Goal: Task Accomplishment & Management: Use online tool/utility

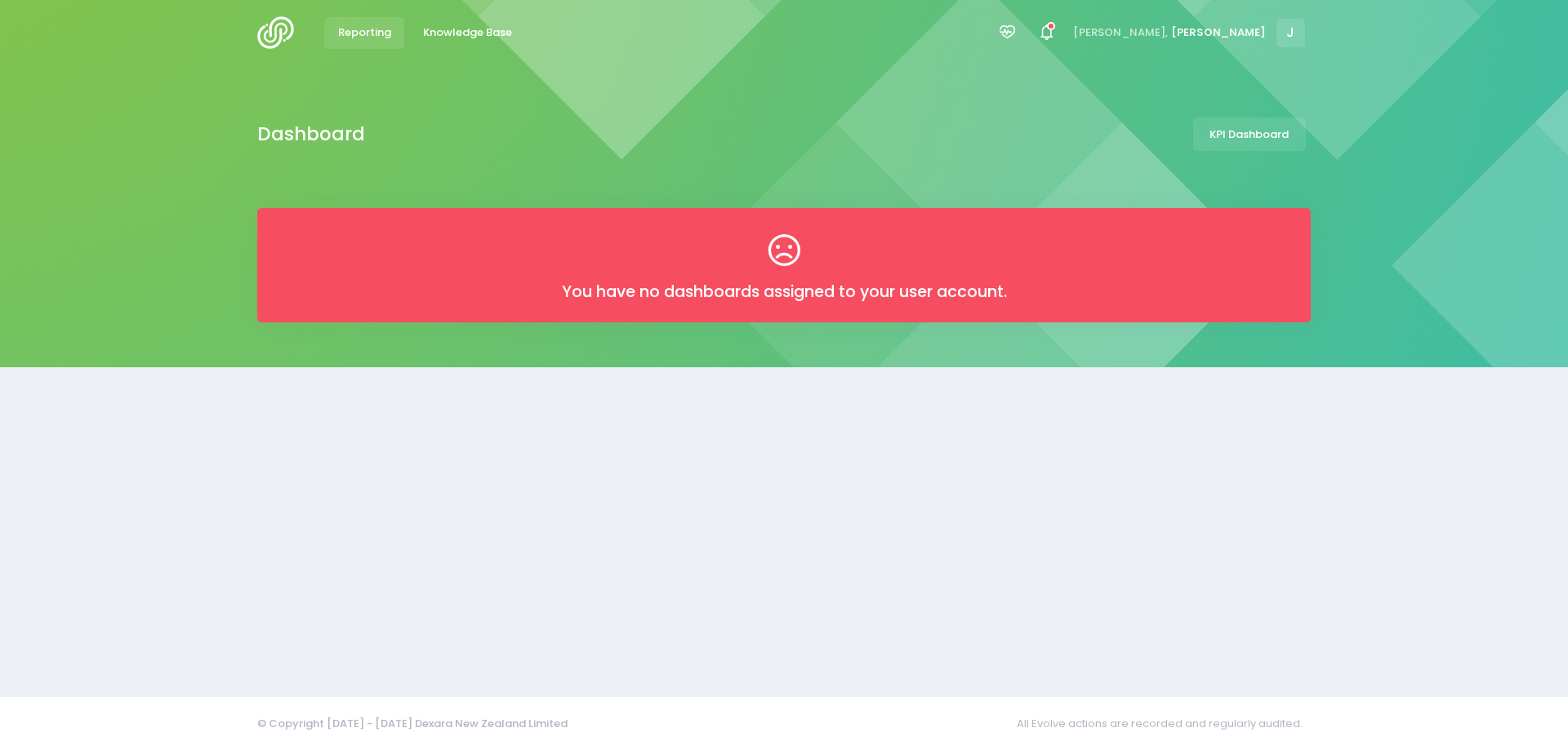
click at [369, 33] on span "Reporting" at bounding box center [364, 33] width 53 height 17
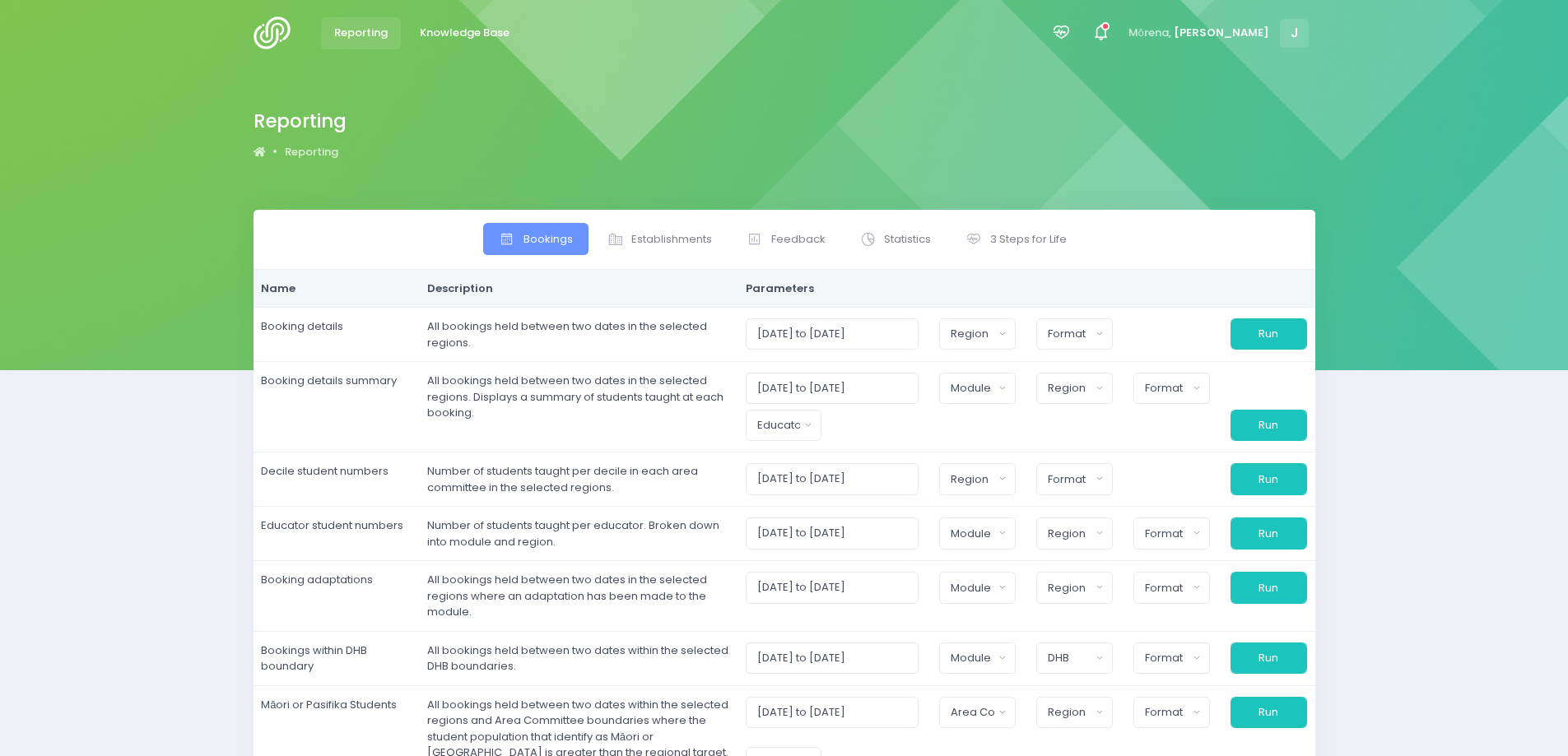
select select
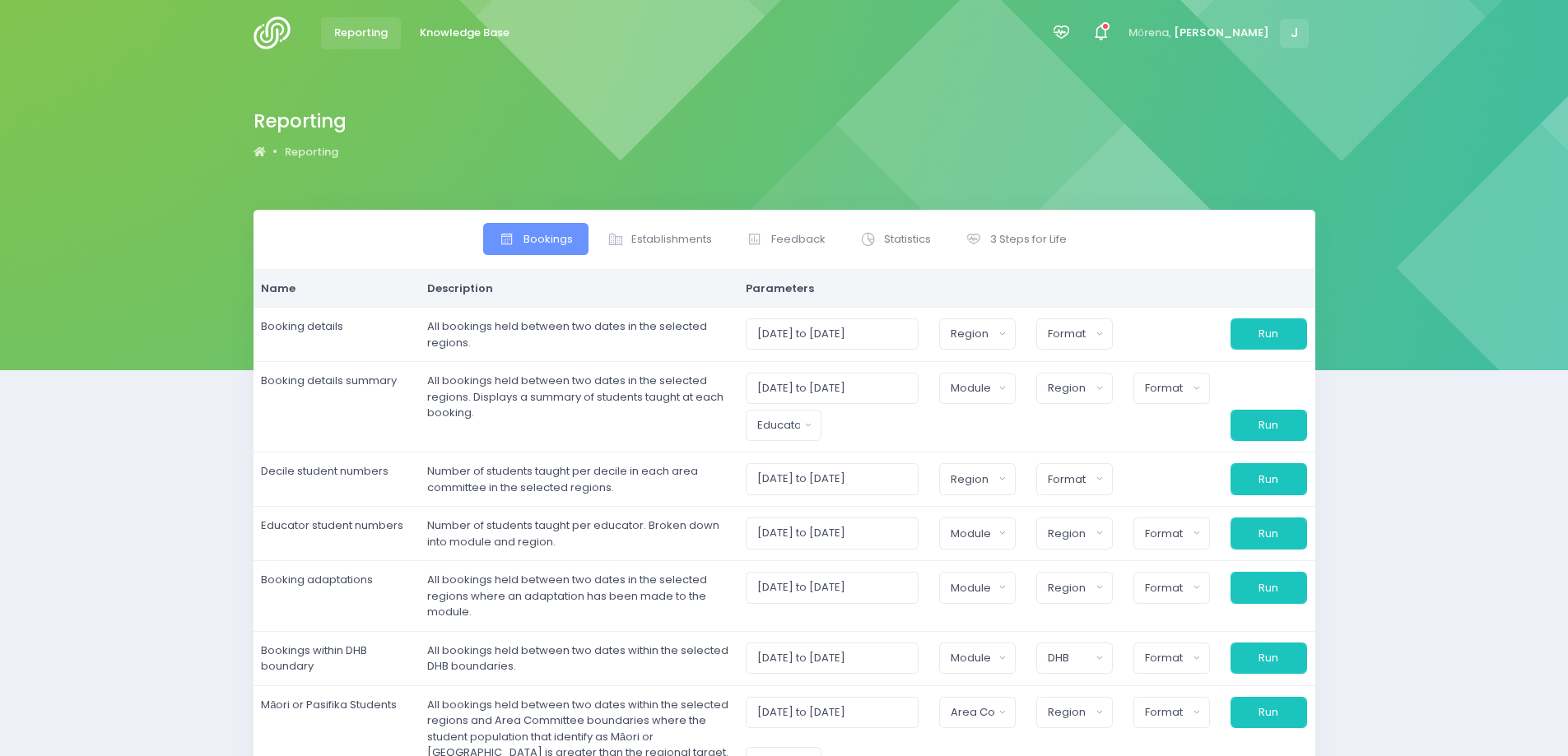
select select
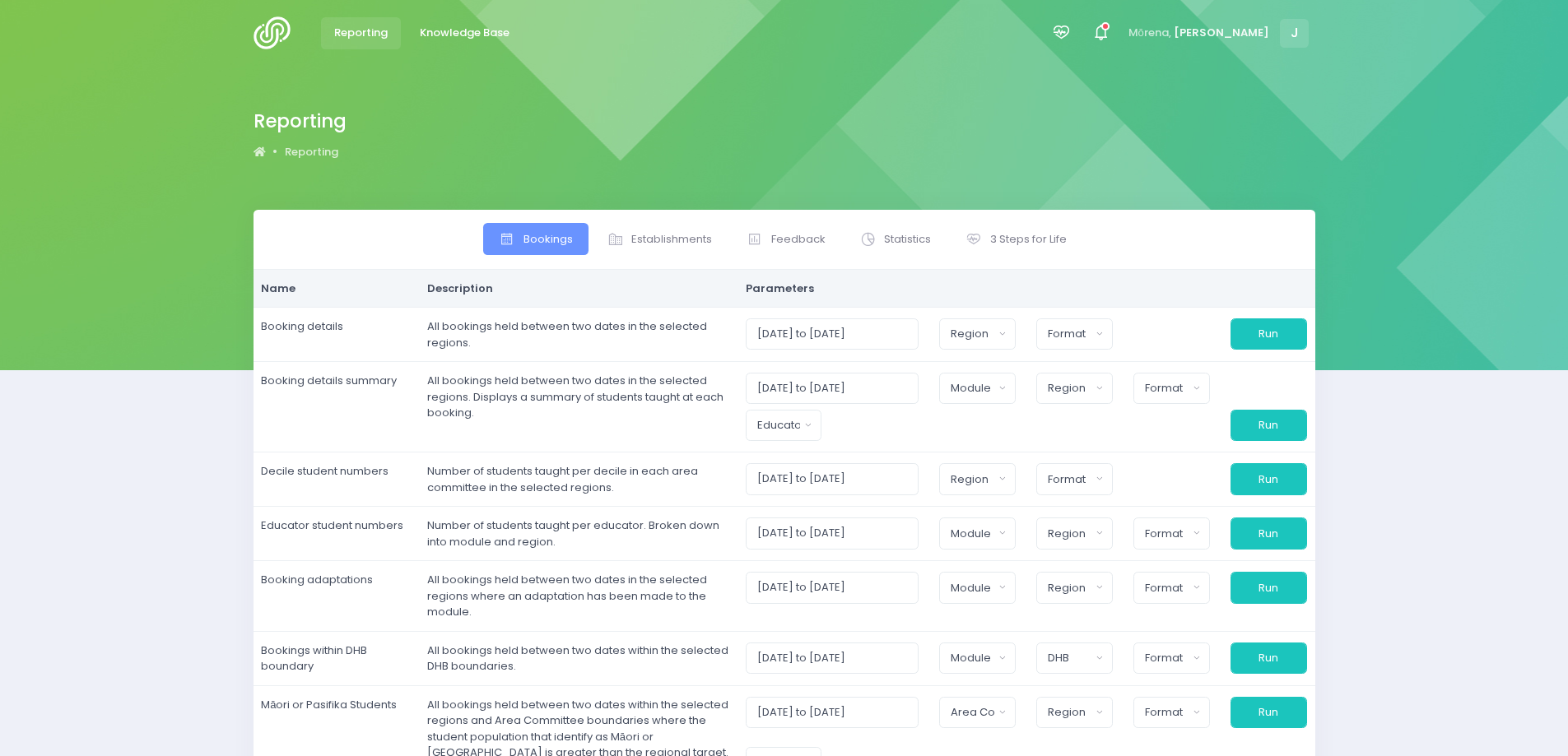
select select
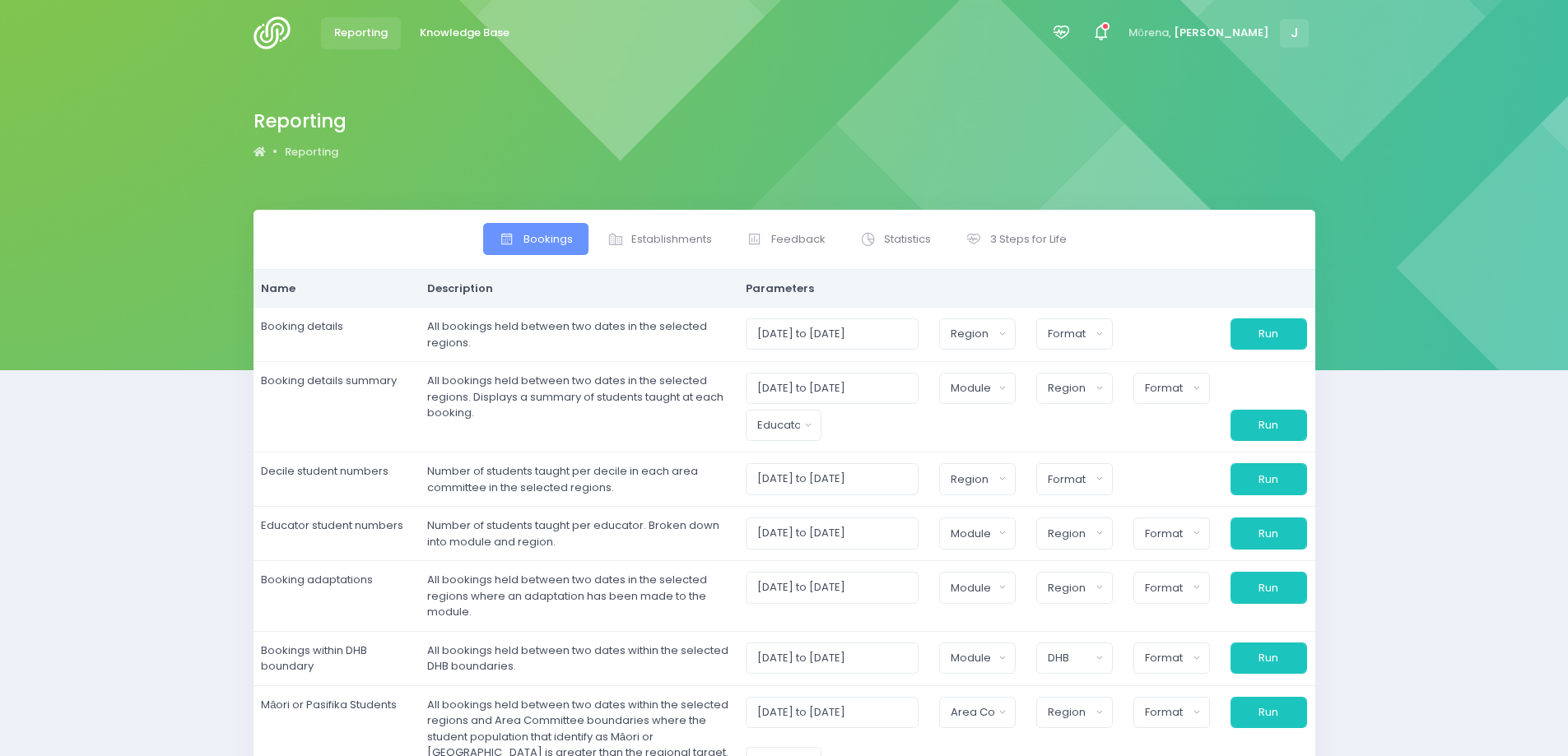
select select
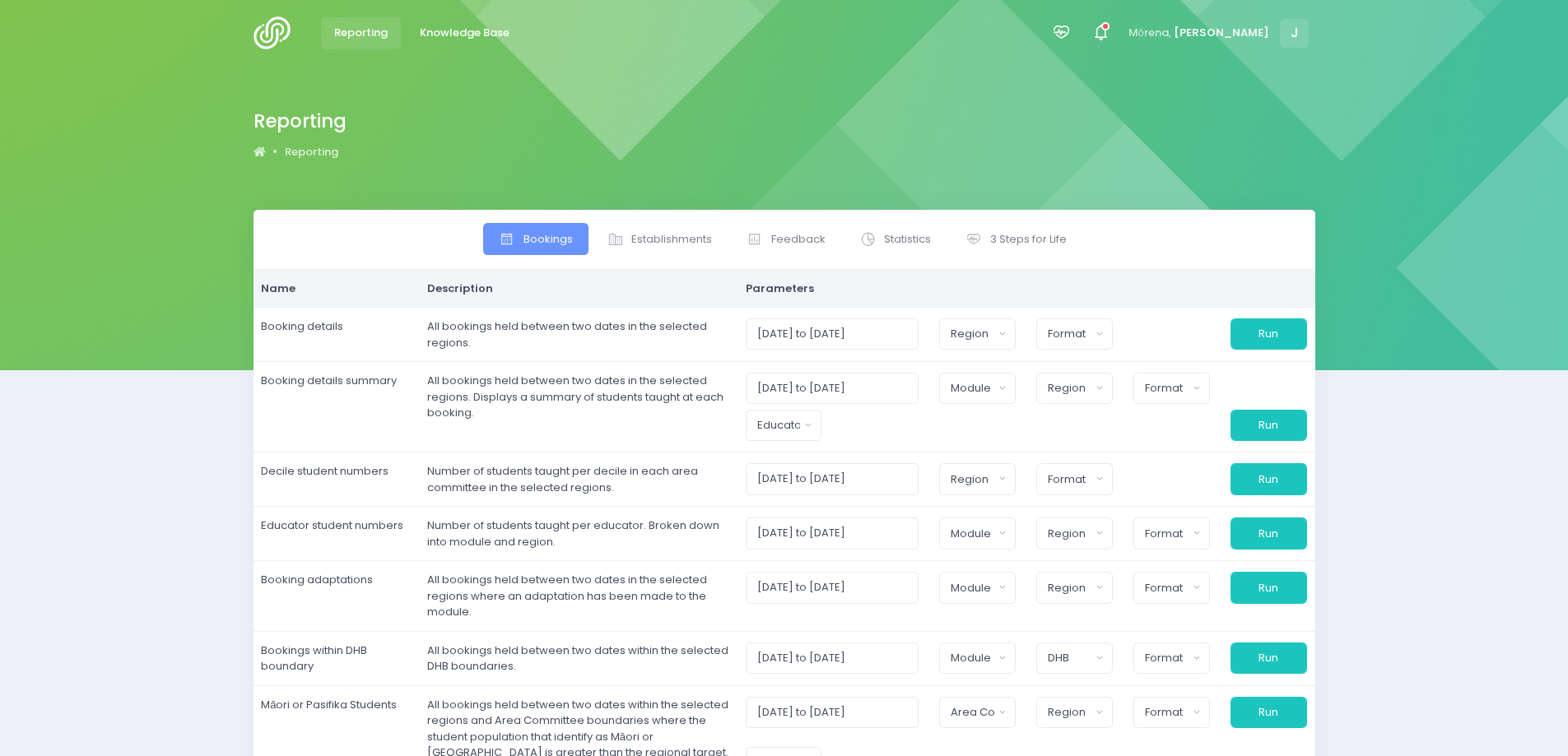
select select
click at [918, 232] on span "Statistics" at bounding box center [908, 240] width 47 height 17
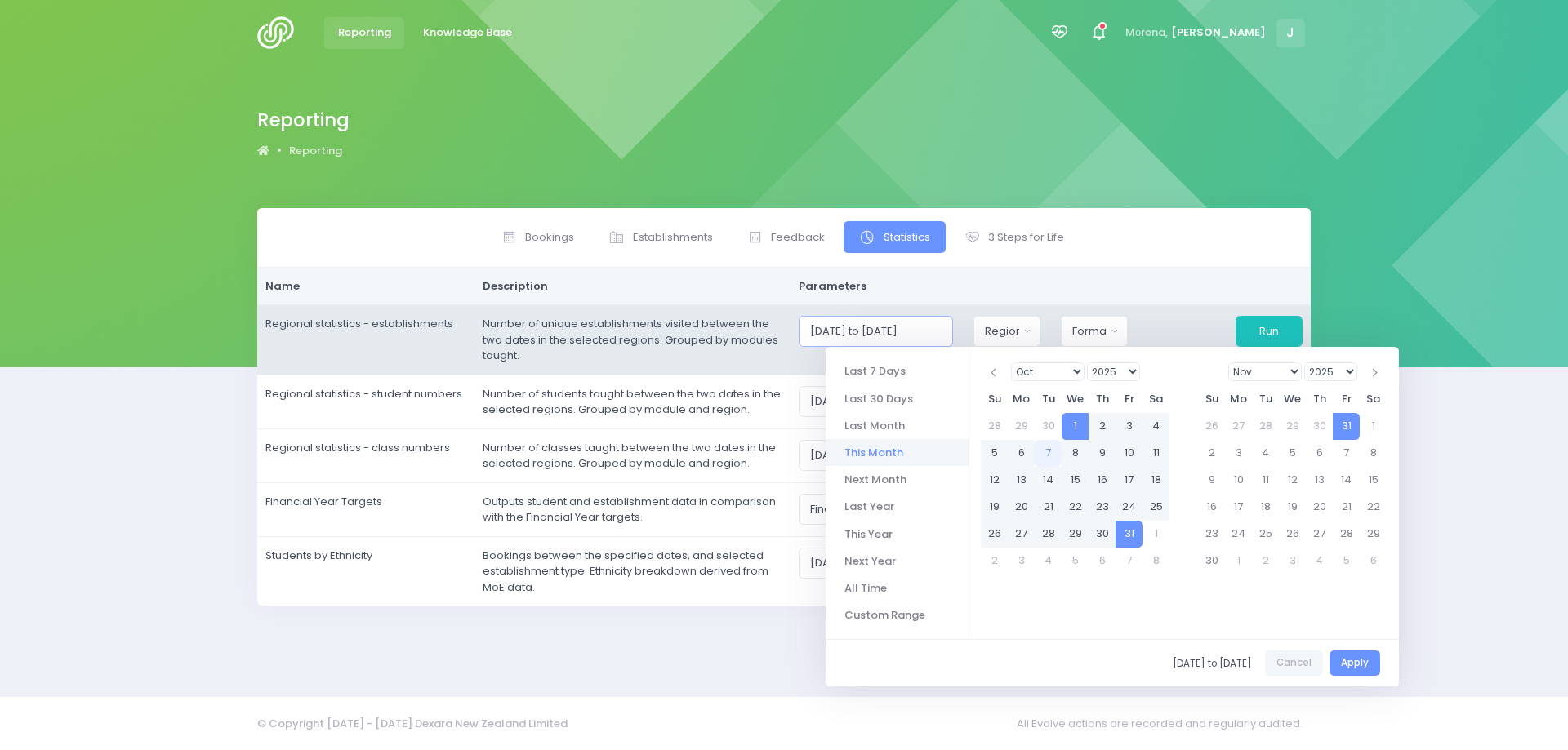
drag, startPoint x: 861, startPoint y: 328, endPoint x: 850, endPoint y: 326, distance: 11.2
click at [850, 326] on input "[DATE] to [DATE]" at bounding box center [876, 331] width 154 height 31
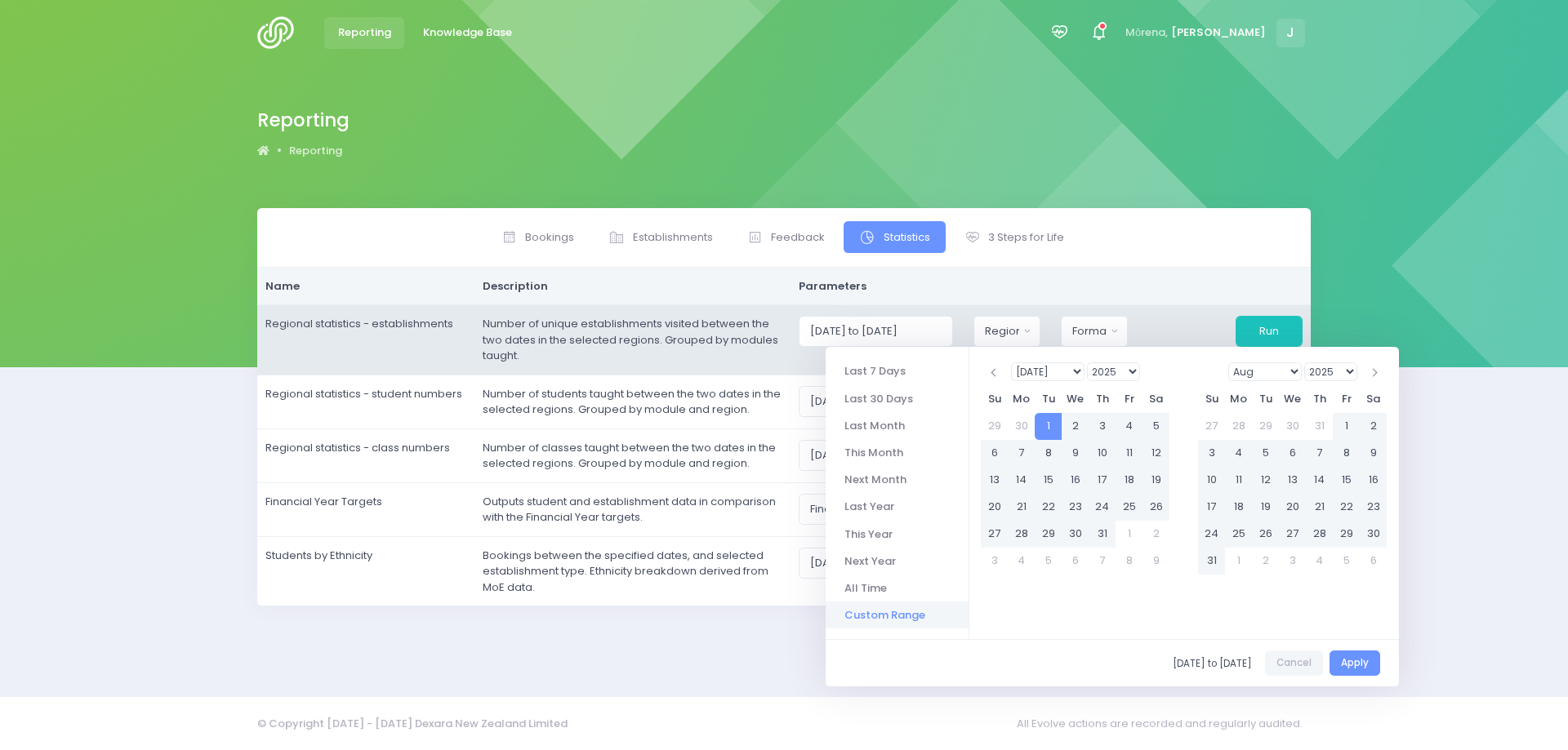
click at [1159, 321] on div at bounding box center [1182, 331] width 87 height 31
drag, startPoint x: 922, startPoint y: 332, endPoint x: 911, endPoint y: 333, distance: 11.0
click at [911, 333] on input "[DATE] to [DATE]" at bounding box center [876, 331] width 154 height 31
drag, startPoint x: 942, startPoint y: 329, endPoint x: 929, endPoint y: 332, distance: 13.3
click at [929, 332] on input "[DATE] to [DATE]" at bounding box center [876, 331] width 154 height 31
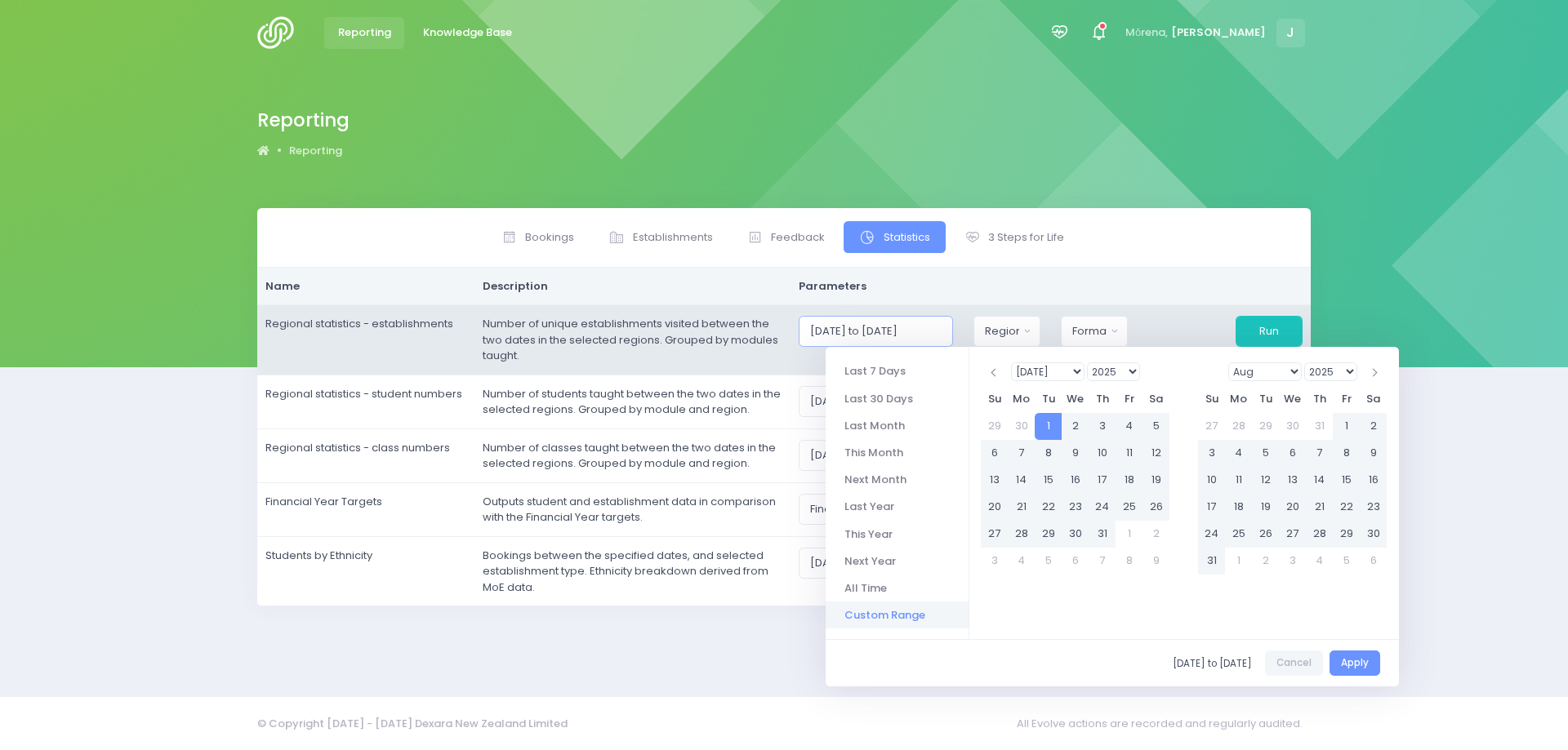
scroll to position [0, 14]
drag, startPoint x: 834, startPoint y: 329, endPoint x: 982, endPoint y: 331, distance: 148.0
click at [982, 331] on div "[DATE] to [DATE] [GEOGRAPHIC_DATA] [GEOGRAPHIC_DATA] [GEOGRAPHIC_DATA] National…" at bounding box center [1050, 331] width 524 height 31
type input "[DATE] to [DATE]"
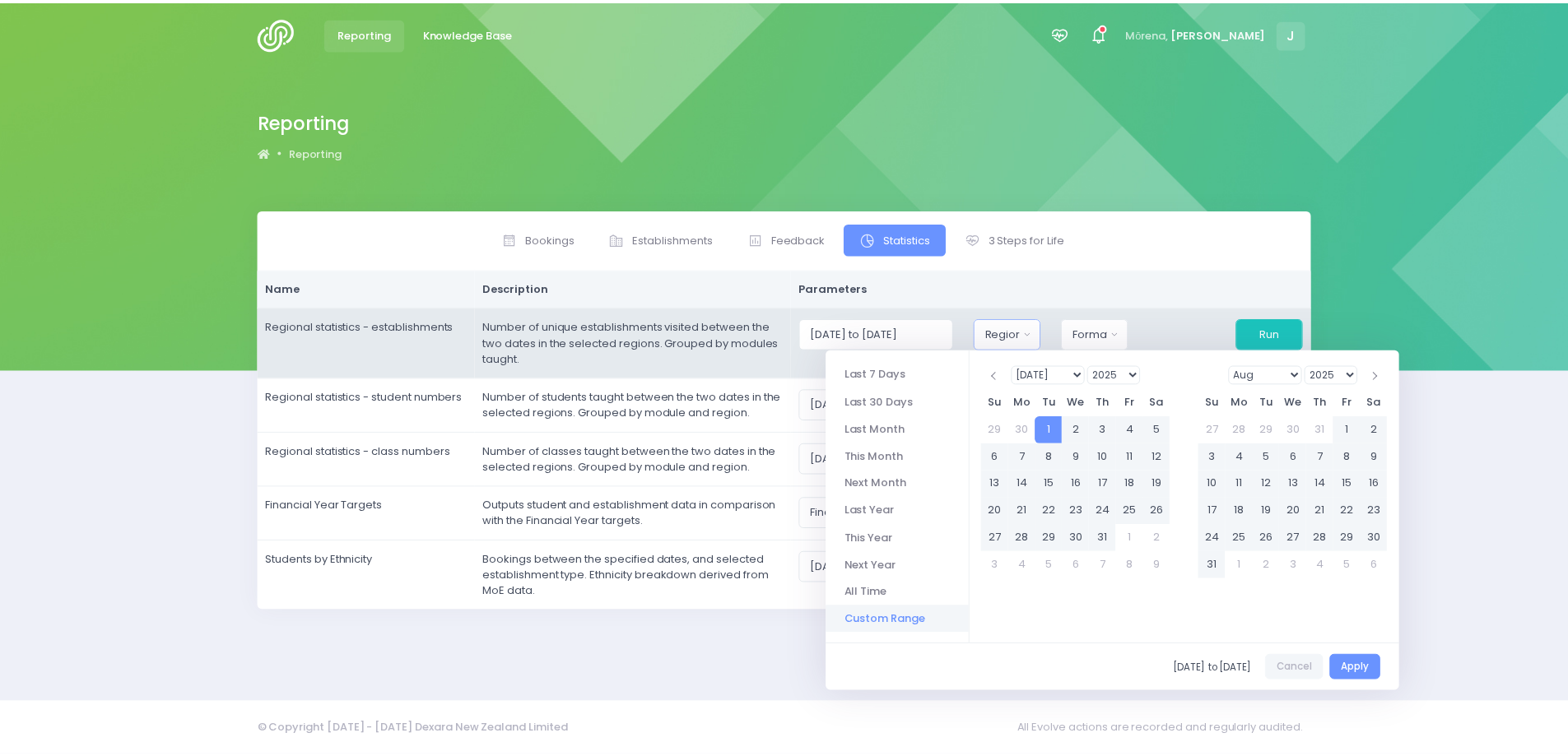
scroll to position [0, 0]
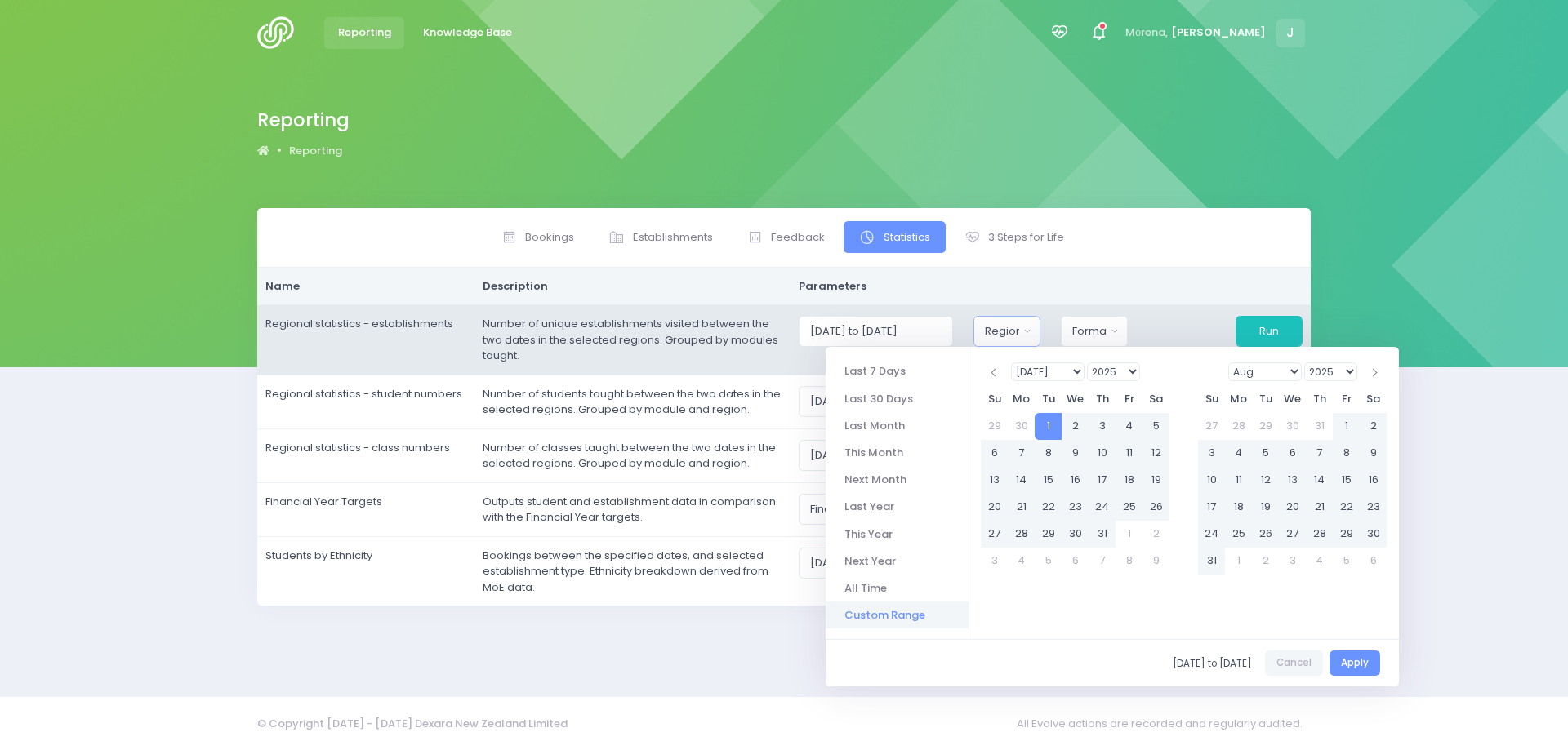
click at [1019, 330] on div "Region" at bounding box center [1001, 332] width 34 height 17
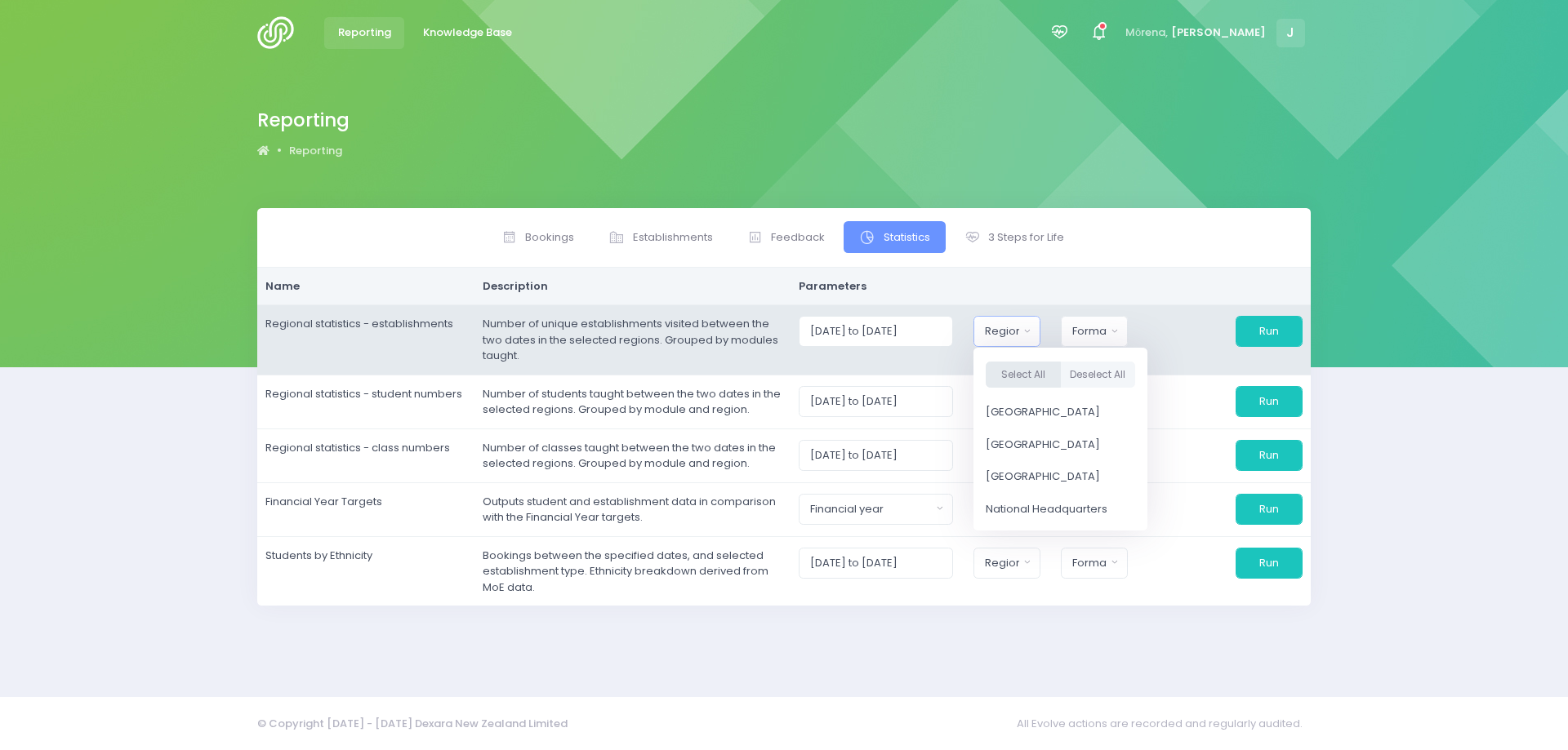
click at [1047, 377] on button "Select All" at bounding box center [1022, 375] width 75 height 27
select select "Northern"
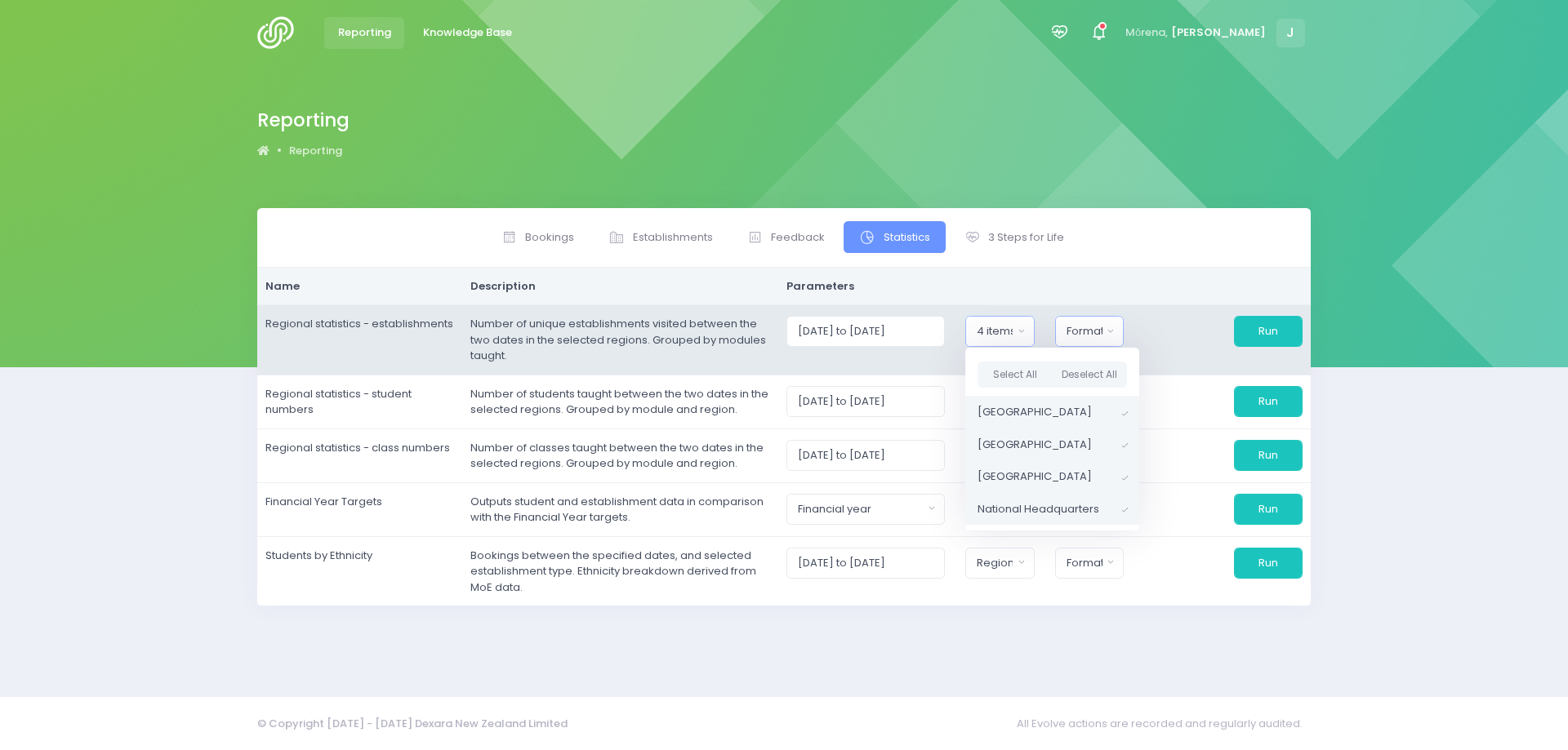
click at [1087, 327] on div "Format" at bounding box center [1084, 332] width 36 height 17
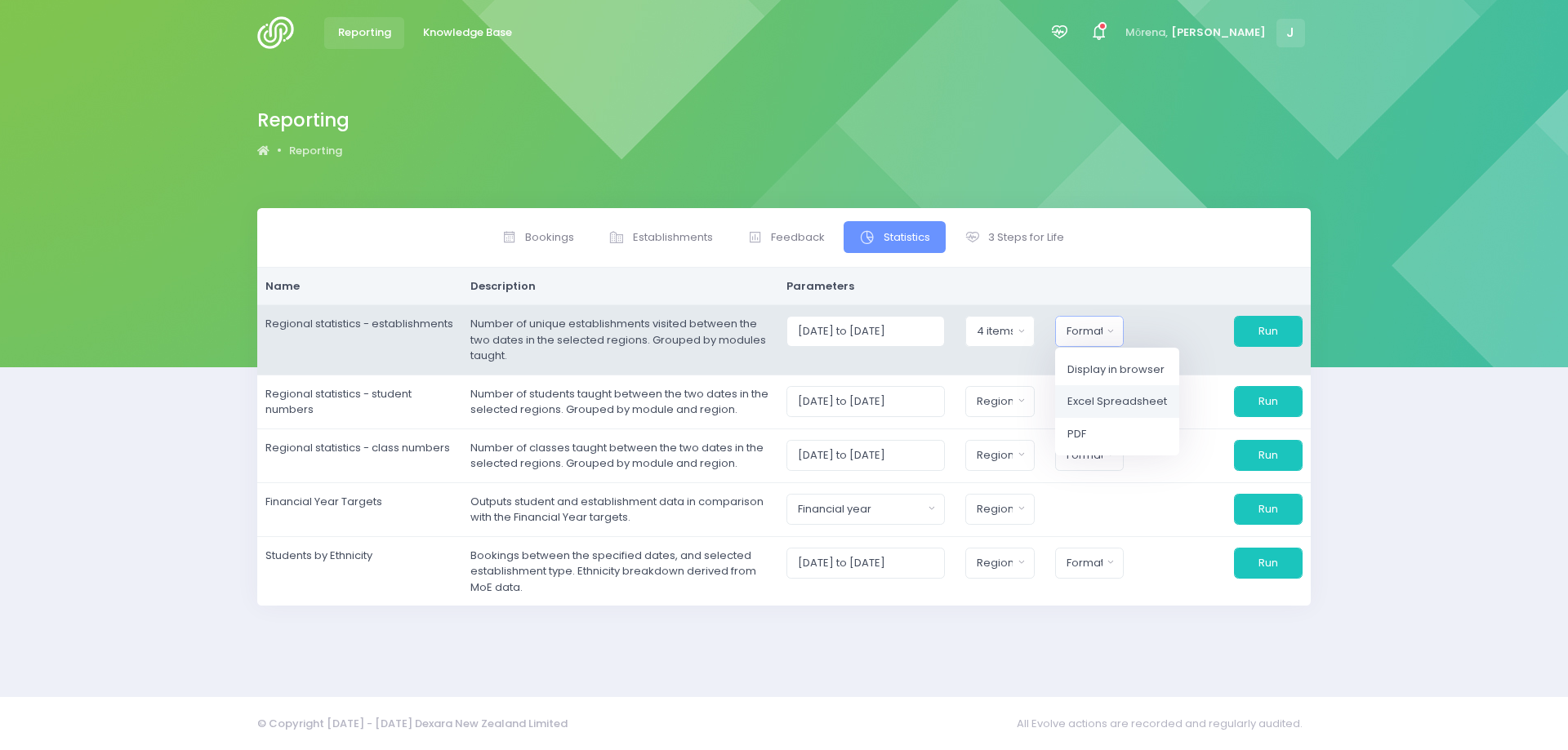
click at [1087, 398] on span "Excel Spreadsheet" at bounding box center [1116, 401] width 99 height 17
select select "excel"
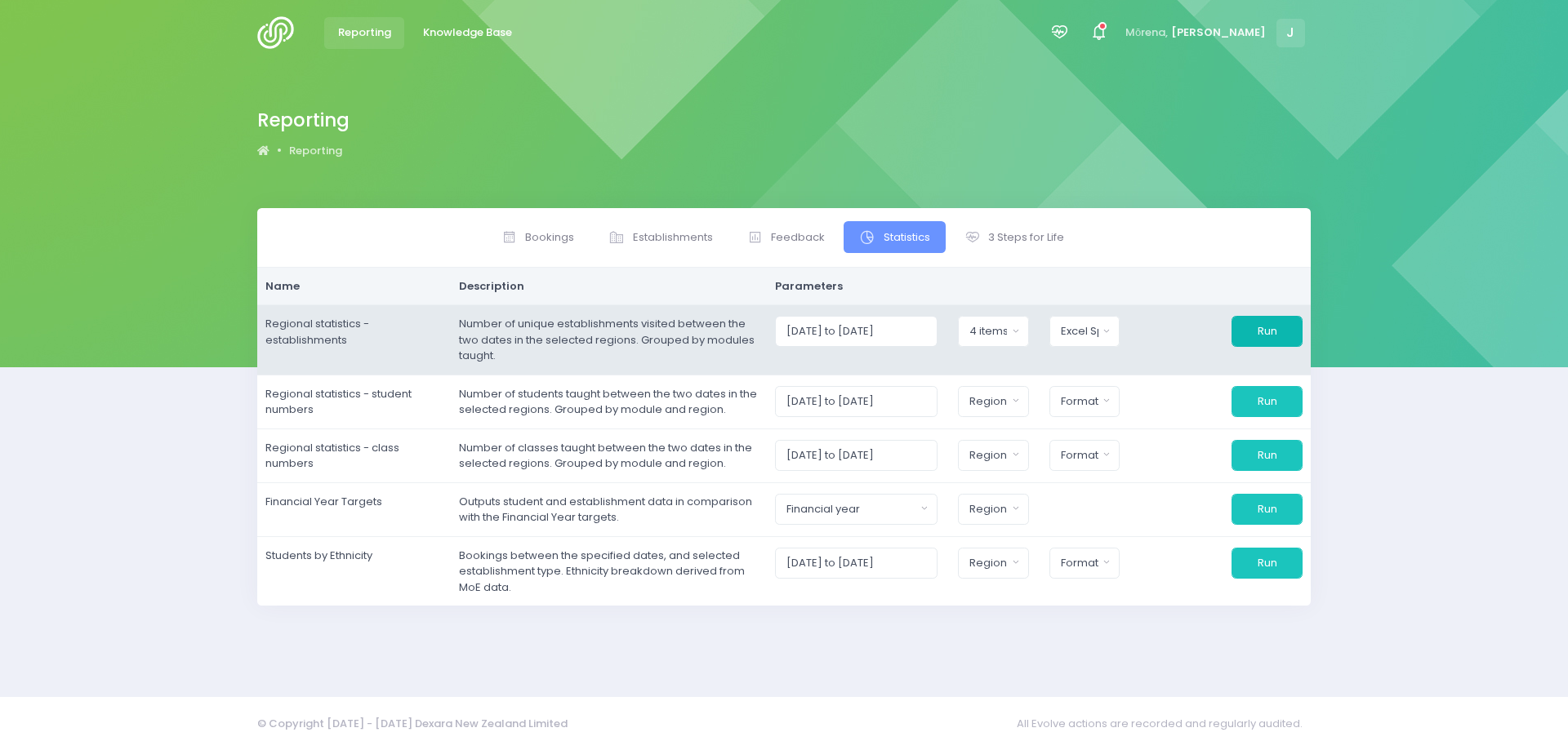
click at [1264, 327] on button "Run" at bounding box center [1267, 331] width 71 height 31
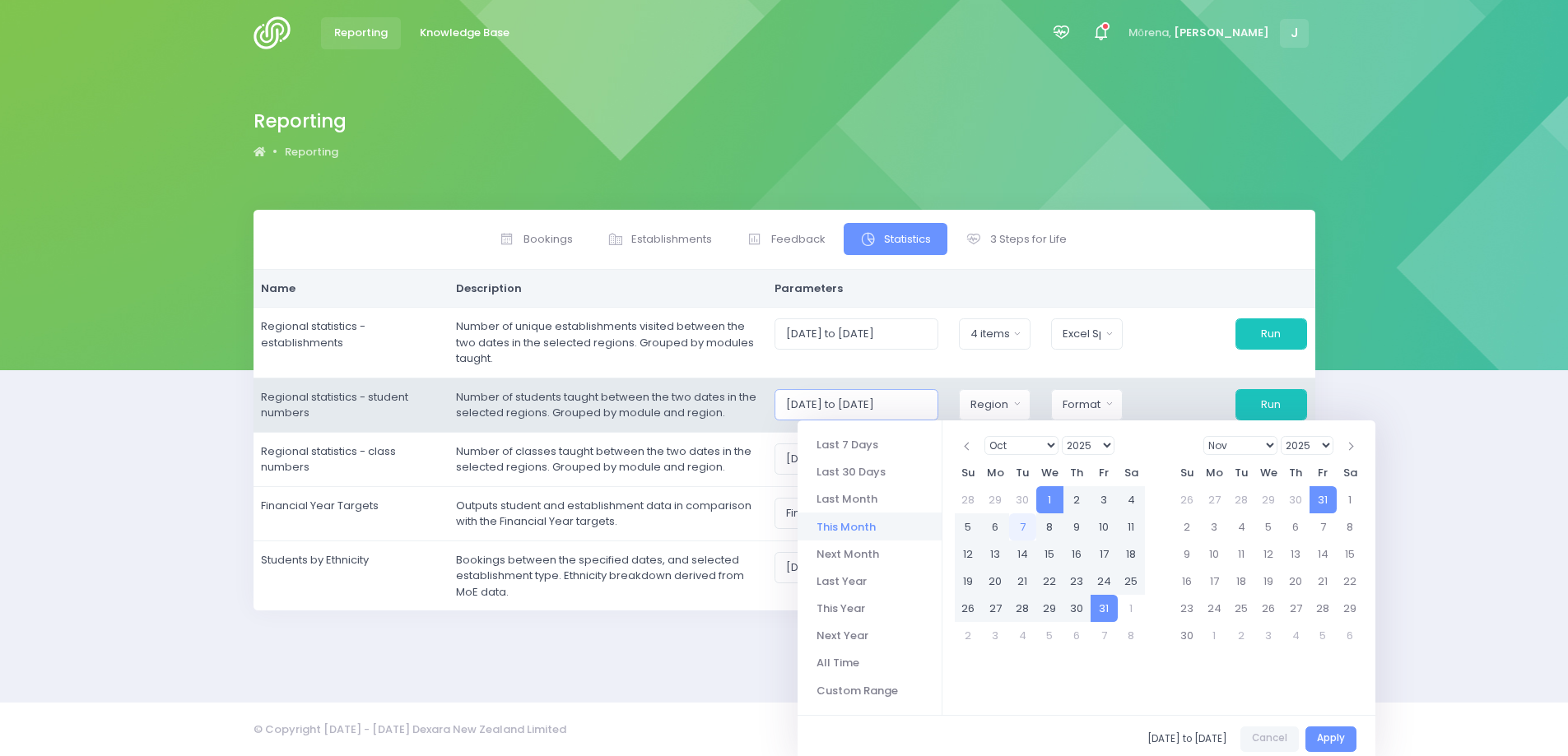
drag, startPoint x: 803, startPoint y: 406, endPoint x: 952, endPoint y: 408, distance: 149.0
click at [949, 408] on div "[DATE] to [DATE]" at bounding box center [856, 405] width 185 height 31
paste input "07/2025 to 30/09"
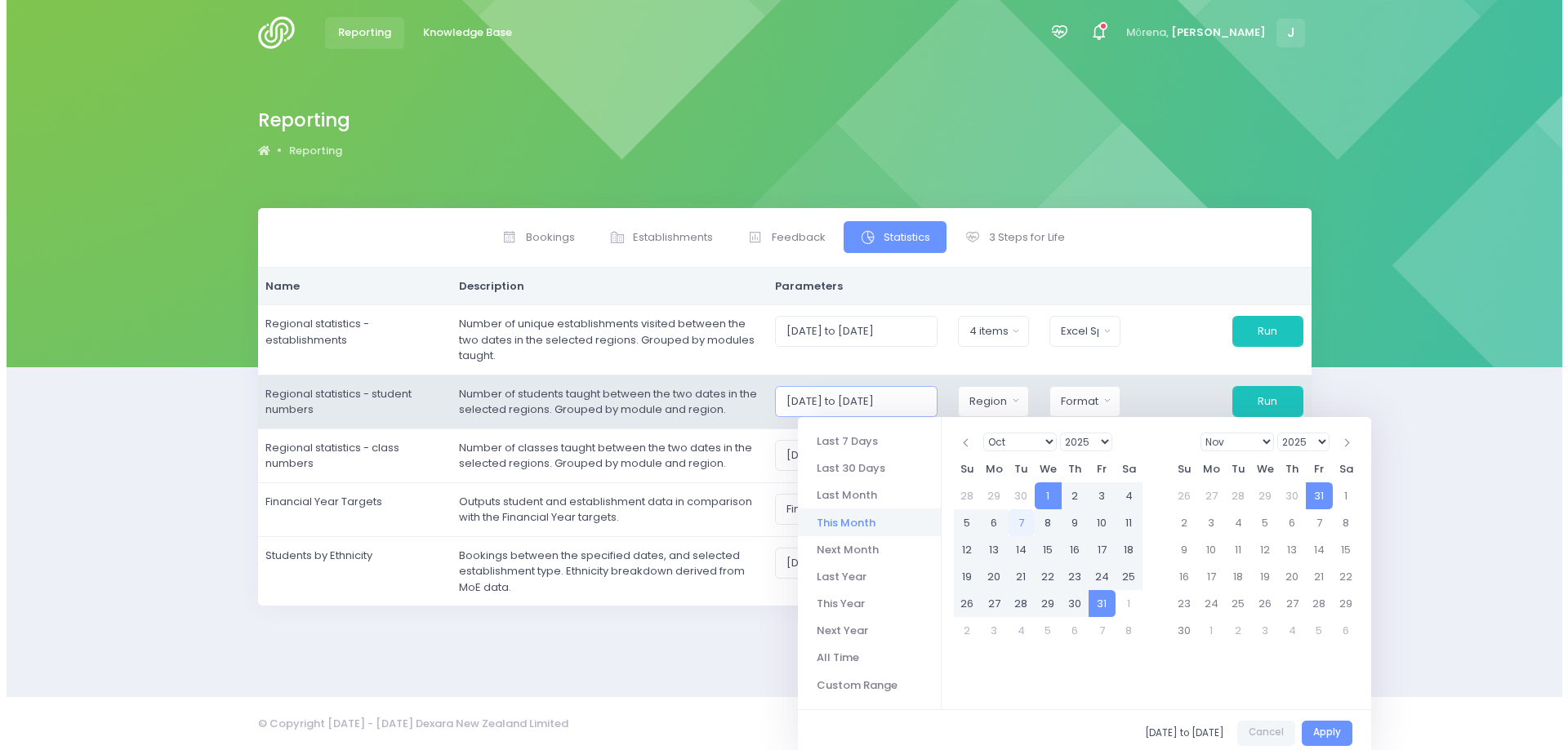
scroll to position [0, 3]
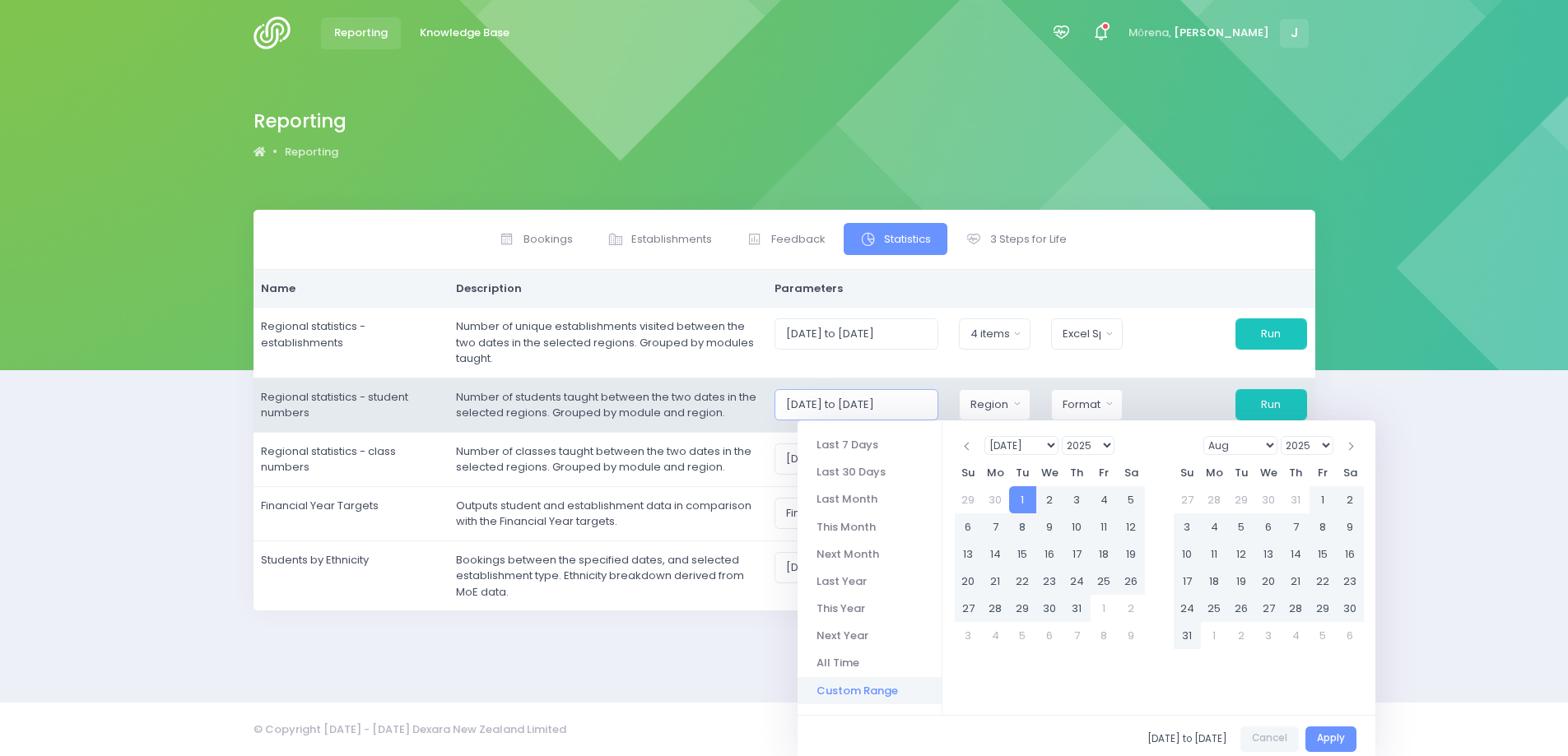
type input "[DATE] to [DATE]"
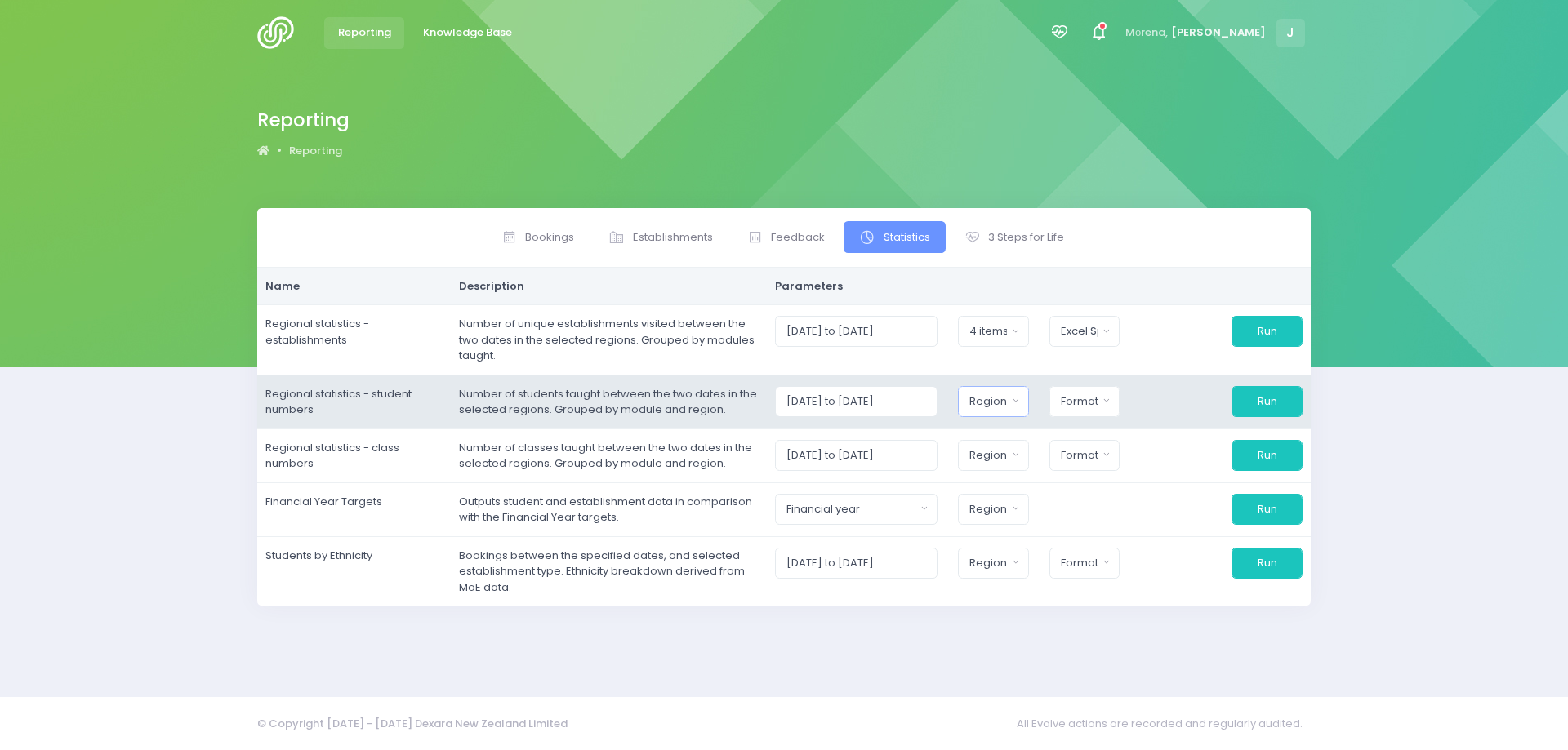
click at [993, 404] on div "Region" at bounding box center [988, 401] width 37 height 17
click at [1011, 443] on button "Select All" at bounding box center [1008, 444] width 75 height 27
select select "Northern"
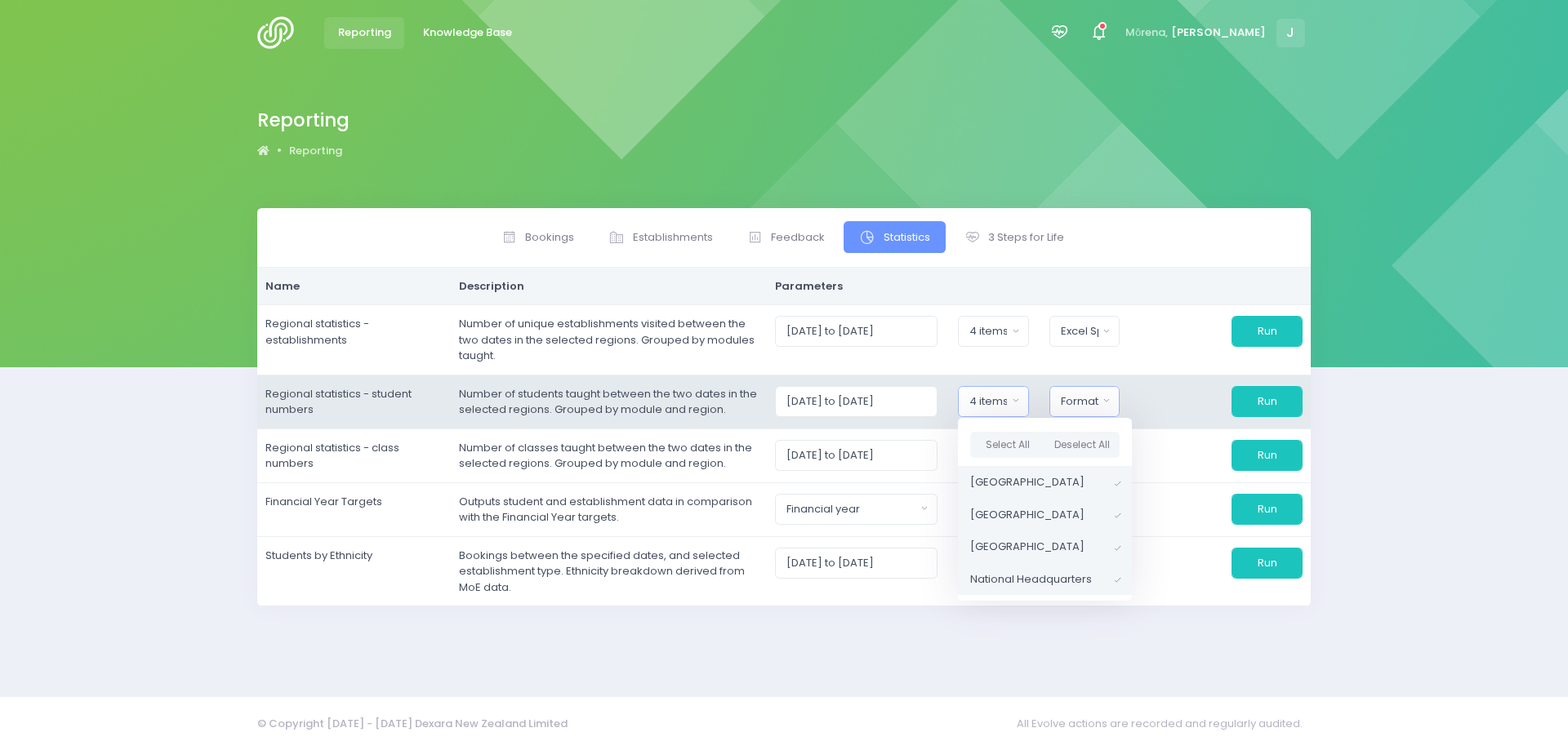
click at [1083, 405] on div "Format" at bounding box center [1079, 401] width 37 height 17
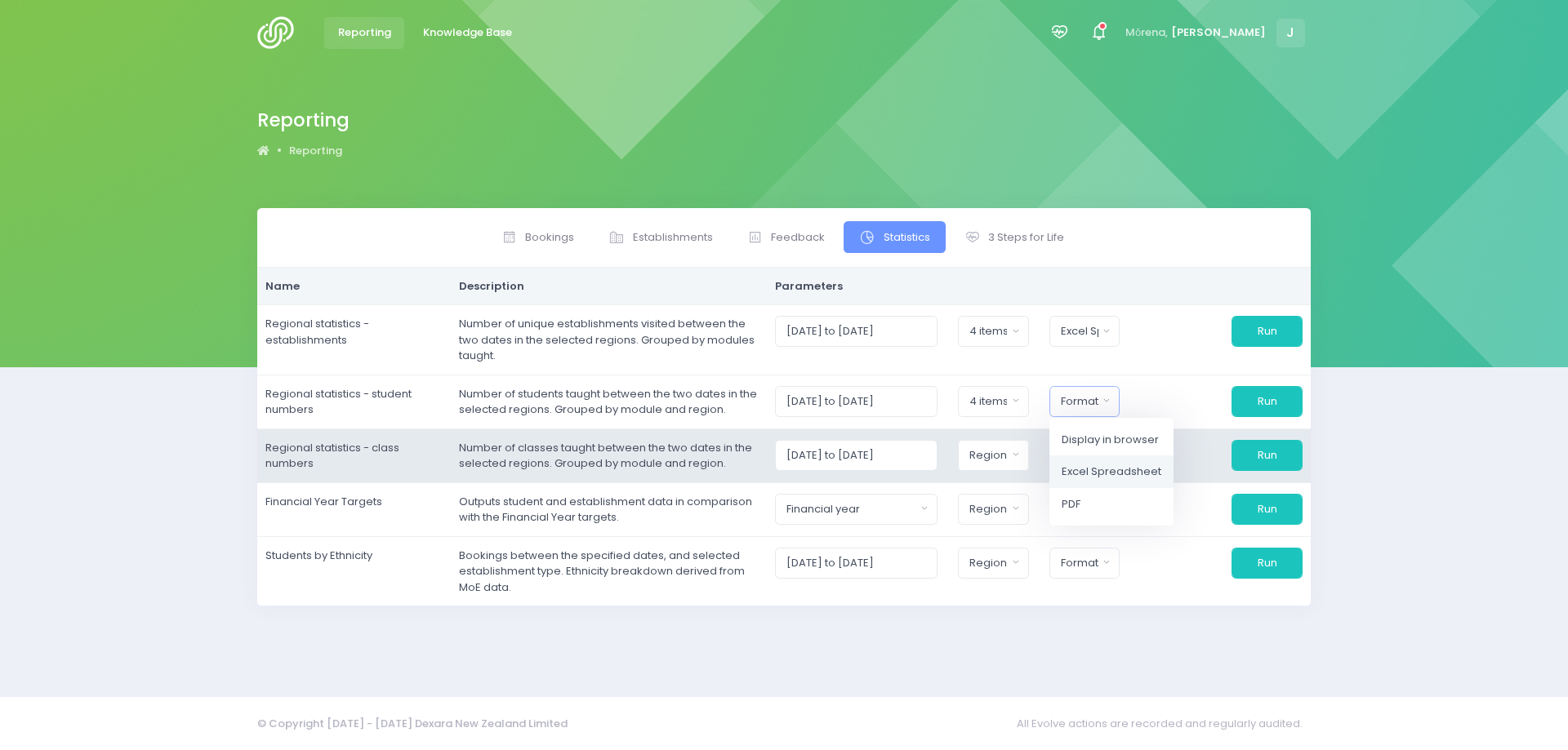
click at [1075, 467] on span "Excel Spreadsheet" at bounding box center [1111, 472] width 99 height 17
select select "excel"
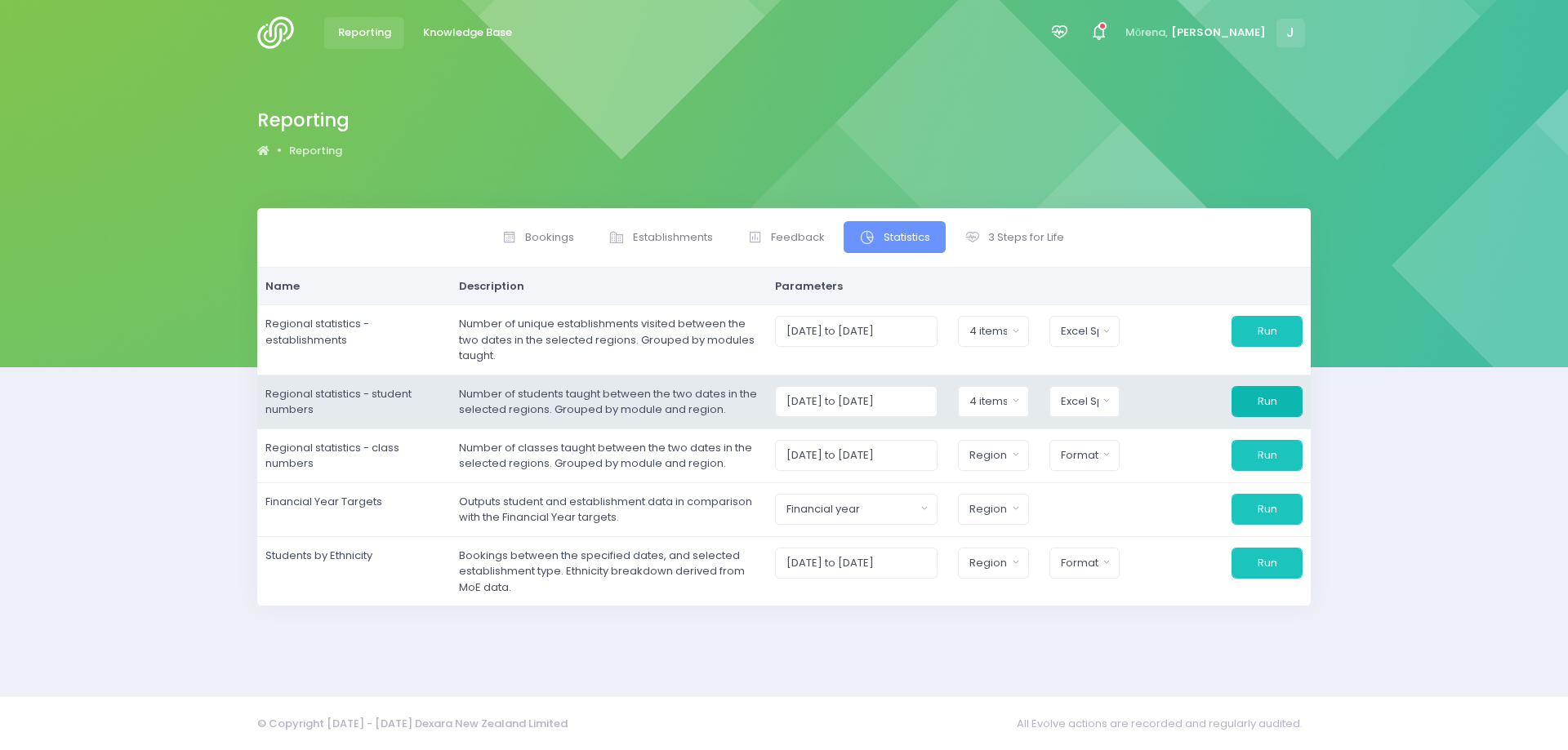
click at [1272, 400] on button "Run" at bounding box center [1267, 401] width 71 height 31
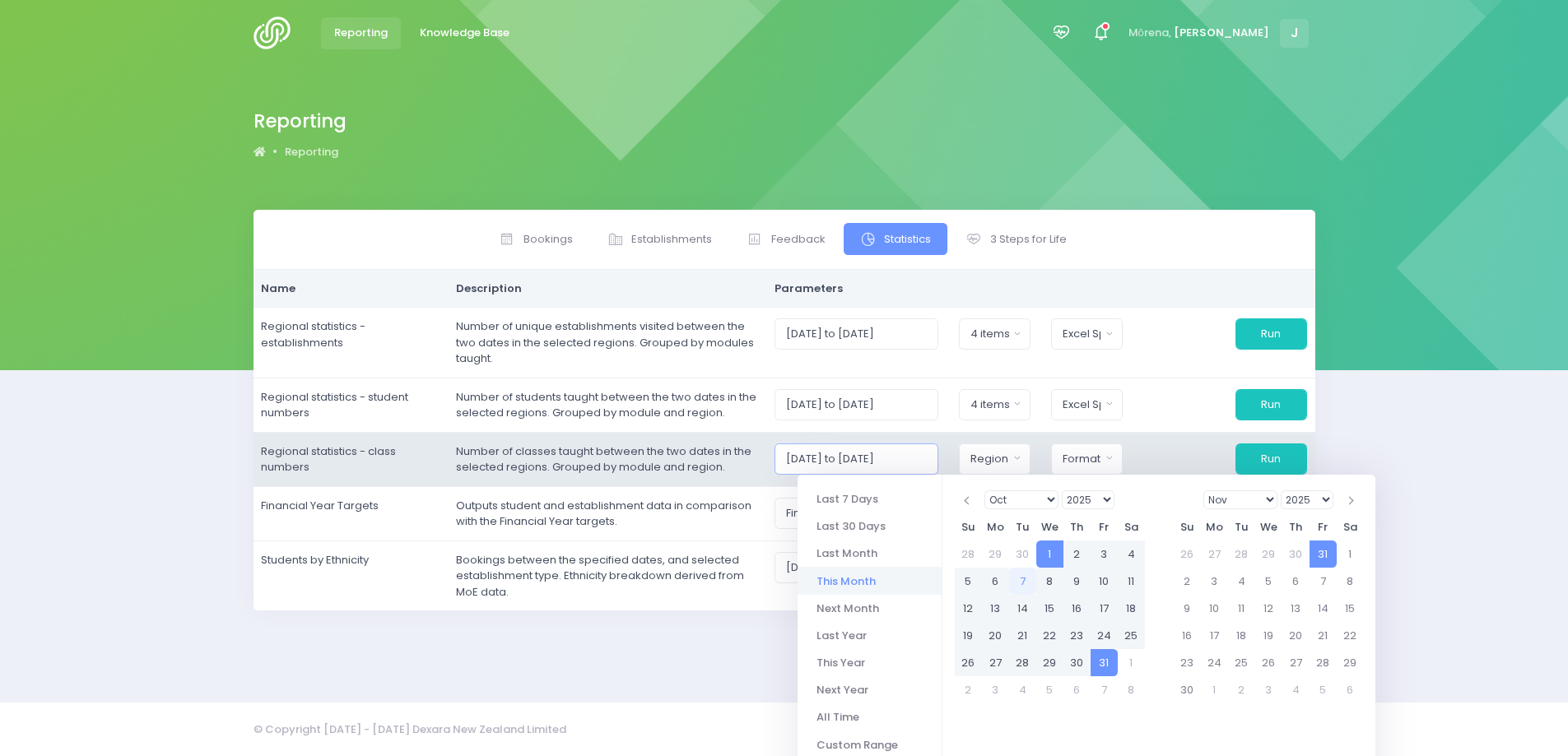
drag, startPoint x: 808, startPoint y: 461, endPoint x: 939, endPoint y: 469, distance: 131.2
click at [949, 471] on div "[DATE] to [DATE]" at bounding box center [856, 459] width 185 height 31
drag, startPoint x: 800, startPoint y: 458, endPoint x: 950, endPoint y: 451, distance: 150.2
click at [949, 451] on div "[DATE] to [DATE]" at bounding box center [856, 459] width 185 height 31
paste input "07/2025 to 30/09"
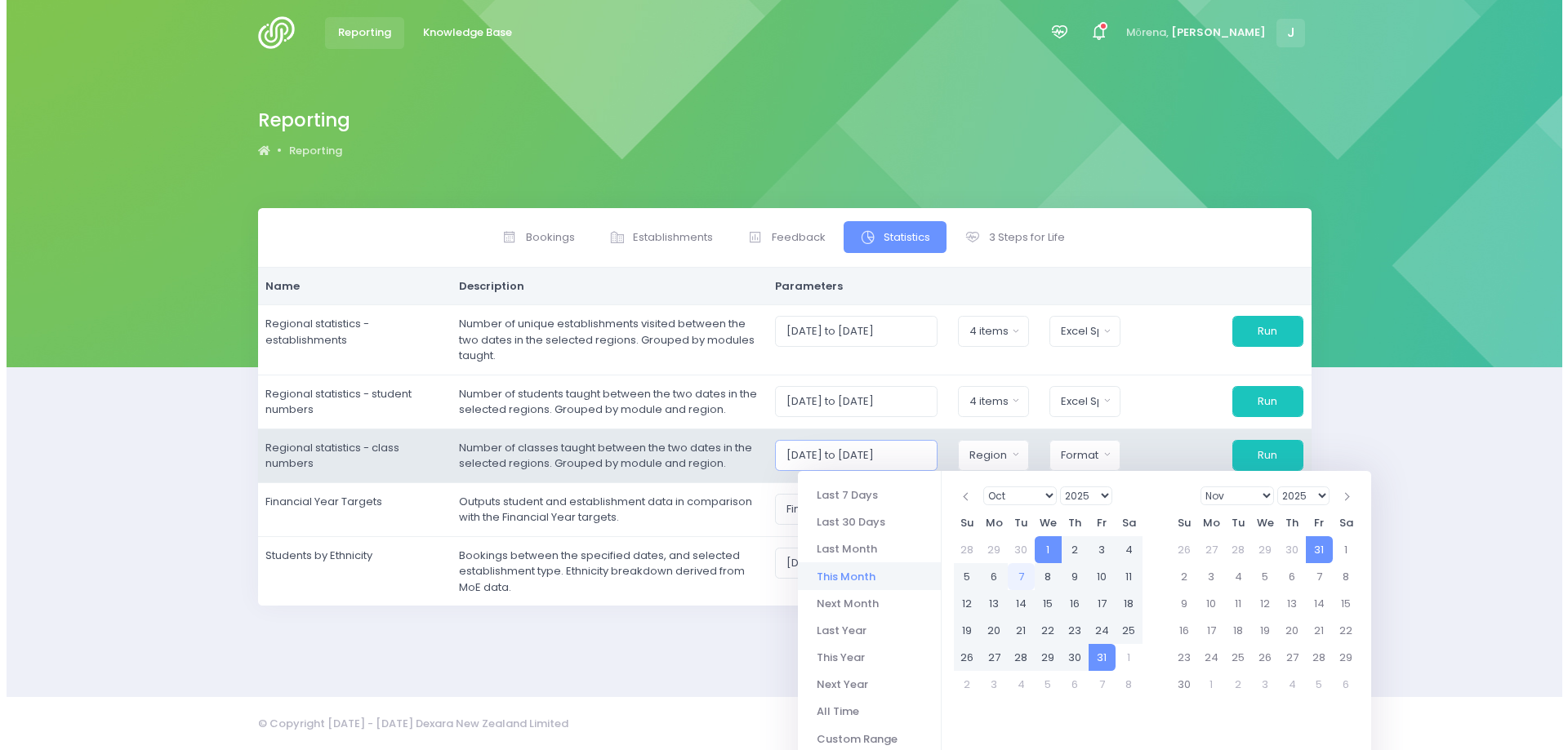
scroll to position [0, 3]
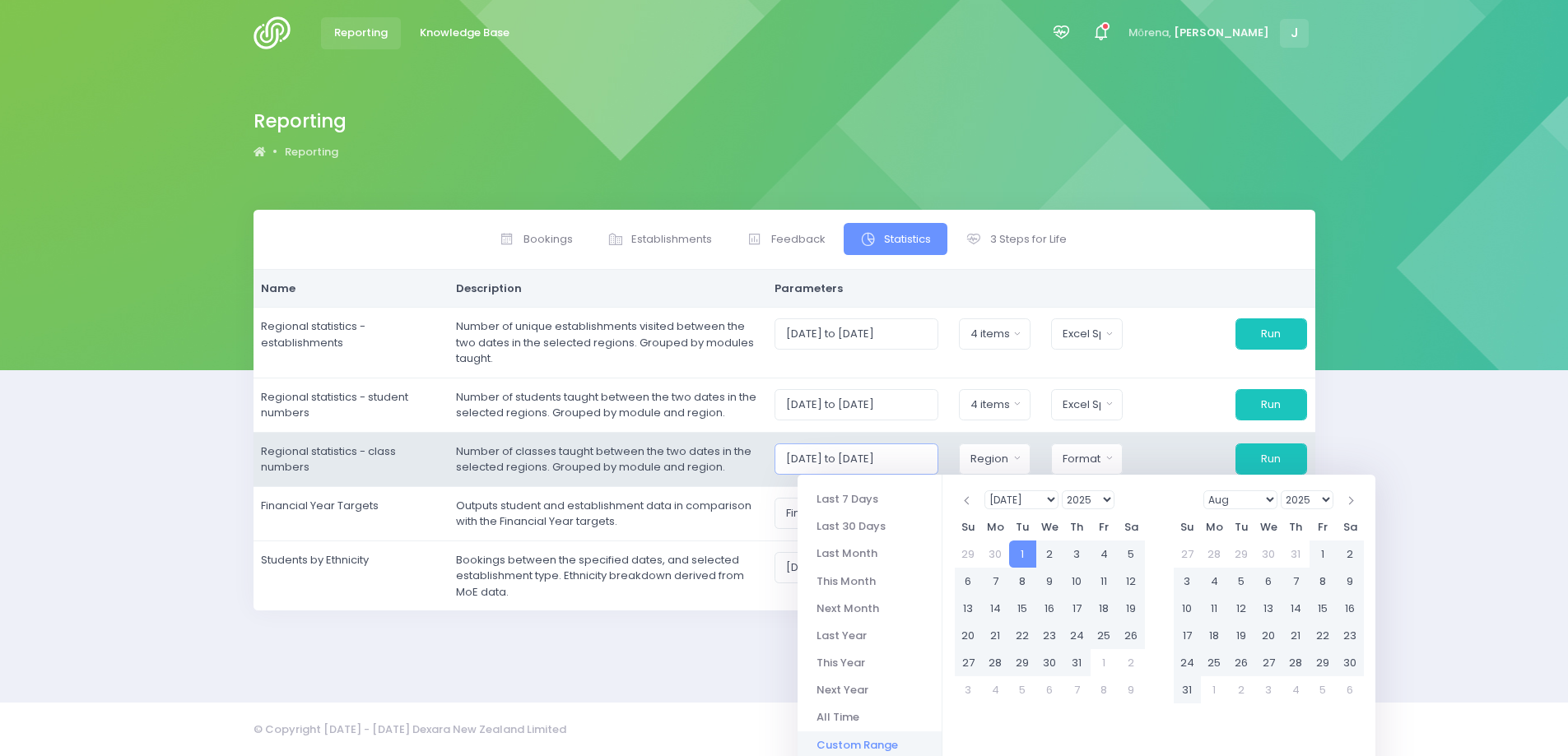
type input "[DATE] to [DATE]"
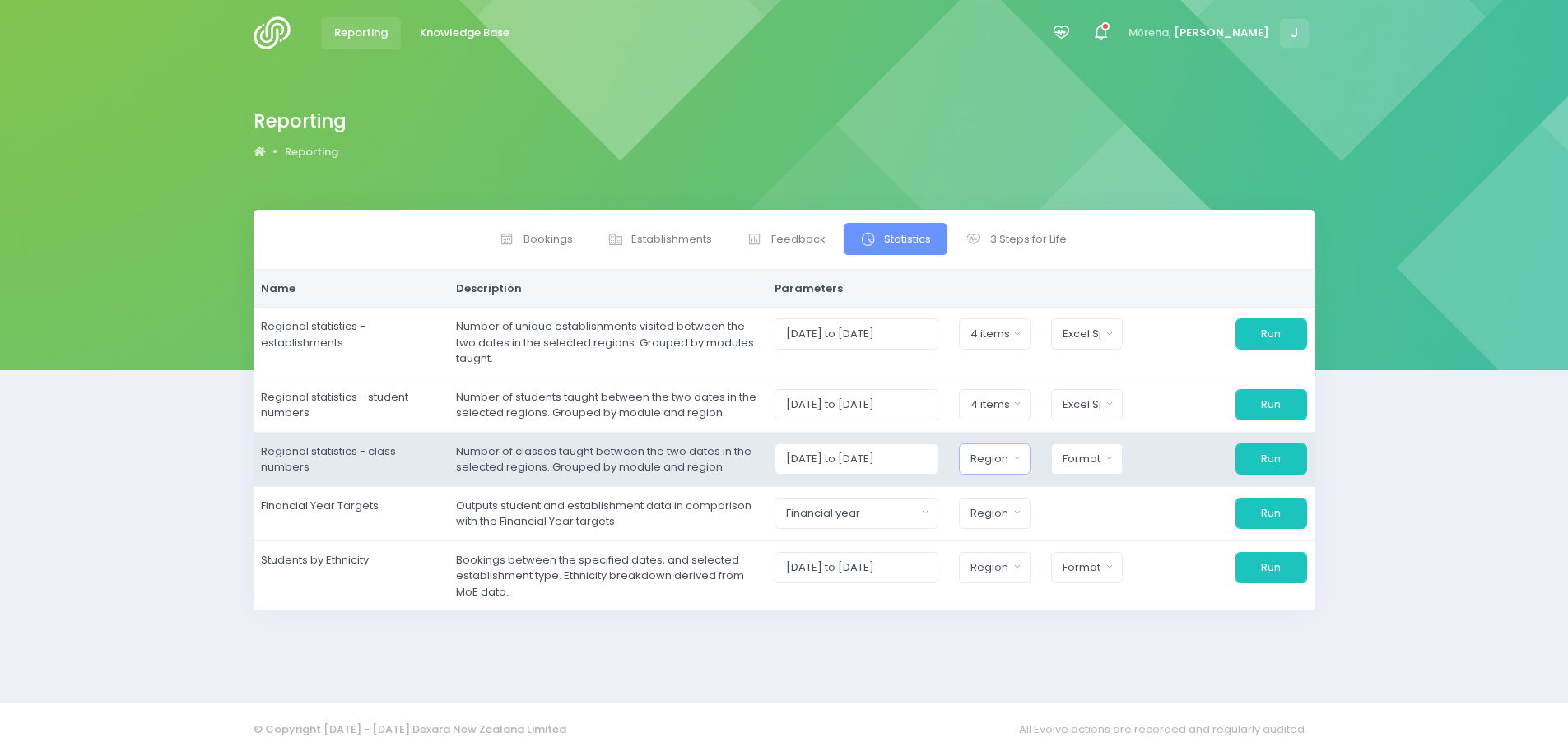
scroll to position [0, 0]
click at [992, 456] on div "Region" at bounding box center [996, 459] width 37 height 17
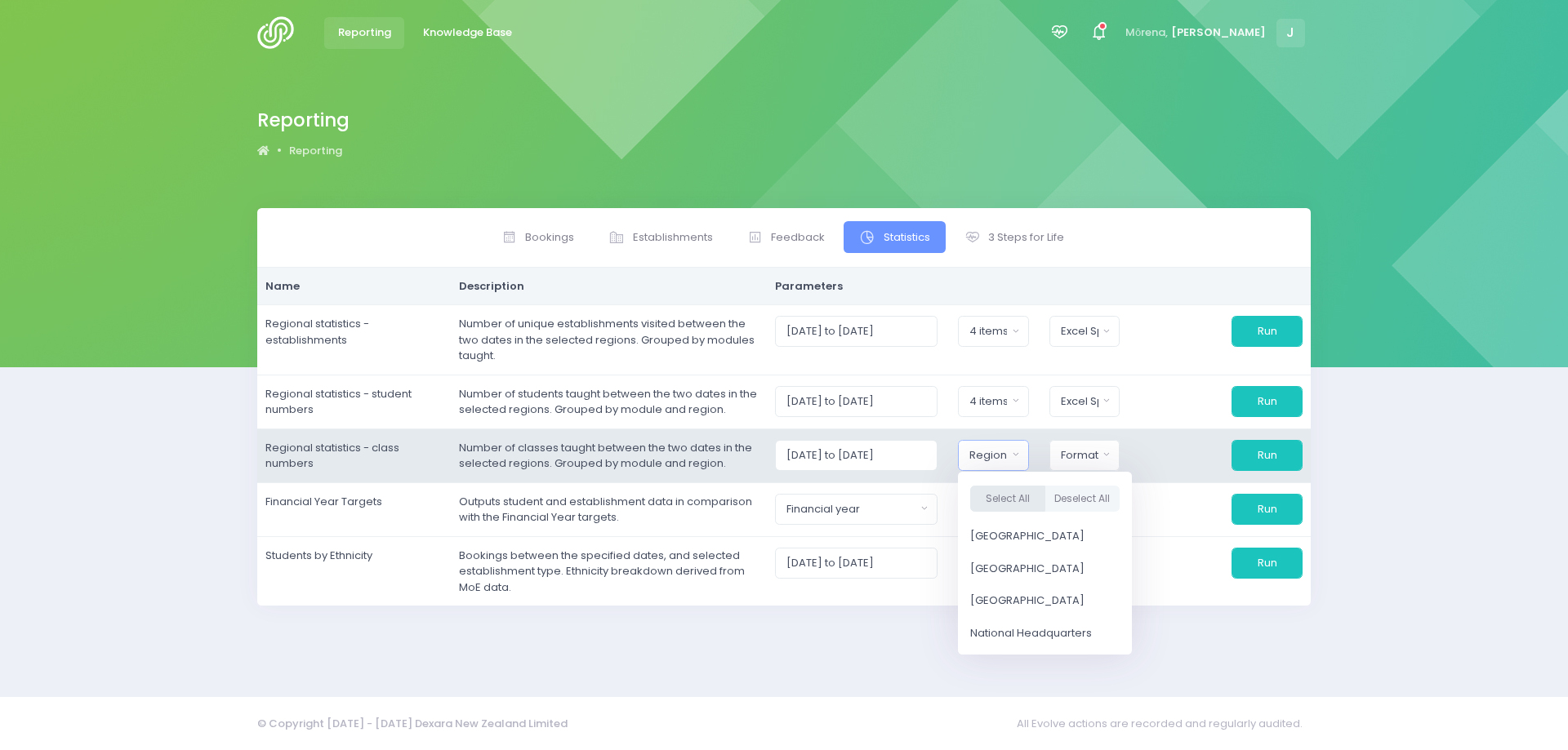
click at [1000, 501] on button "Select All" at bounding box center [1008, 498] width 75 height 27
select select "Northern"
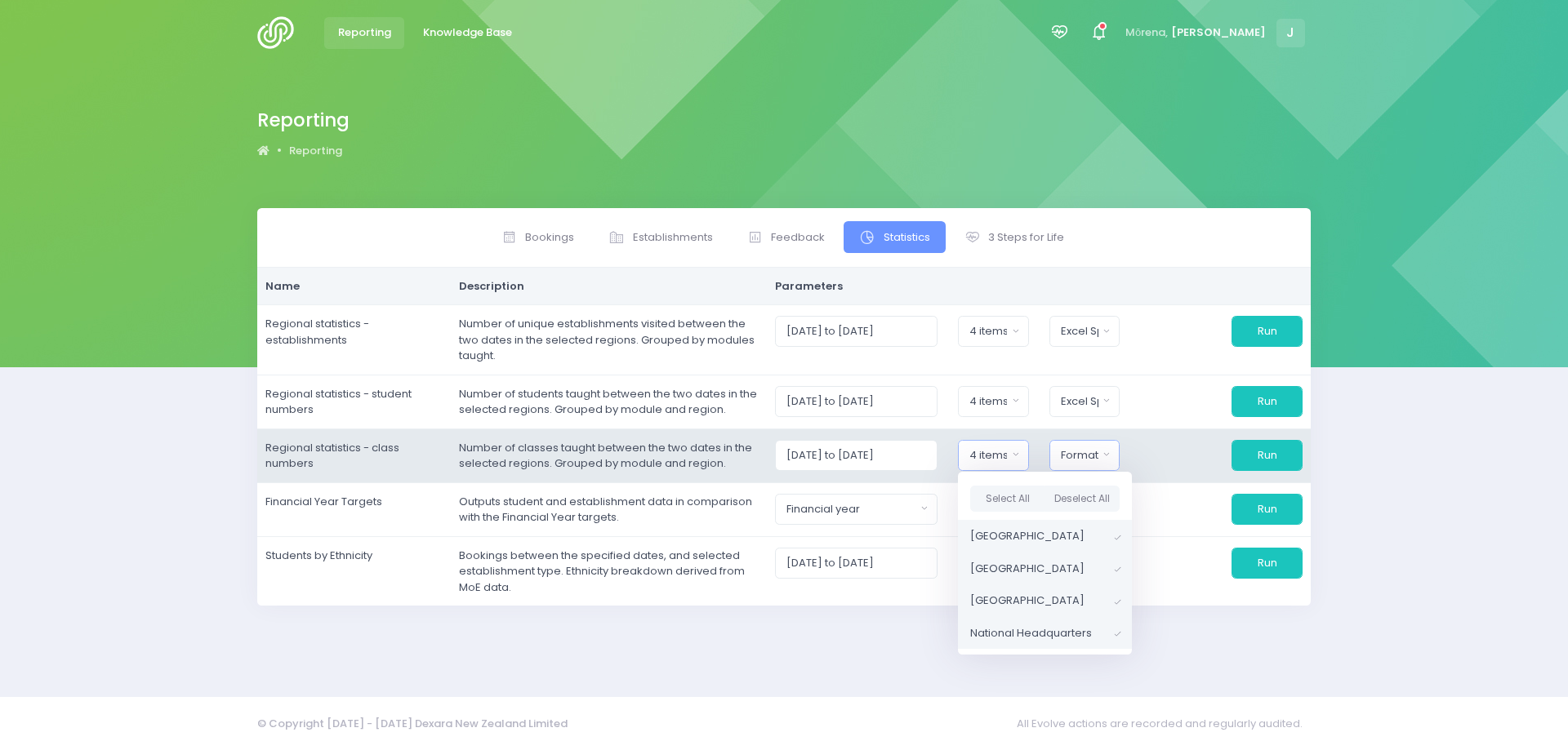
click at [1093, 449] on div "Format" at bounding box center [1079, 455] width 37 height 17
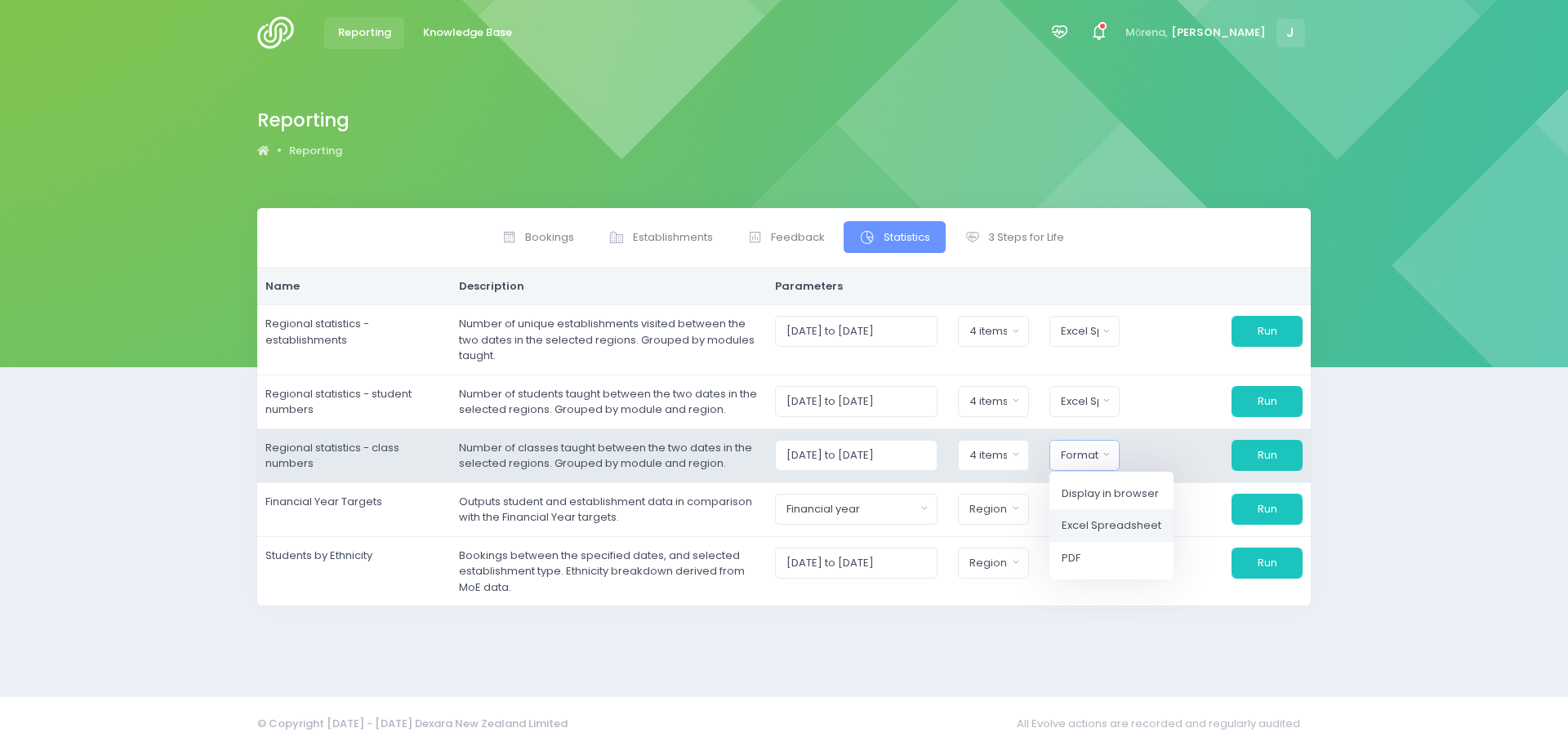
click at [1085, 524] on span "Excel Spreadsheet" at bounding box center [1111, 526] width 99 height 17
select select "excel"
click at [1255, 454] on button "Run" at bounding box center [1267, 455] width 71 height 31
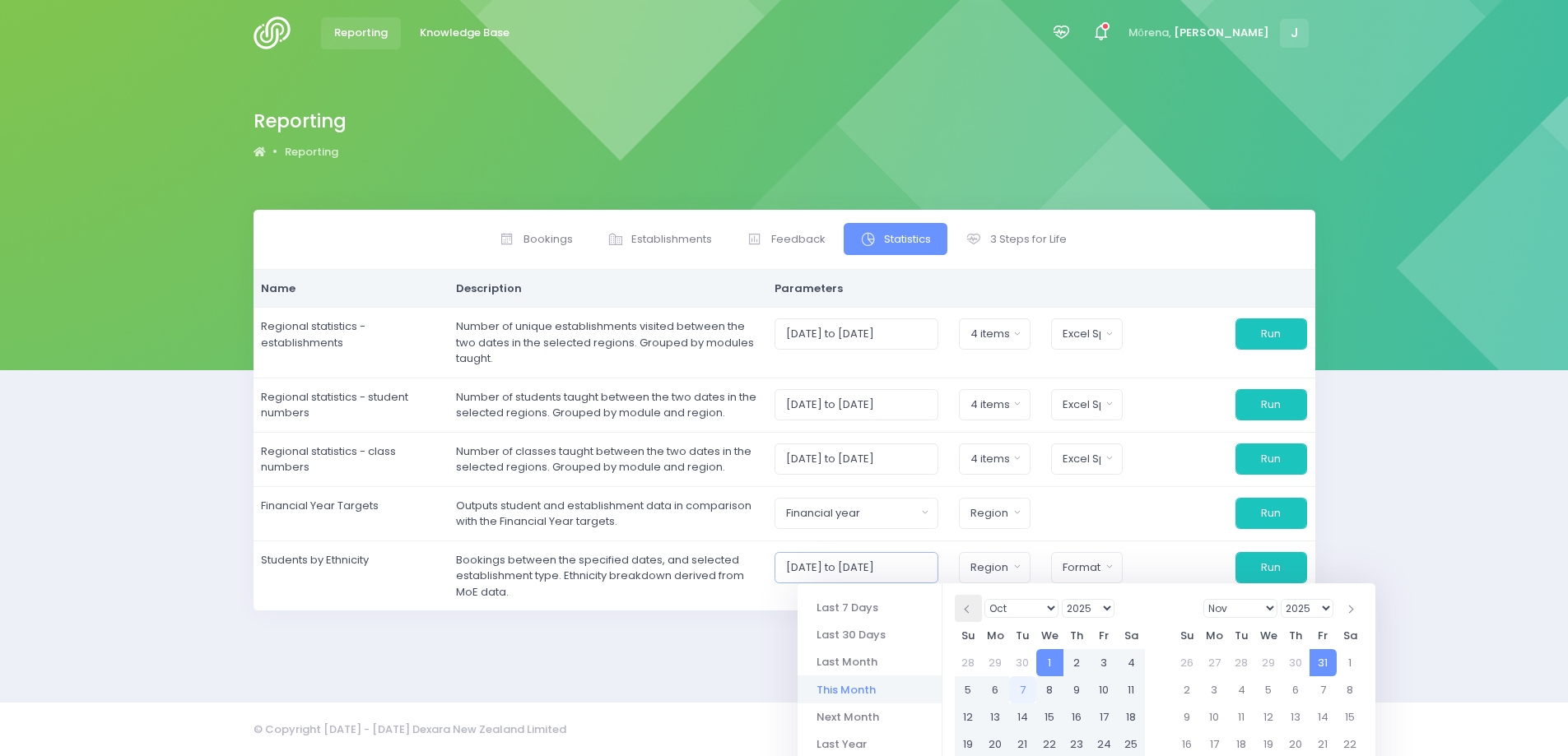
drag, startPoint x: 808, startPoint y: 571, endPoint x: 969, endPoint y: 595, distance: 162.8
click at [969, 595] on body "Reporting Knowledge Base" at bounding box center [784, 378] width 1568 height 756
drag, startPoint x: 802, startPoint y: 566, endPoint x: 944, endPoint y: 590, distance: 144.0
click at [944, 590] on body "Reporting Knowledge Base" at bounding box center [784, 378] width 1568 height 756
paste input "07/2025 to 30/09"
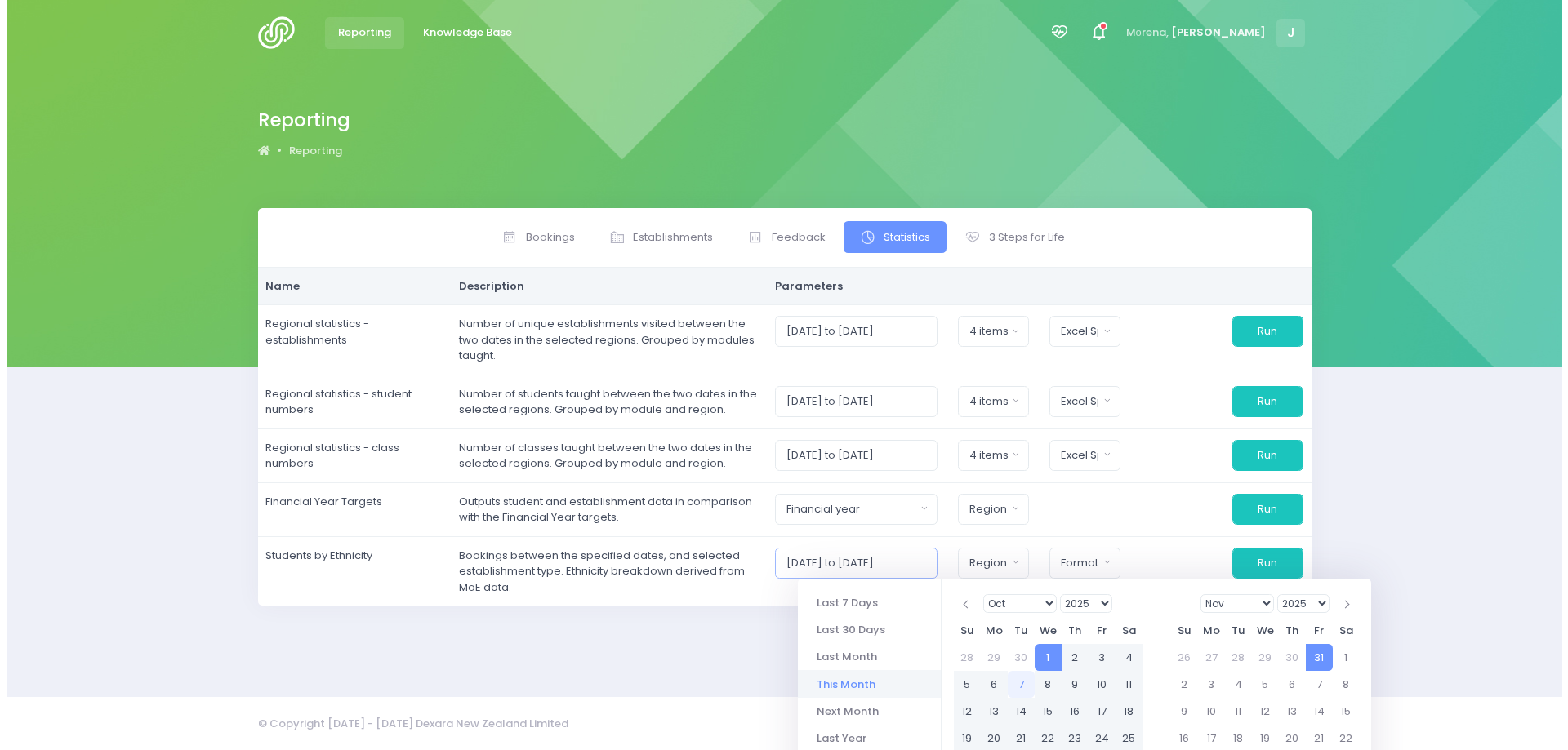
scroll to position [0, 3]
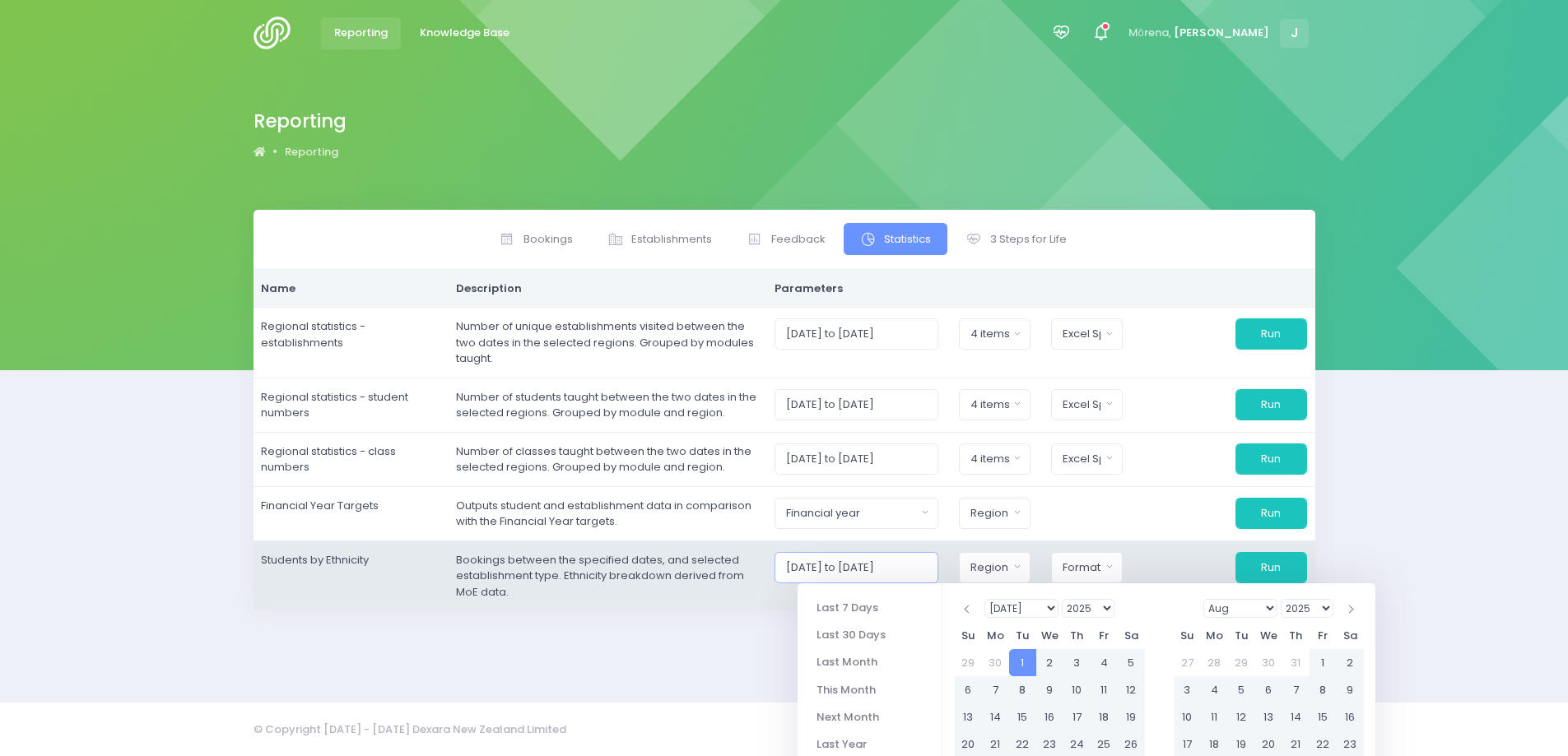
type input "[DATE] to [DATE]"
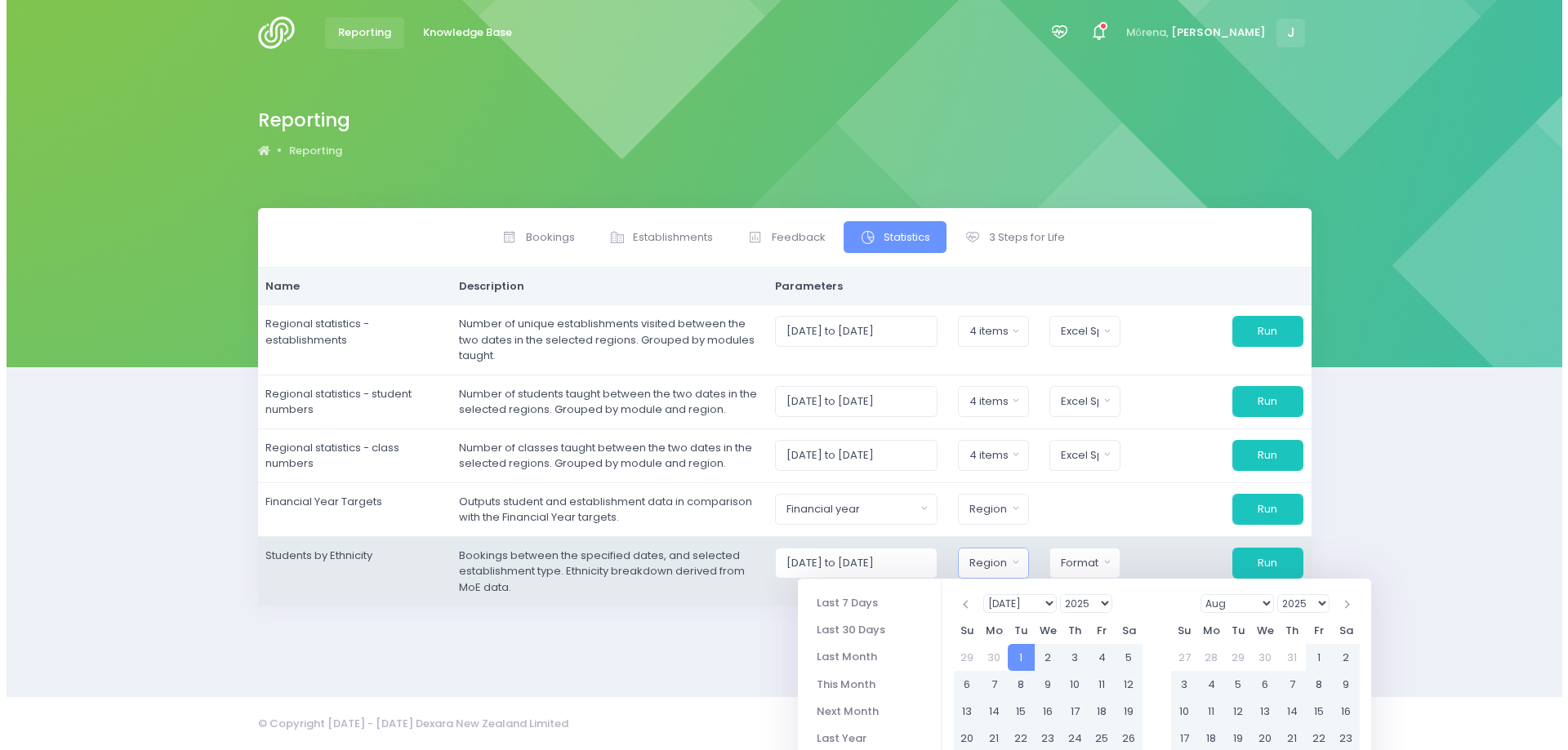
scroll to position [0, 0]
click at [1000, 564] on div "Region" at bounding box center [988, 563] width 37 height 17
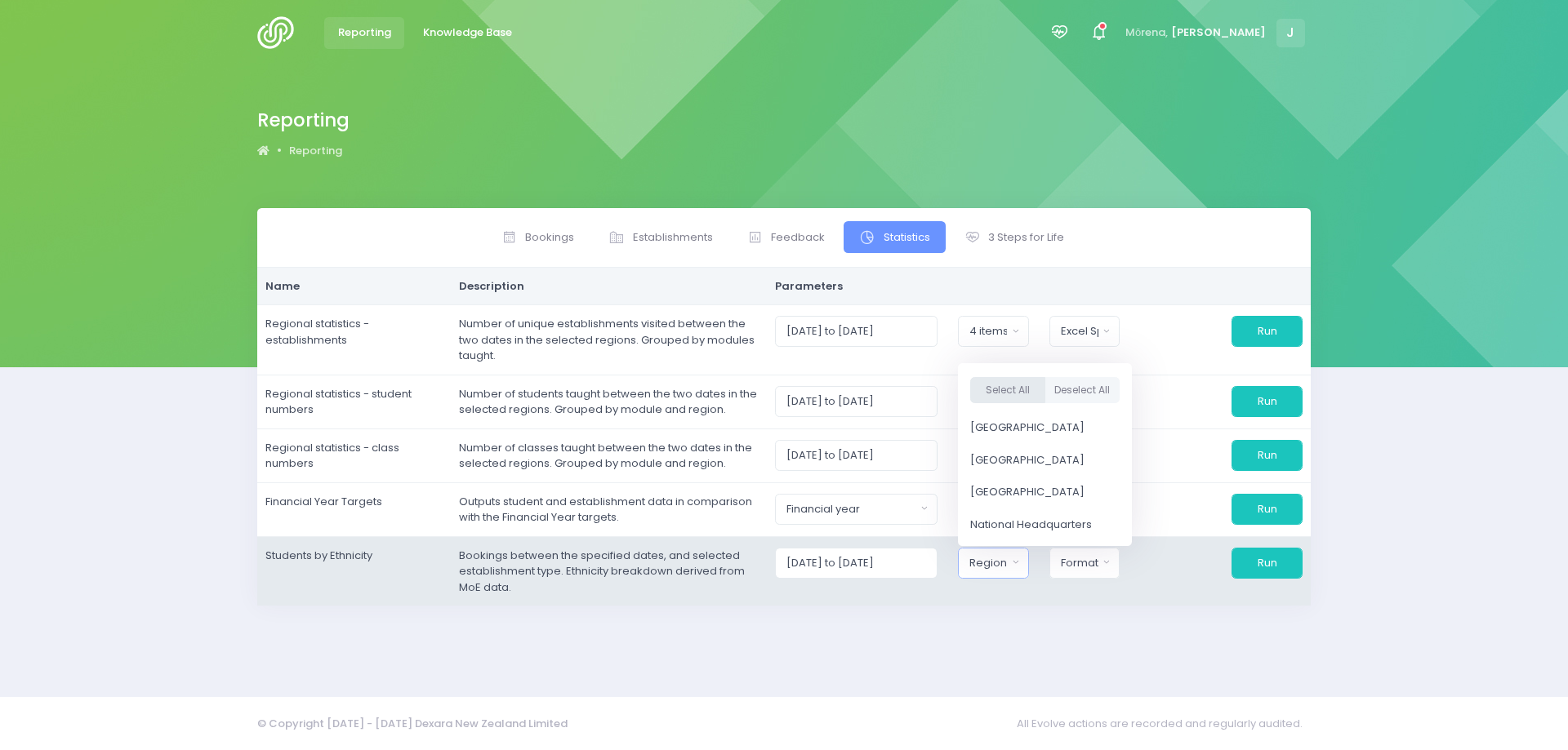
click at [1025, 388] on button "Select All" at bounding box center [1008, 389] width 75 height 27
select select "Northern"
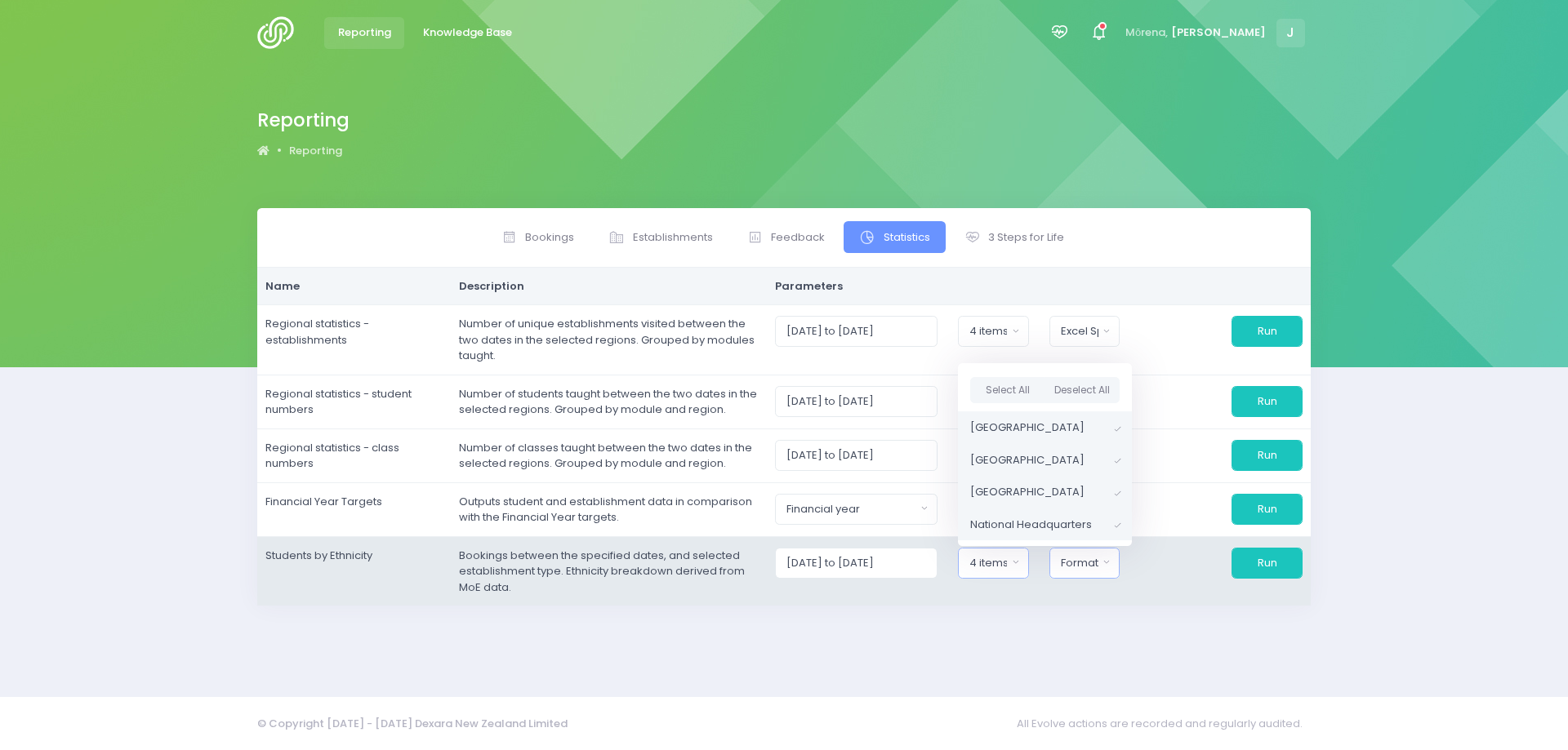
click at [1079, 560] on div "Format" at bounding box center [1079, 563] width 37 height 17
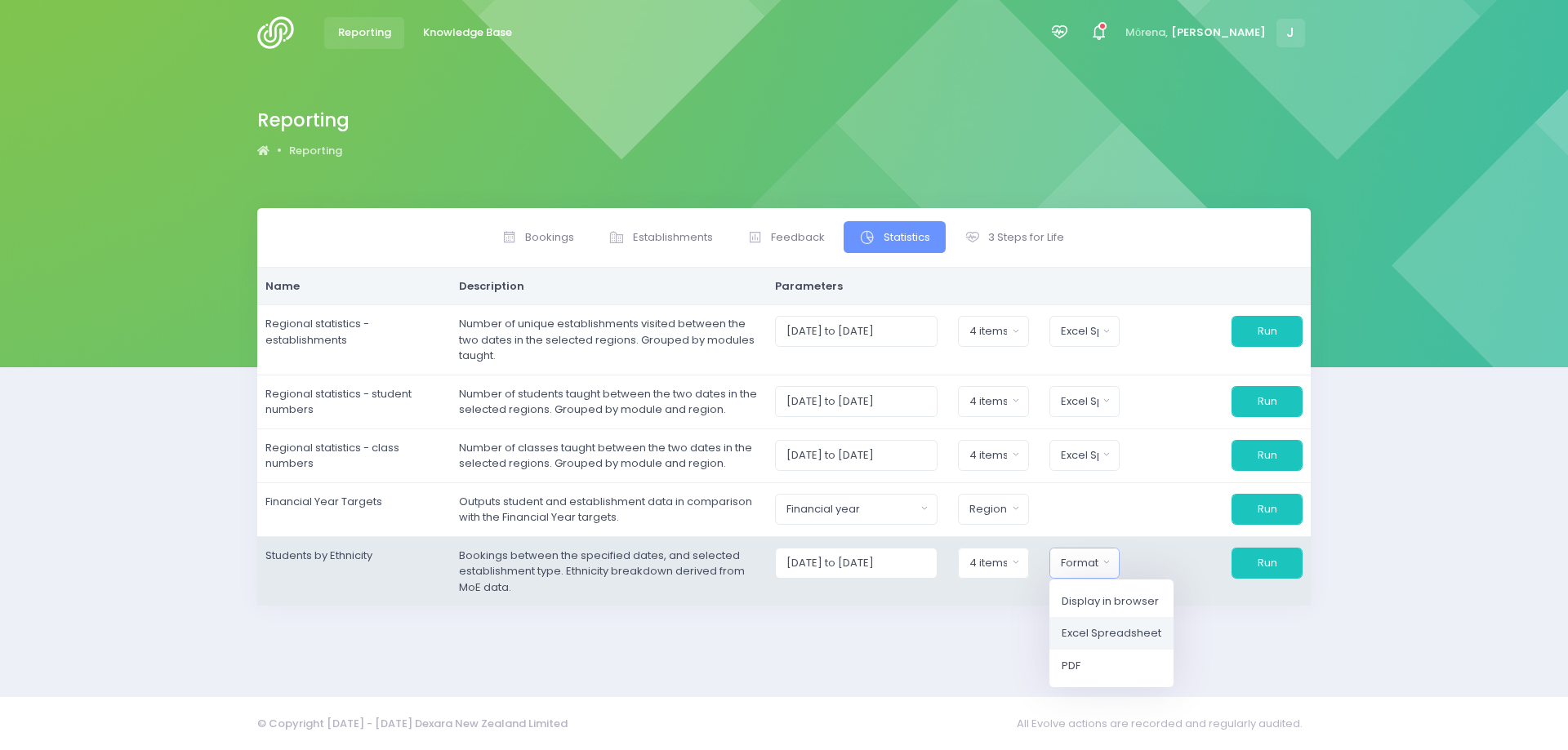
click at [1099, 635] on span "Excel Spreadsheet" at bounding box center [1111, 634] width 99 height 17
select select "excel"
click at [1263, 556] on button "Run" at bounding box center [1267, 562] width 71 height 31
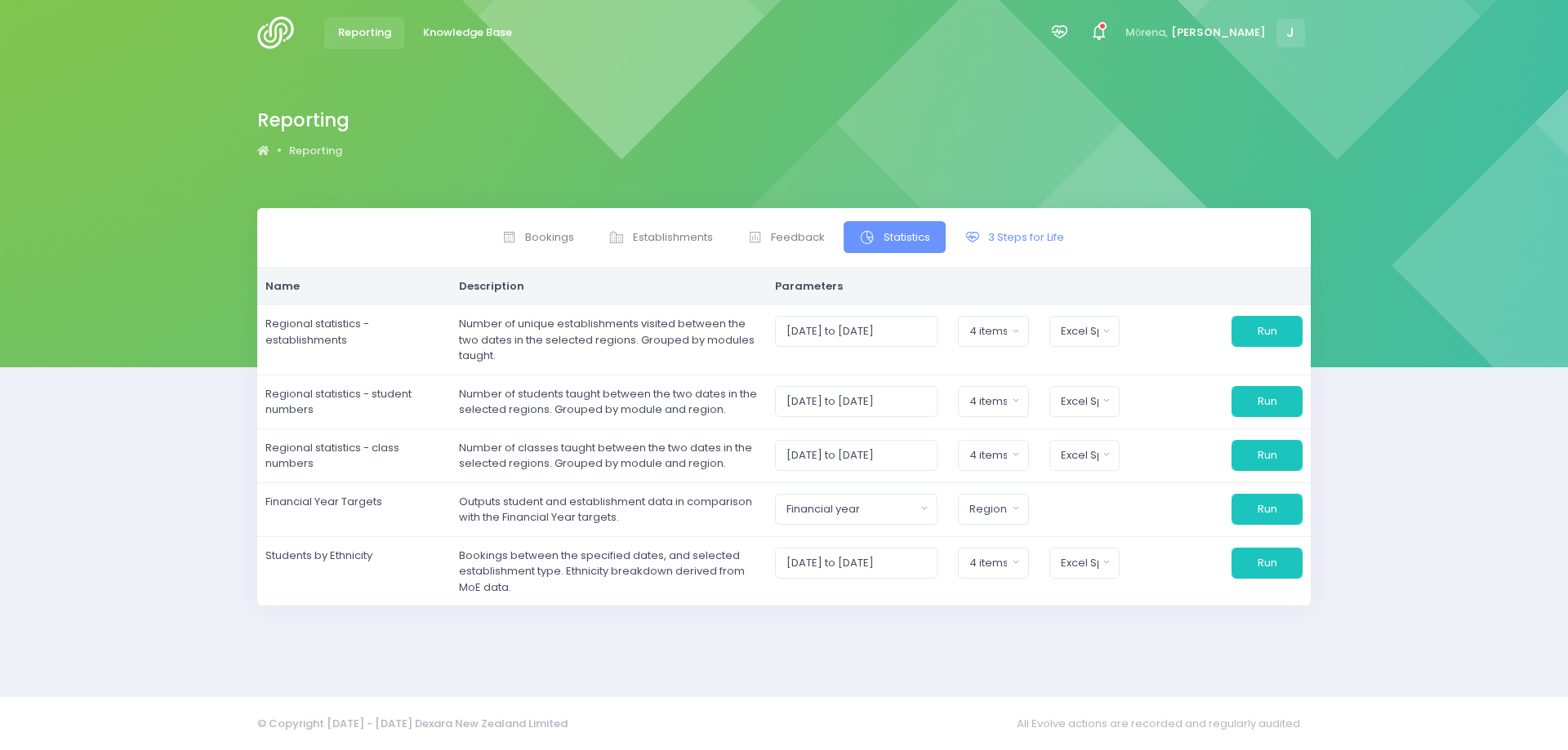
click at [1006, 238] on span "3 Steps for Life" at bounding box center [1026, 238] width 76 height 17
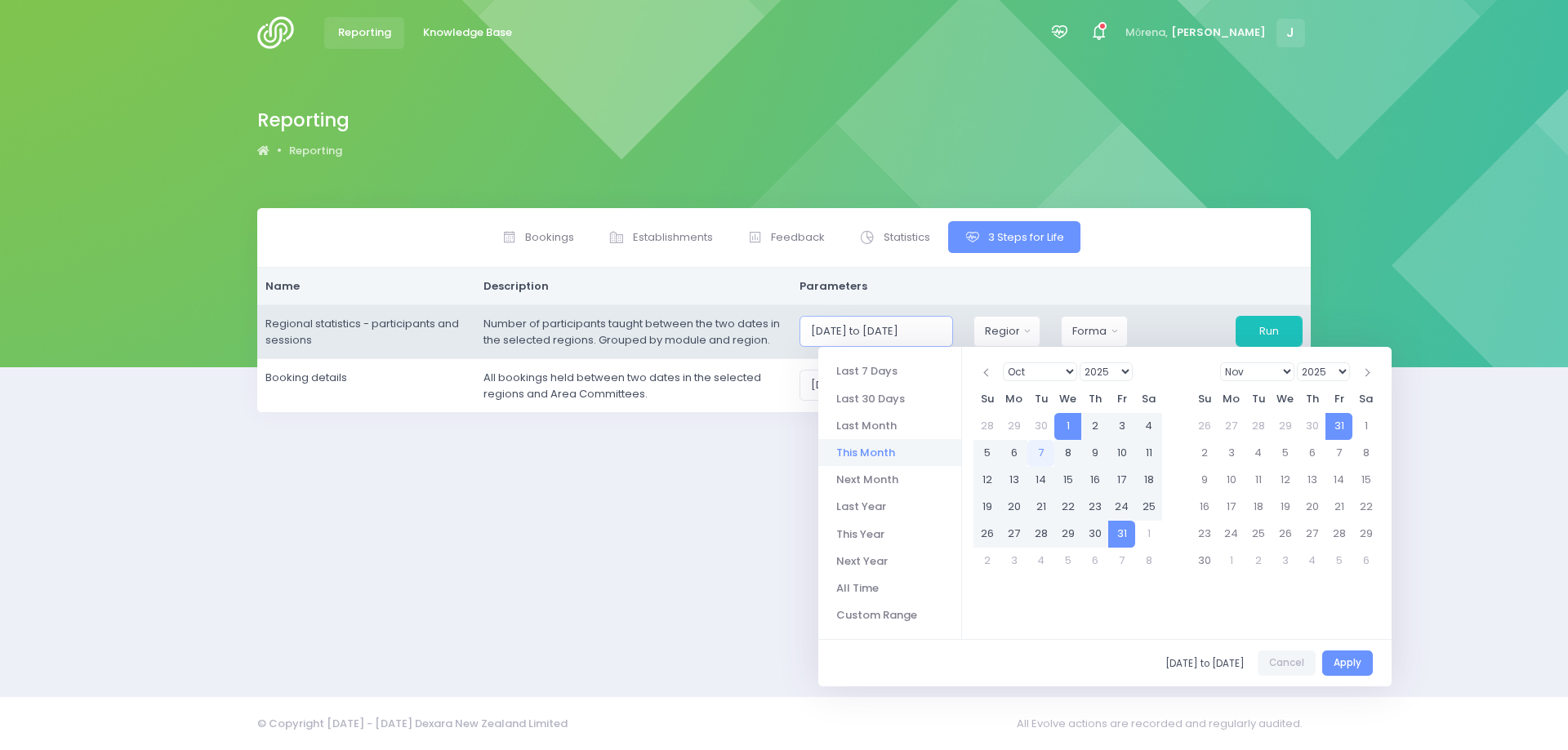
scroll to position [0, 3]
drag, startPoint x: 828, startPoint y: 328, endPoint x: 965, endPoint y: 317, distance: 137.4
click at [954, 317] on input "[DATE] to [DATE]" at bounding box center [876, 331] width 154 height 31
paste input "07/2025 to 30/09"
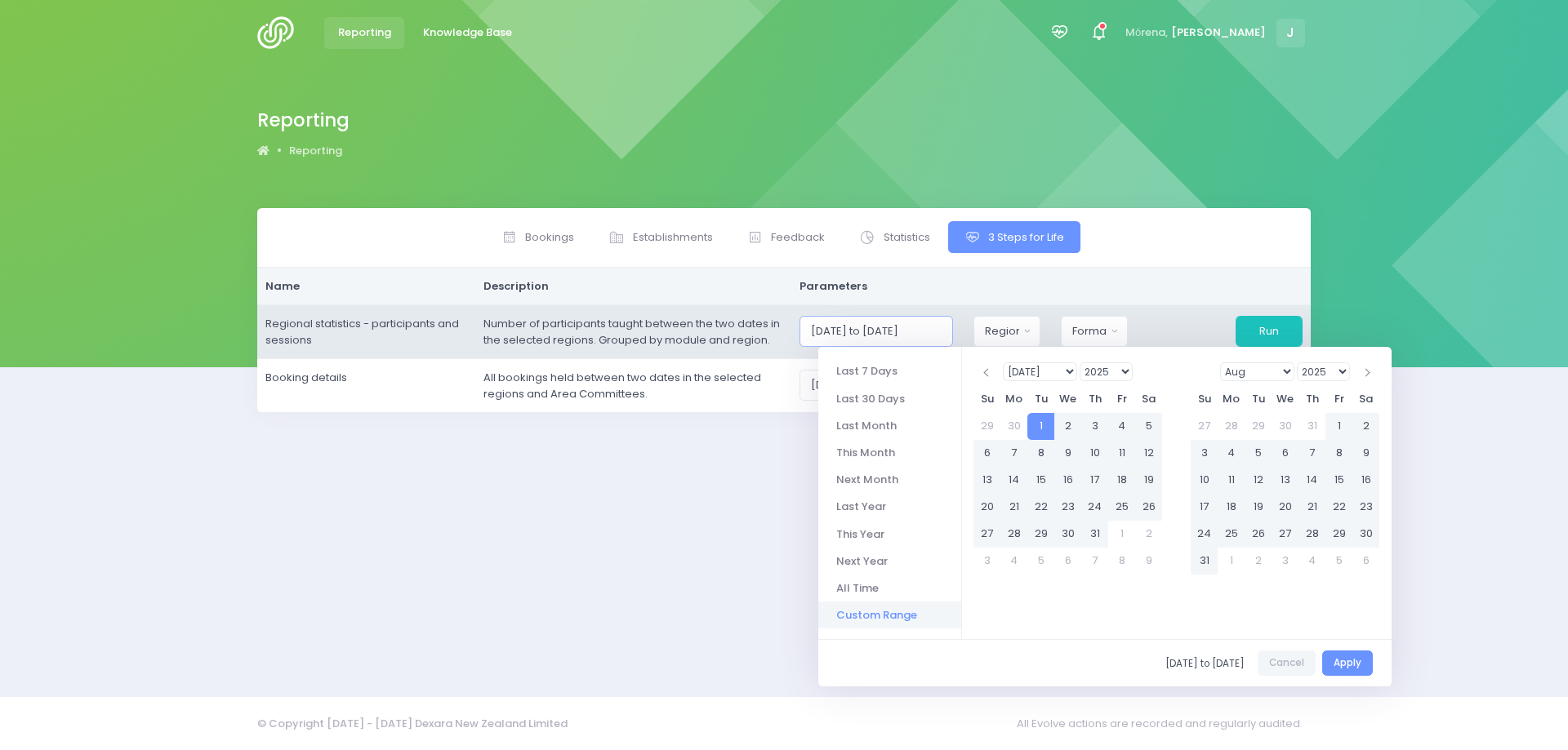
type input "[DATE] to [DATE]"
click at [1005, 333] on div "Region" at bounding box center [1001, 332] width 33 height 17
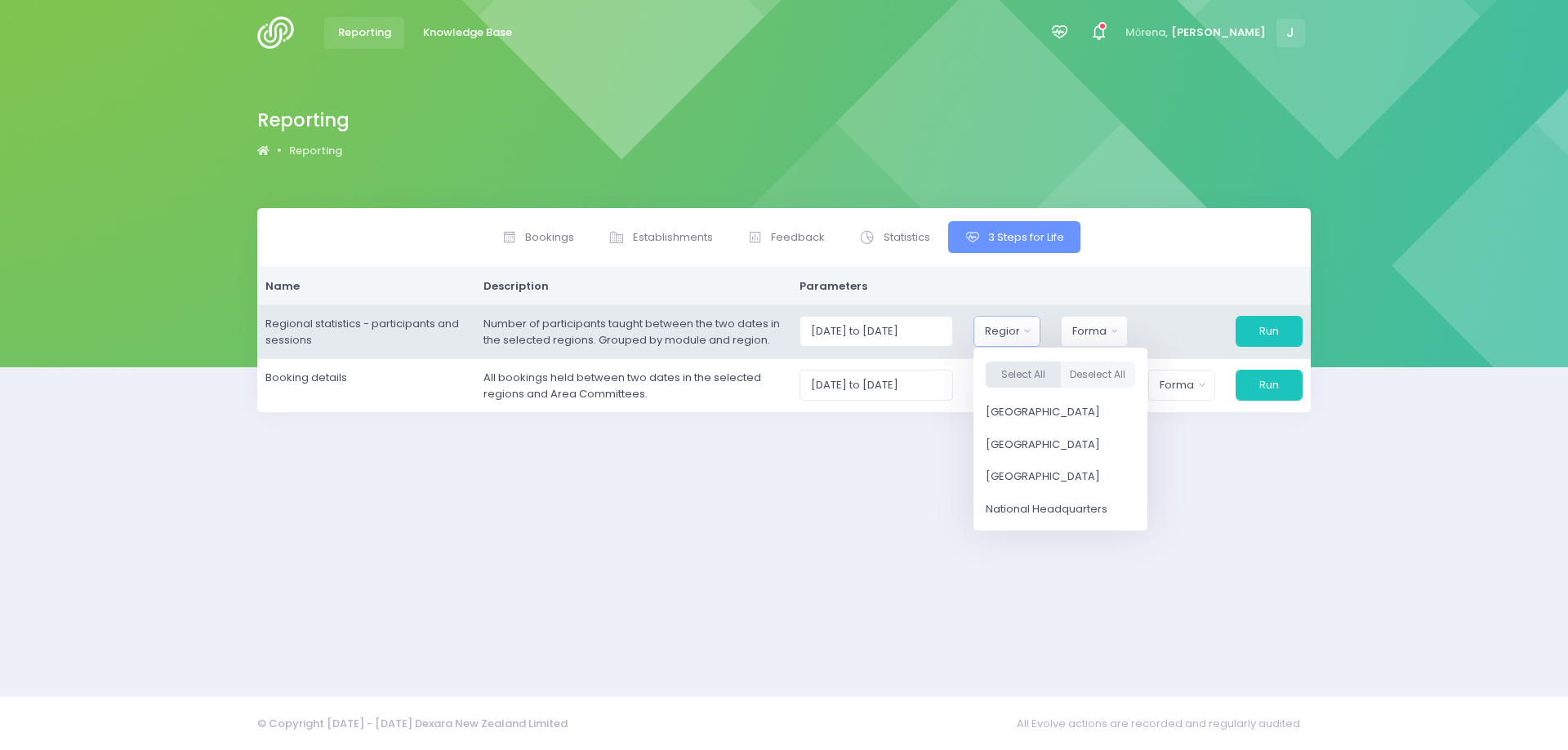
click at [1023, 380] on button "Select All" at bounding box center [1022, 375] width 75 height 27
select select "Northern"
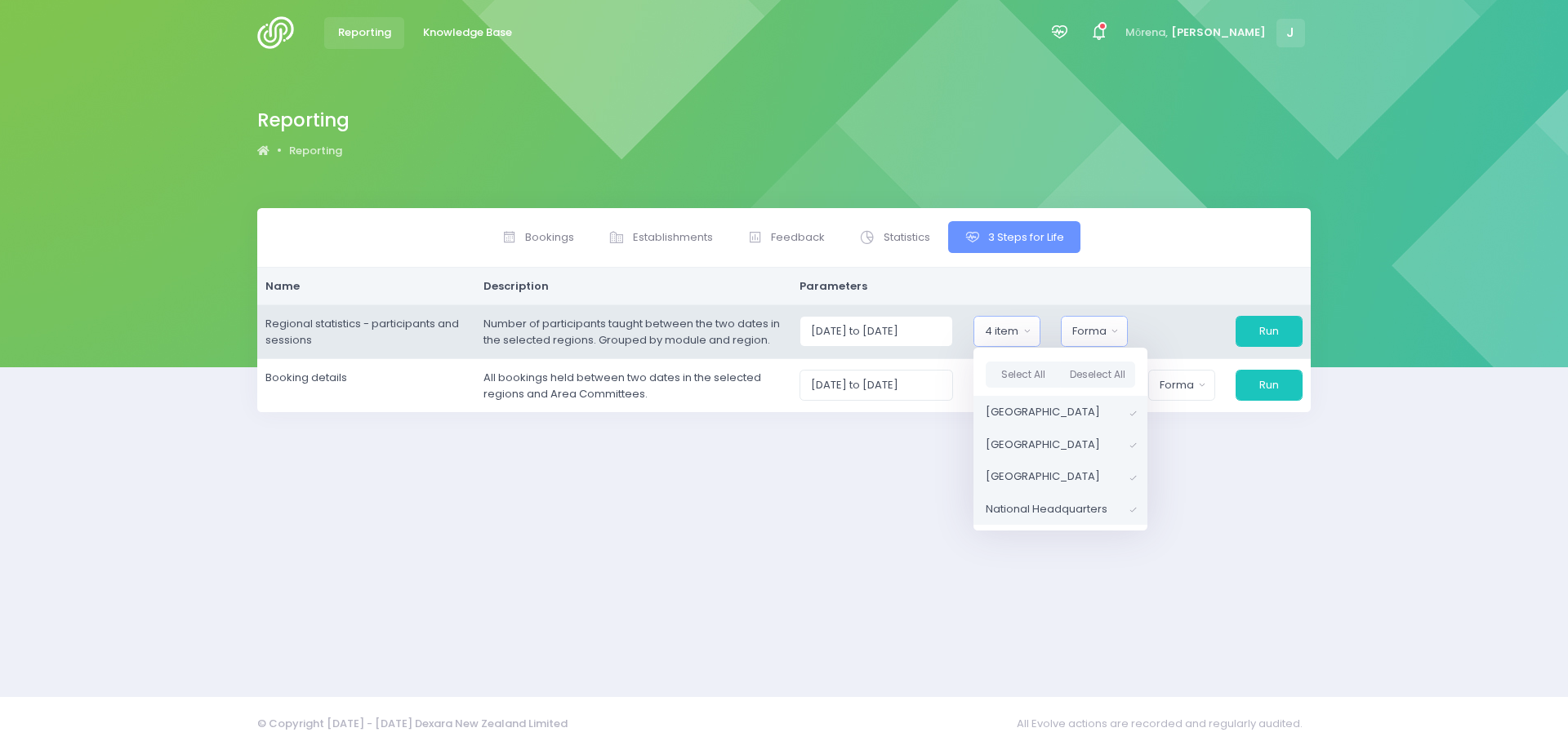
click at [1087, 340] on button "Format" at bounding box center [1094, 331] width 67 height 31
click at [1094, 400] on span "Excel Spreadsheet" at bounding box center [1122, 401] width 99 height 17
select select "excel"
click at [1260, 321] on button "Run" at bounding box center [1269, 331] width 67 height 31
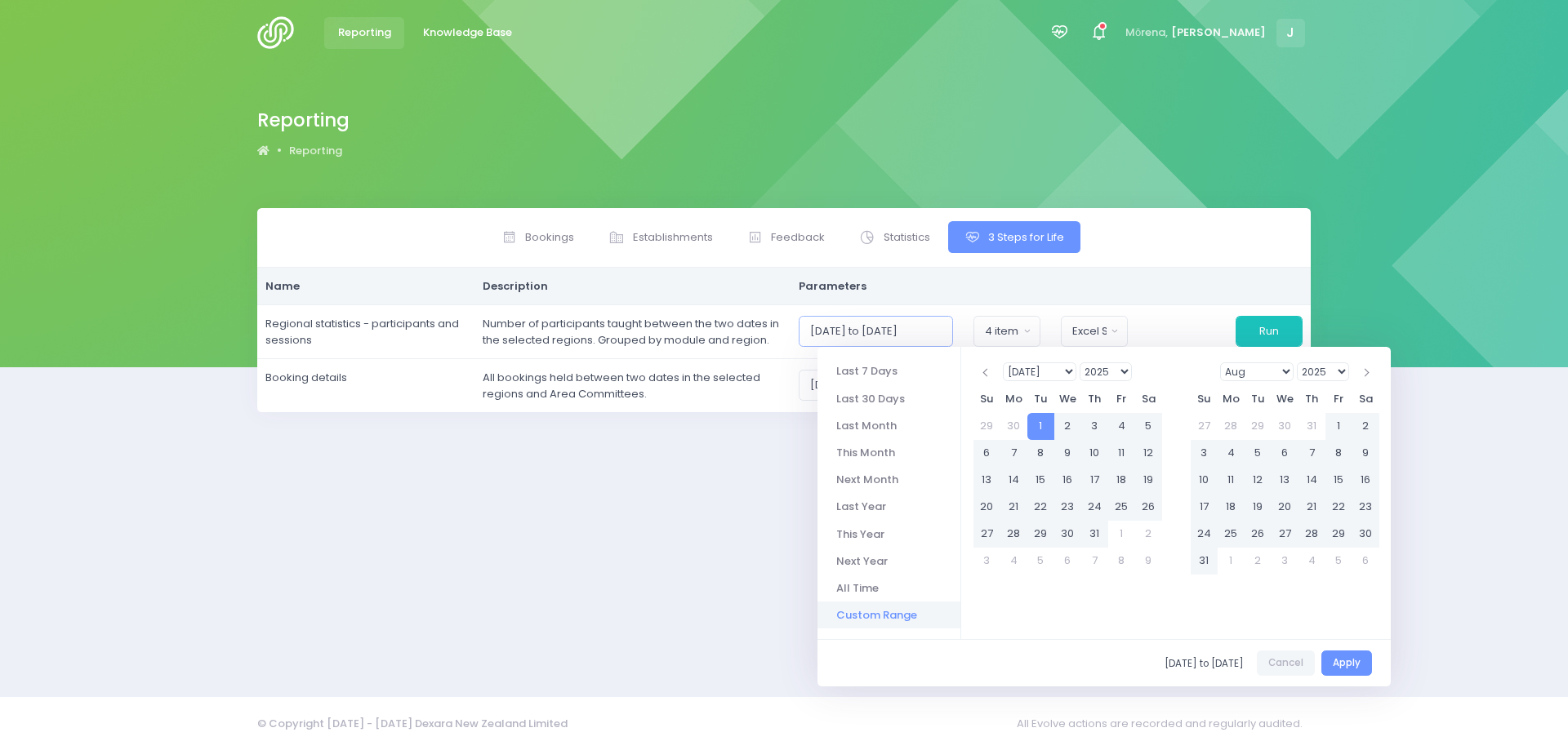
scroll to position [0, 11]
drag, startPoint x: 825, startPoint y: 330, endPoint x: 962, endPoint y: 349, distance: 138.3
click at [962, 349] on body "Reporting Knowledge Base" at bounding box center [784, 375] width 1568 height 750
click at [678, 238] on span "Establishments" at bounding box center [673, 238] width 80 height 17
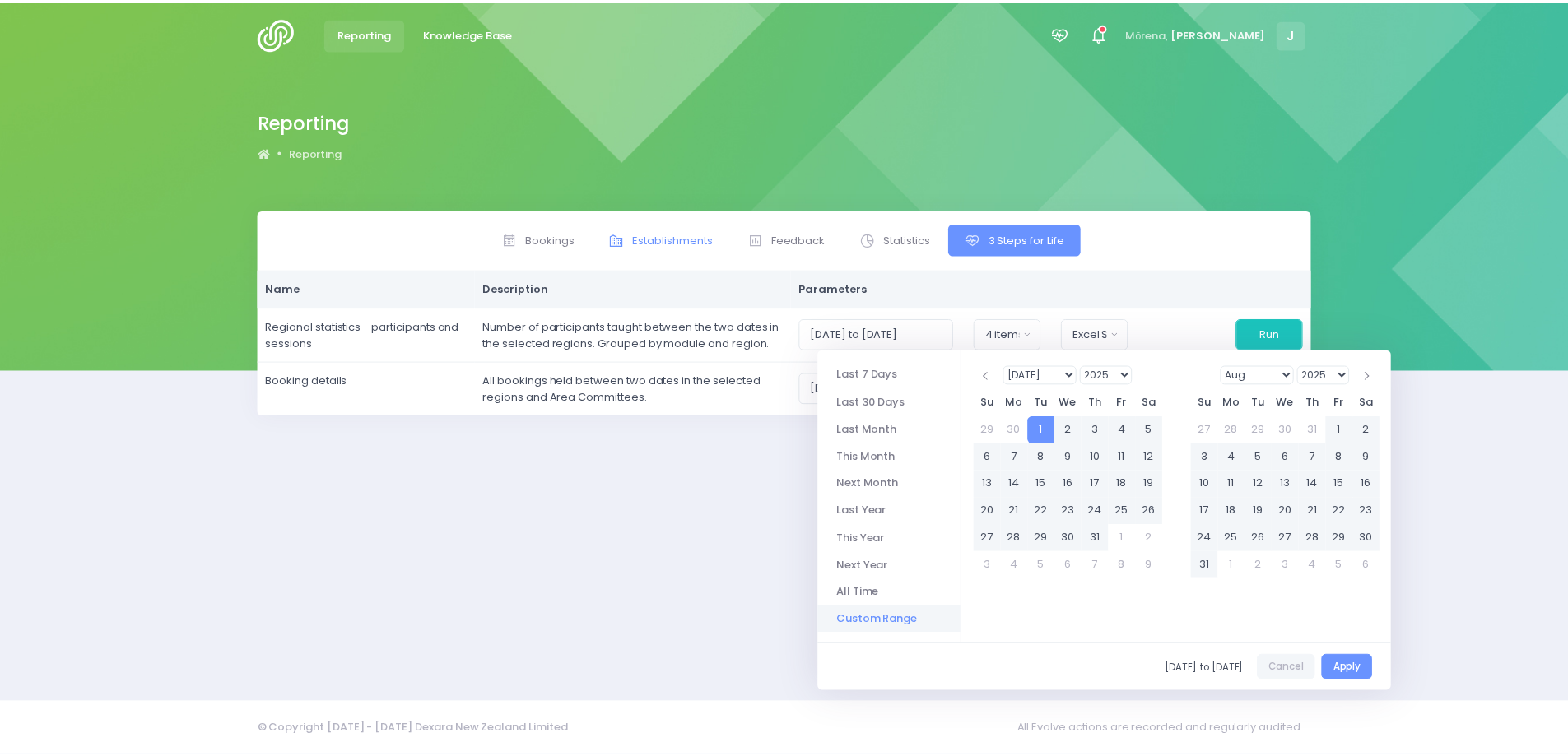
scroll to position [0, 0]
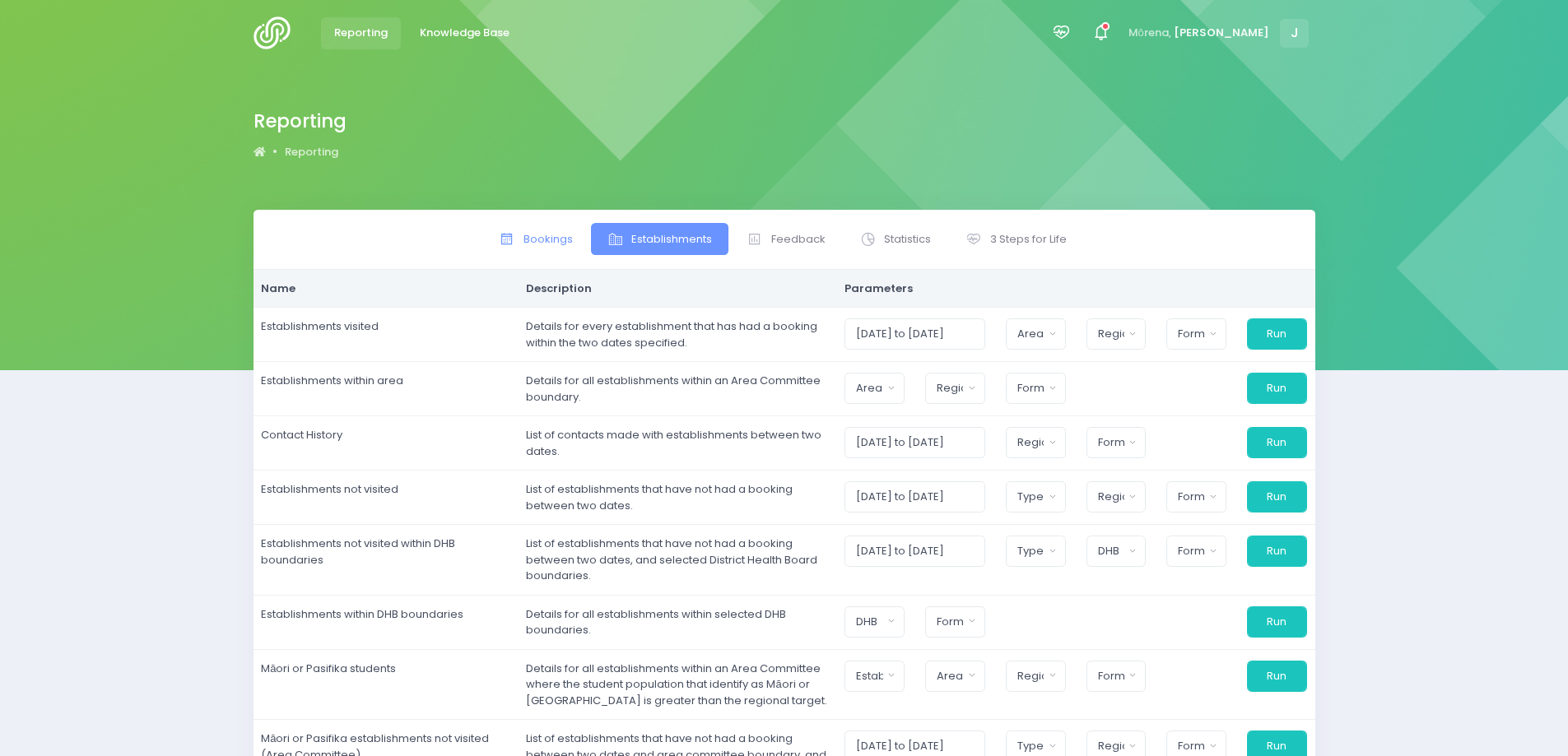
click at [542, 234] on span "Bookings" at bounding box center [548, 240] width 50 height 17
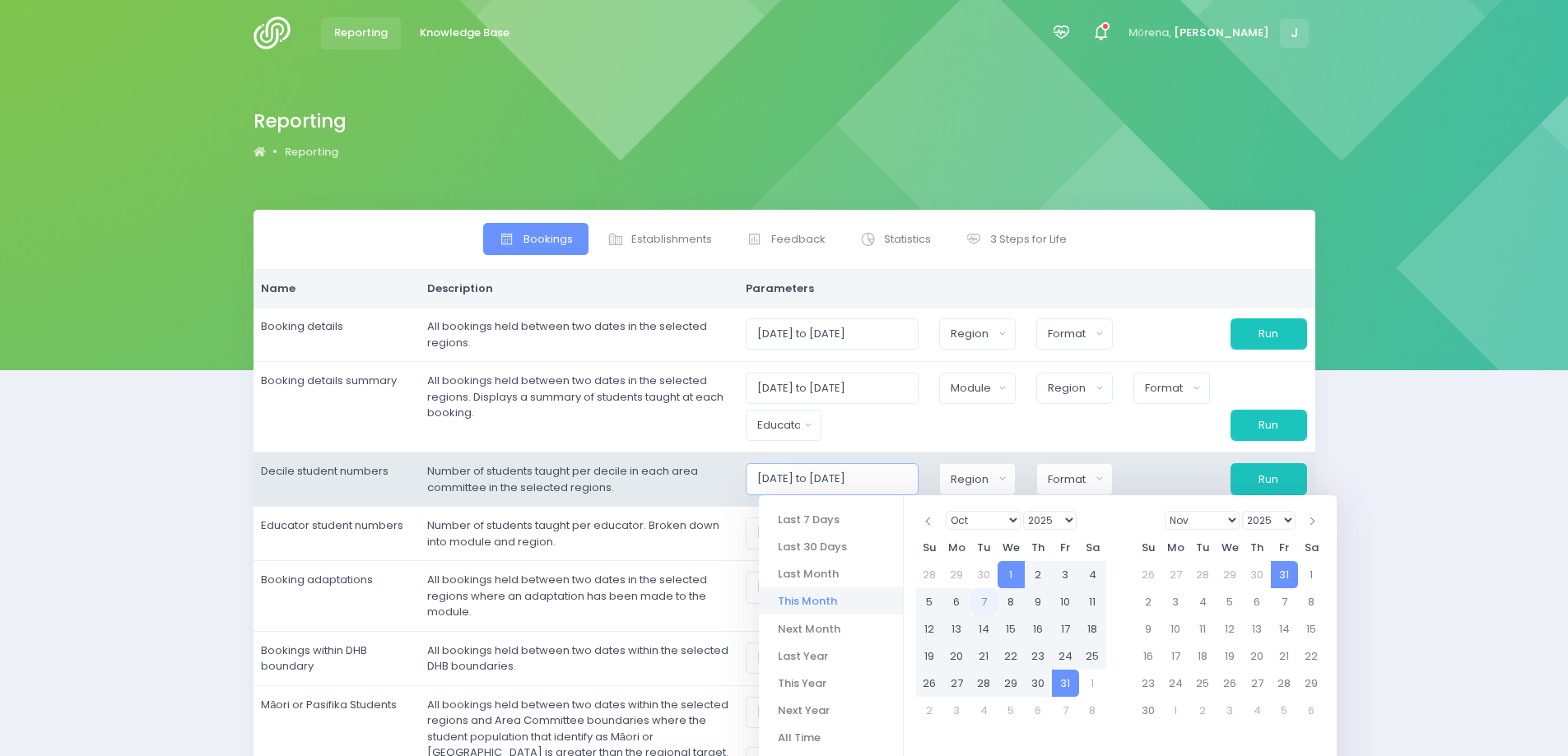
drag, startPoint x: 766, startPoint y: 478, endPoint x: 925, endPoint y: 481, distance: 159.0
click at [919, 481] on input "[DATE] to [DATE]" at bounding box center [832, 479] width 173 height 31
paste input "07/2025 to 30/09"
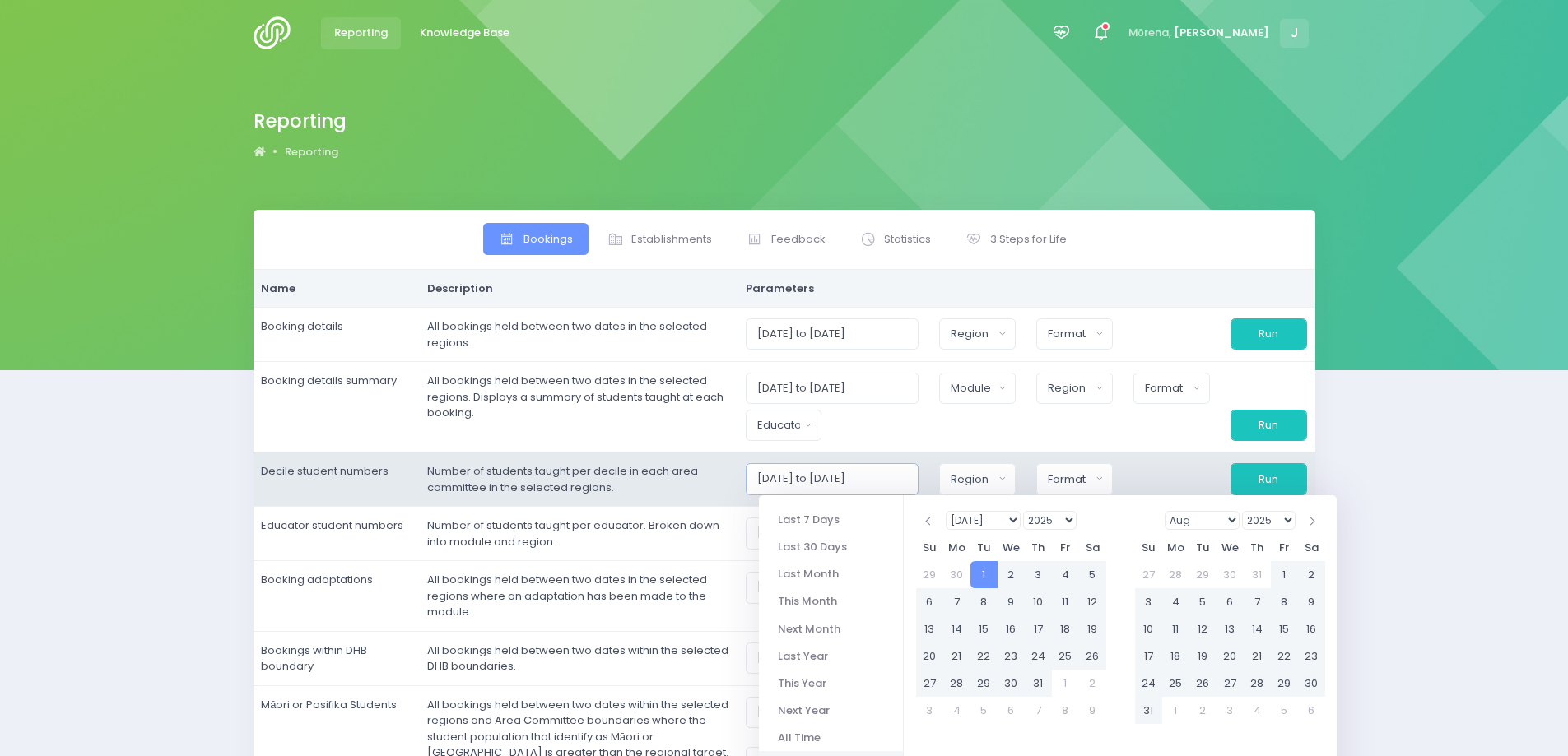
type input "[DATE] to [DATE]"
click at [979, 479] on div "Region" at bounding box center [972, 480] width 43 height 17
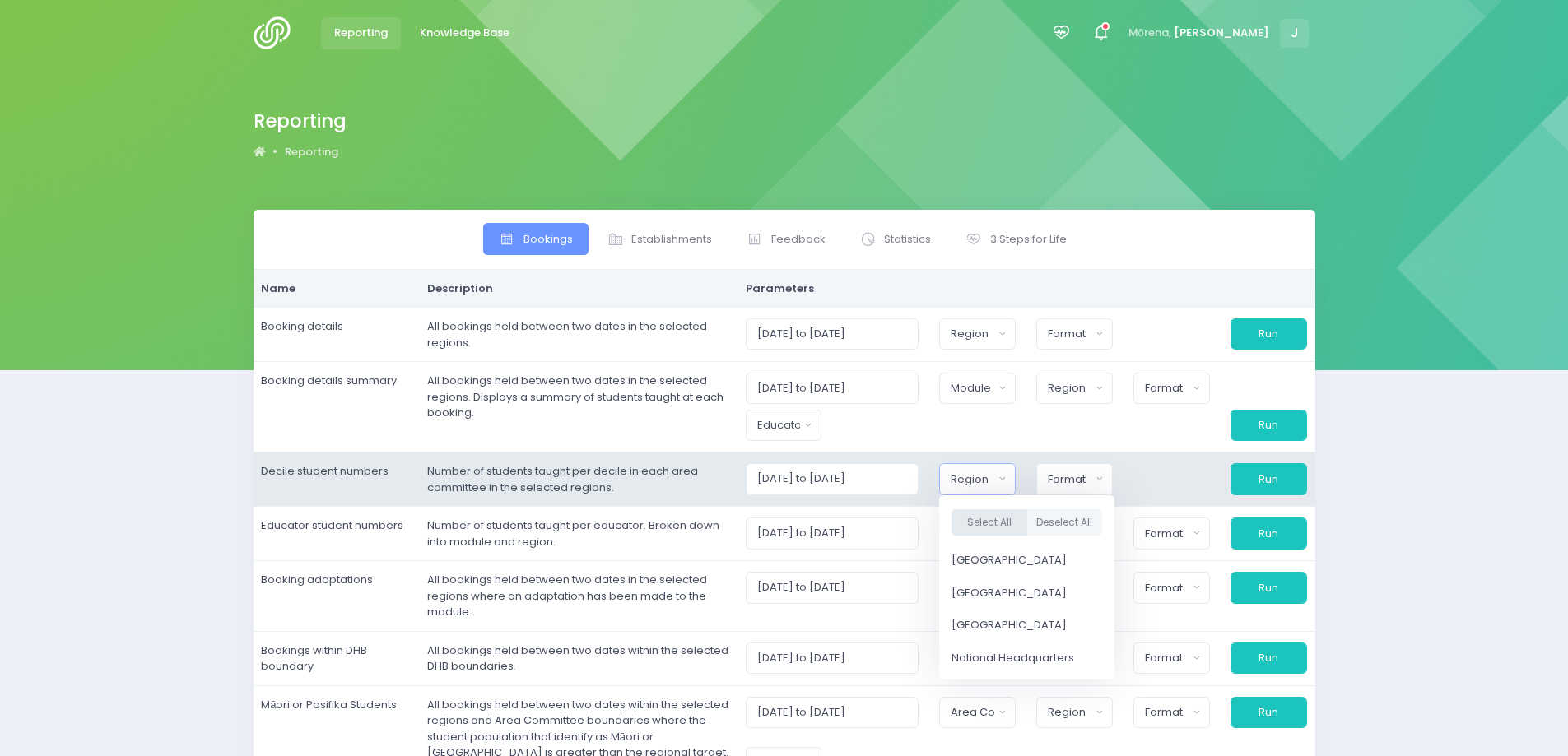
click at [993, 523] on button "Select All" at bounding box center [989, 523] width 76 height 27
select select "Northern"
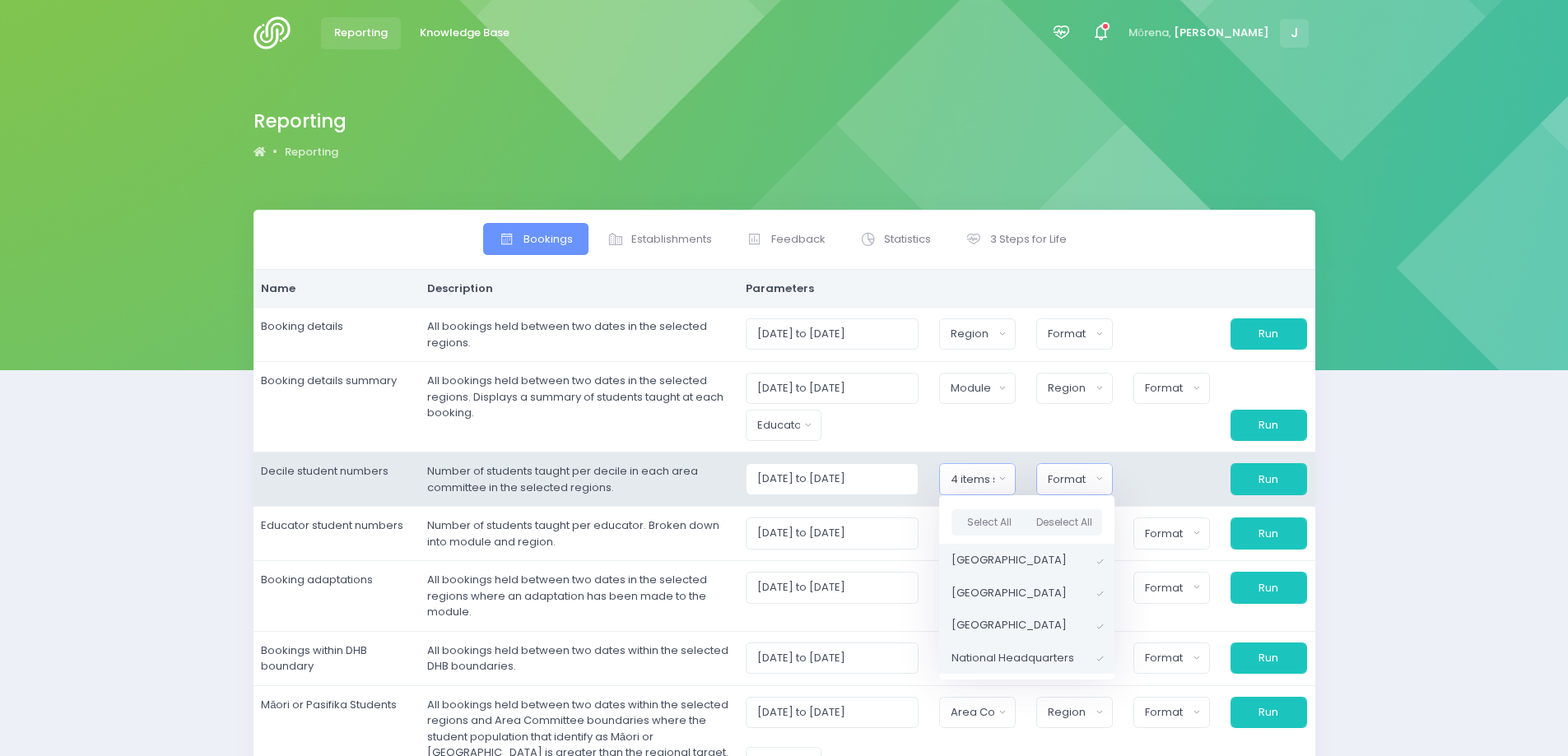
click at [1067, 477] on div "Format" at bounding box center [1069, 480] width 43 height 17
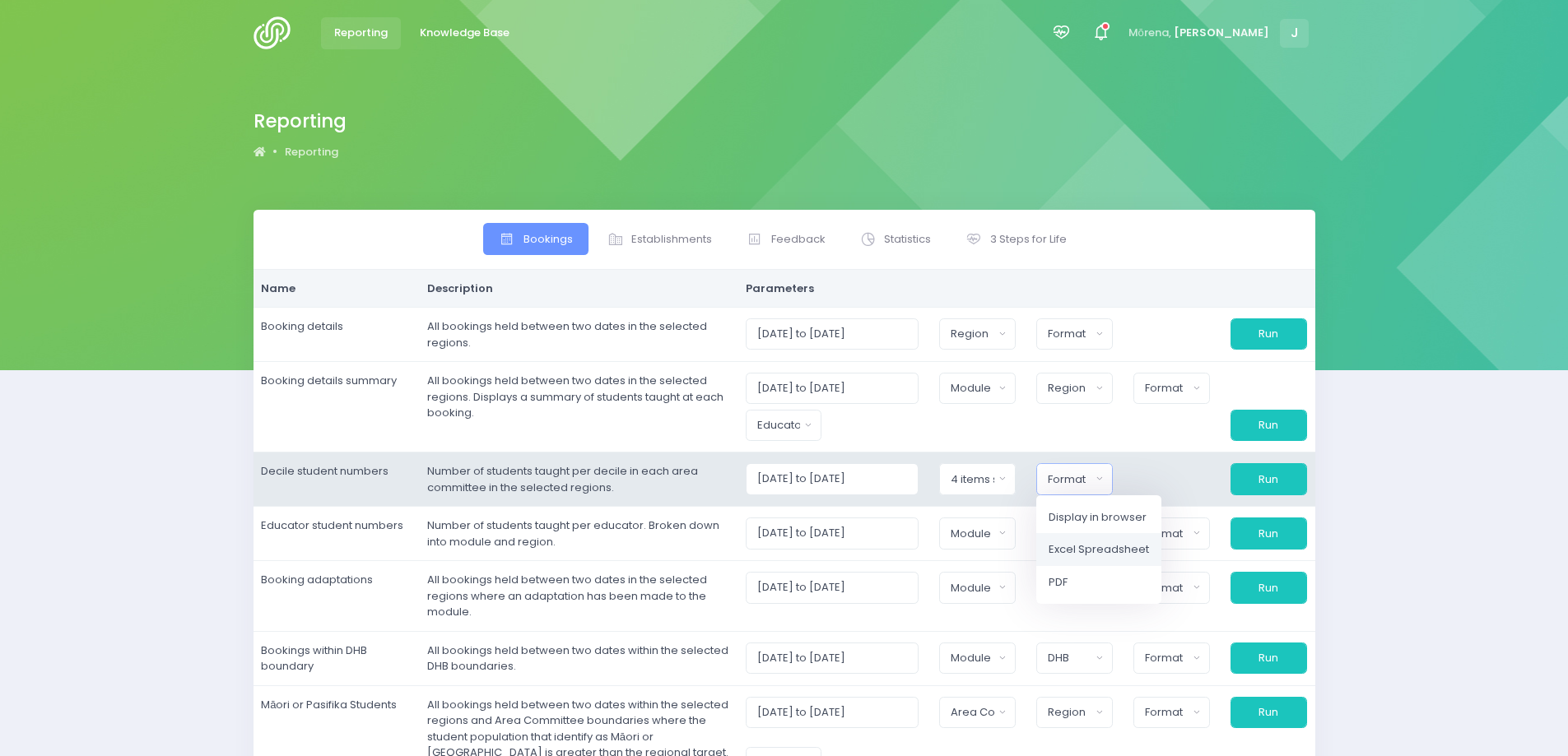
click at [1078, 548] on span "Excel Spreadsheet" at bounding box center [1098, 550] width 100 height 17
select select "excel"
click at [1272, 484] on button "Run" at bounding box center [1268, 479] width 77 height 31
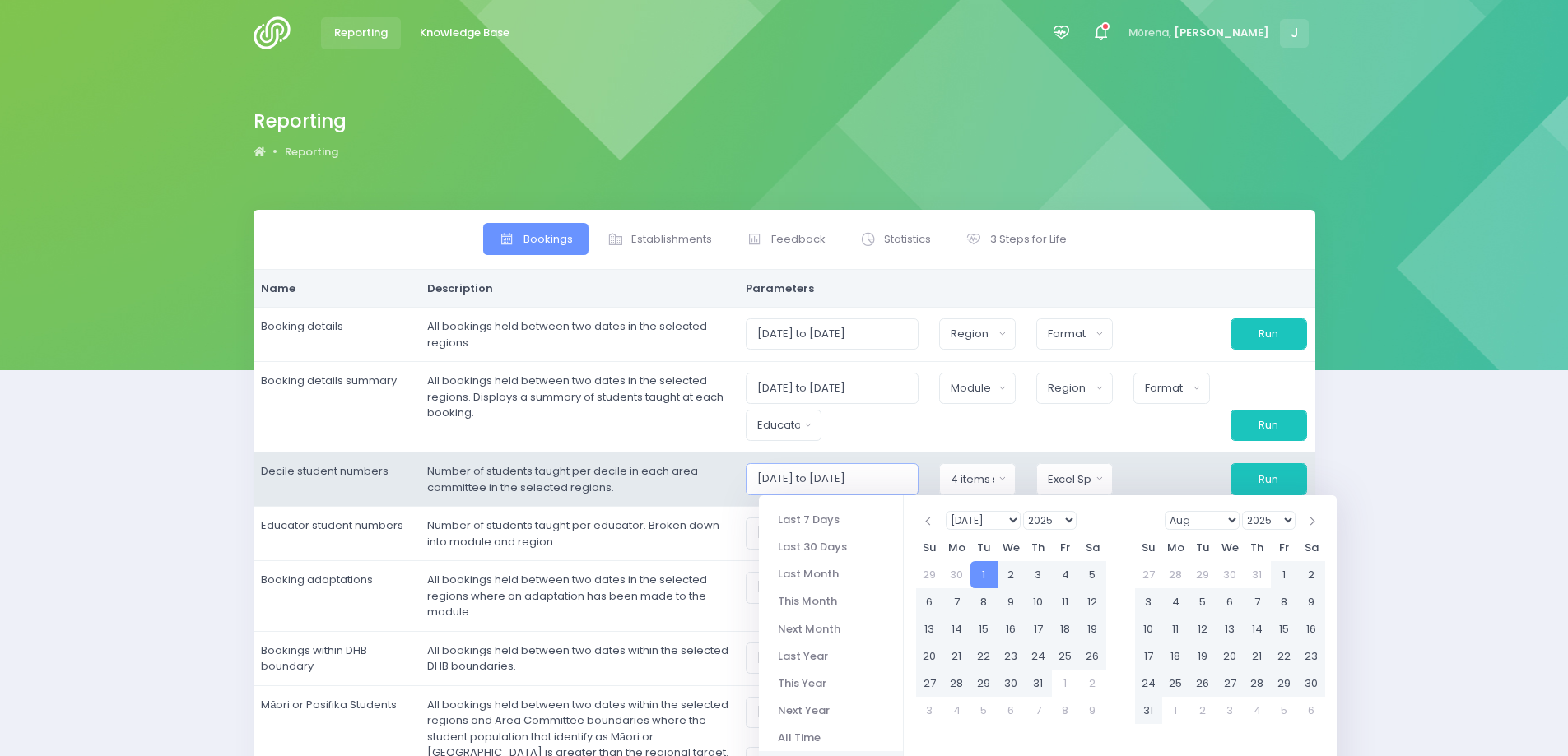
drag, startPoint x: 919, startPoint y: 480, endPoint x: 761, endPoint y: 476, distance: 158.1
click at [761, 476] on input "[DATE] to [DATE]" at bounding box center [832, 479] width 173 height 31
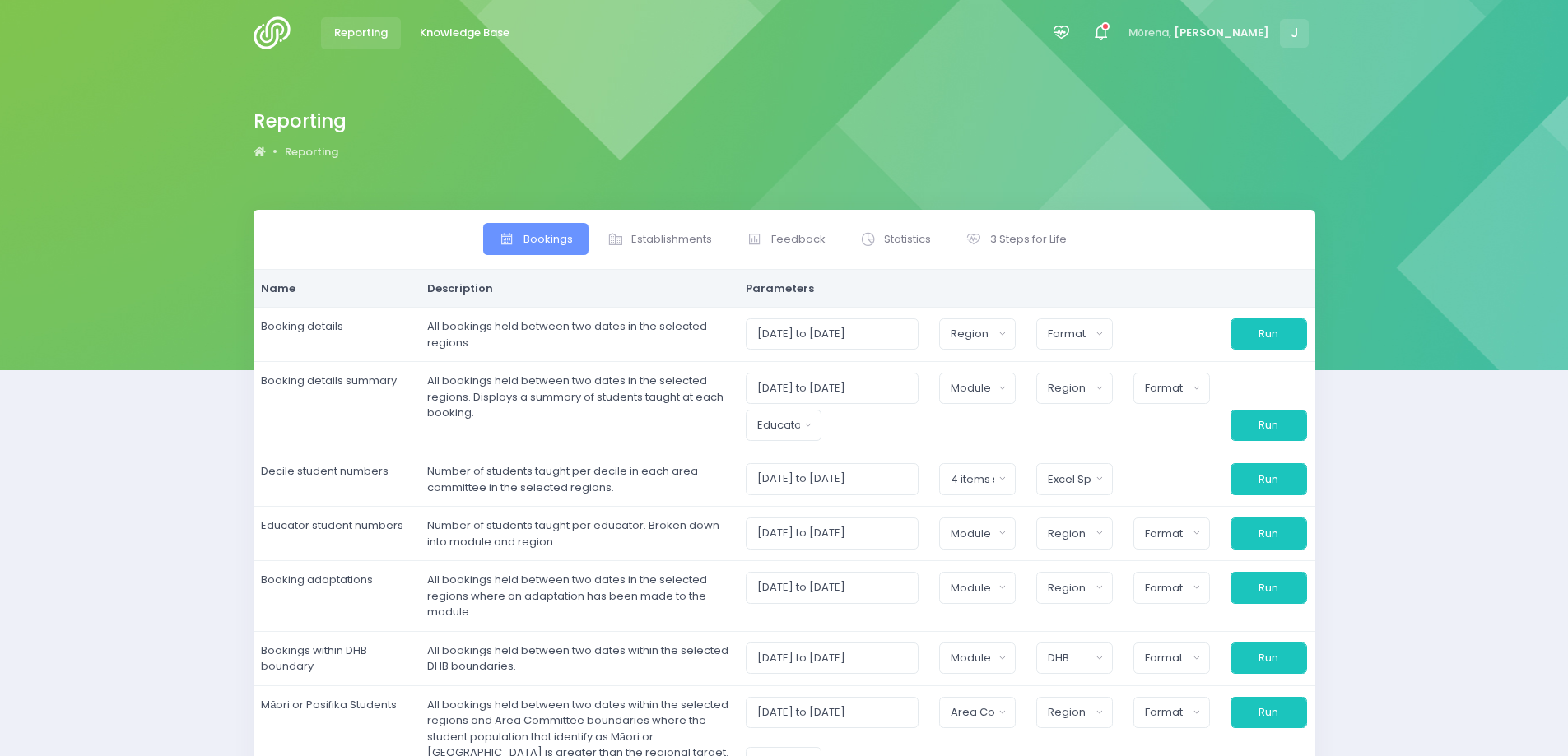
click at [194, 522] on div "Bookings Establishments Feedback Name" at bounding box center [784, 562] width 1568 height 704
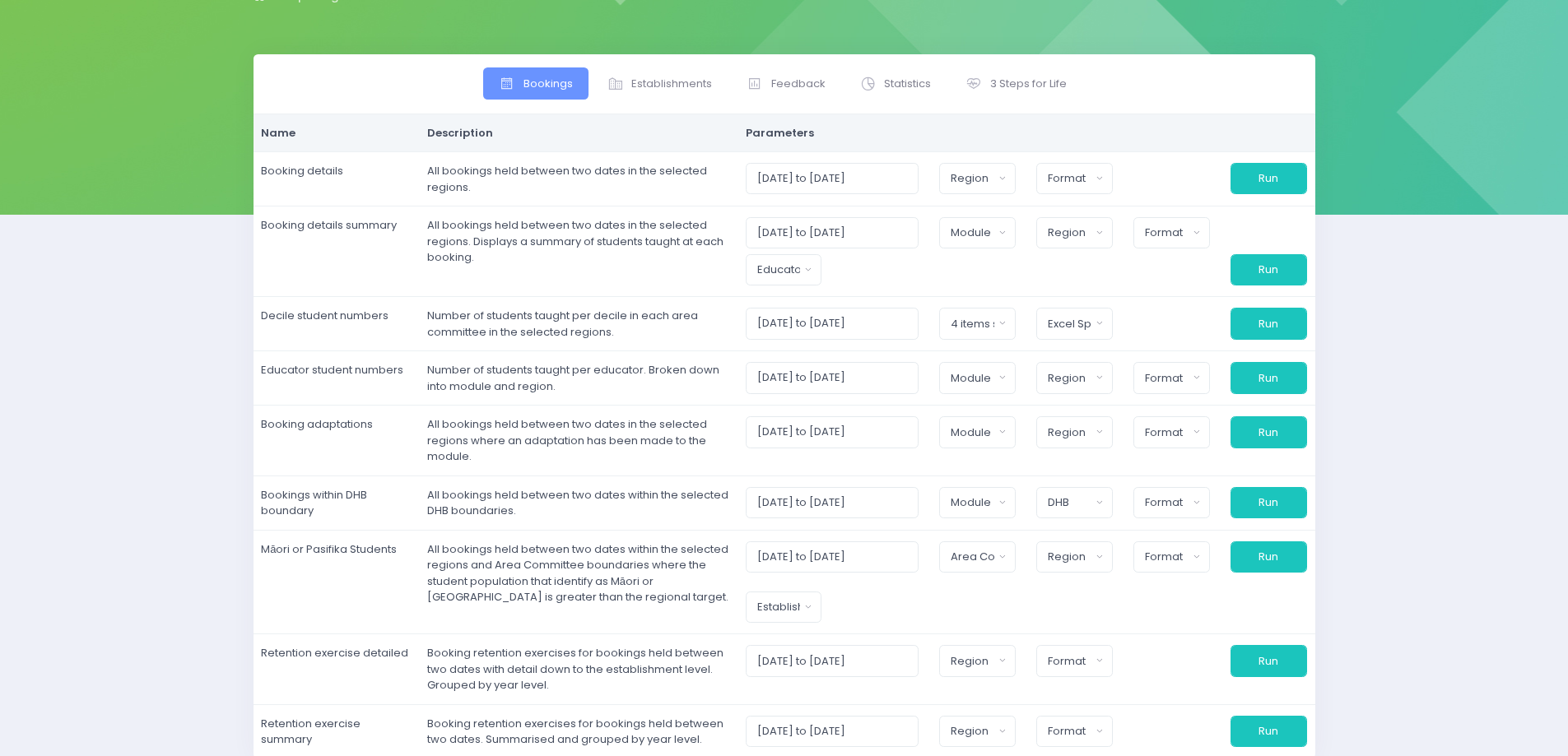
scroll to position [232, 0]
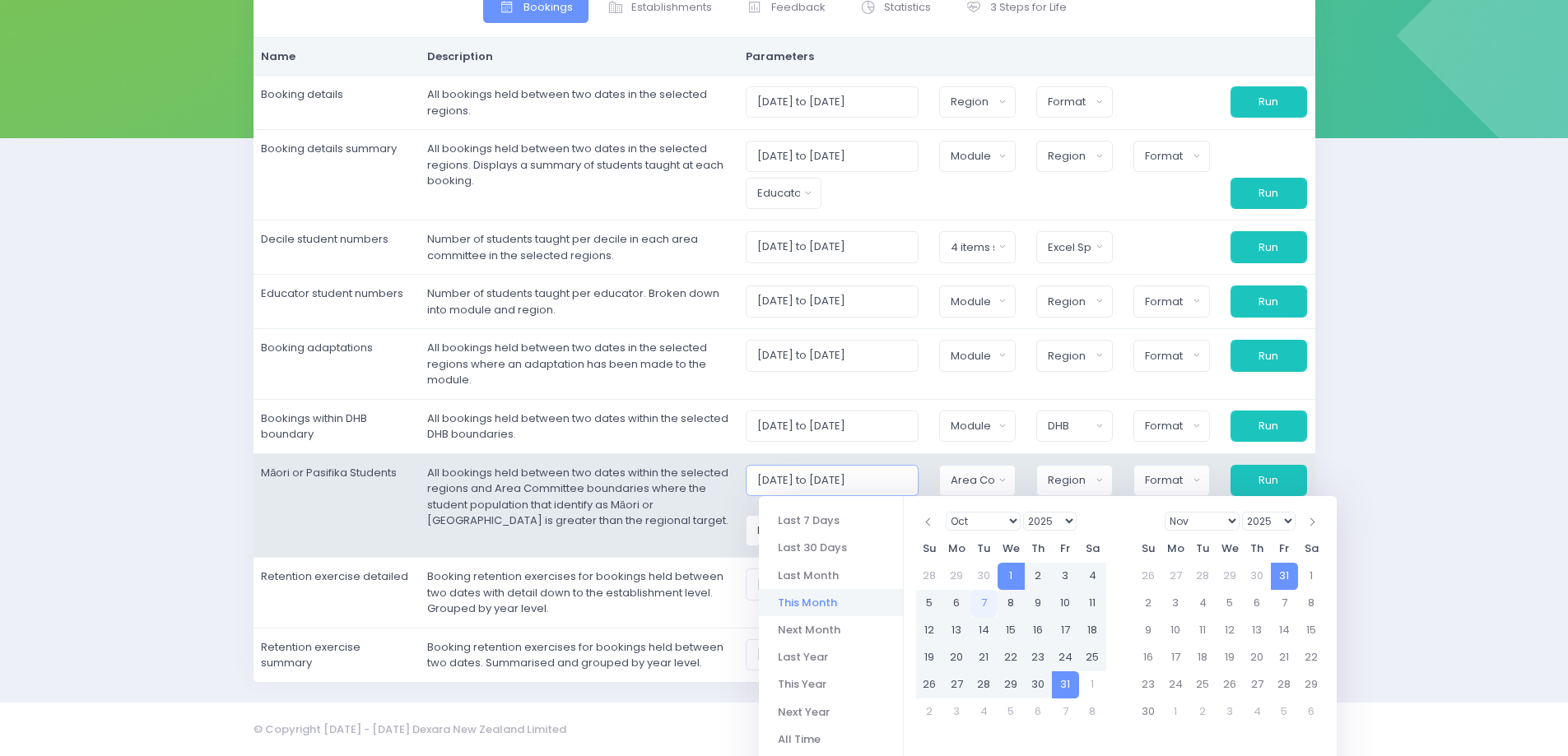
drag, startPoint x: 915, startPoint y: 475, endPoint x: 727, endPoint y: 478, distance: 188.0
click at [727, 478] on tr "Māori or Pasifika Students All bookings held between two dates within the selec…" at bounding box center [784, 506] width 1061 height 105
paste input "07/2025 to 30/09"
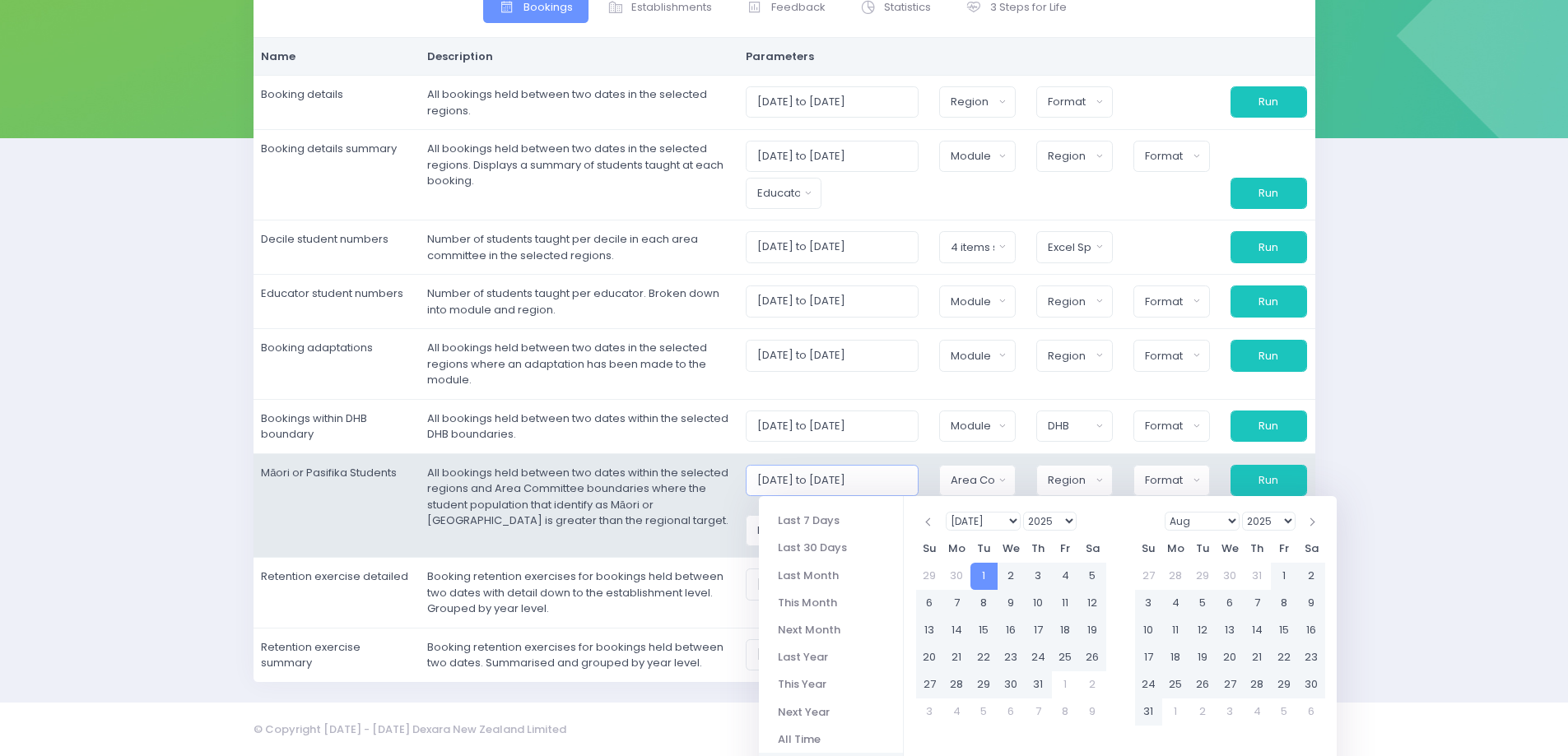
type input "[DATE] to [DATE]"
click at [1008, 485] on button "Area Committee" at bounding box center [977, 480] width 77 height 31
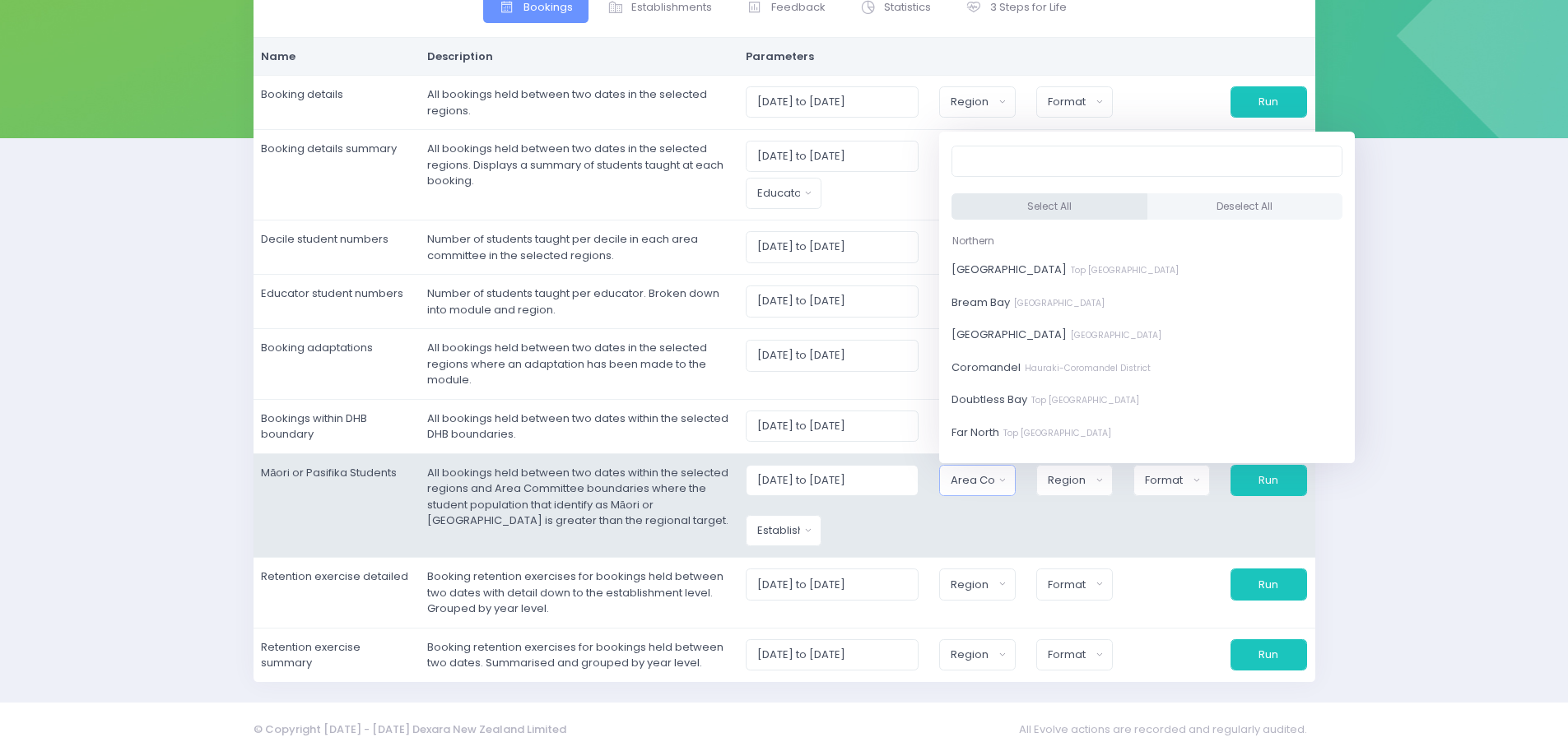
click at [1033, 202] on button "Select All" at bounding box center [1049, 206] width 196 height 27
select select "[GEOGRAPHIC_DATA]"
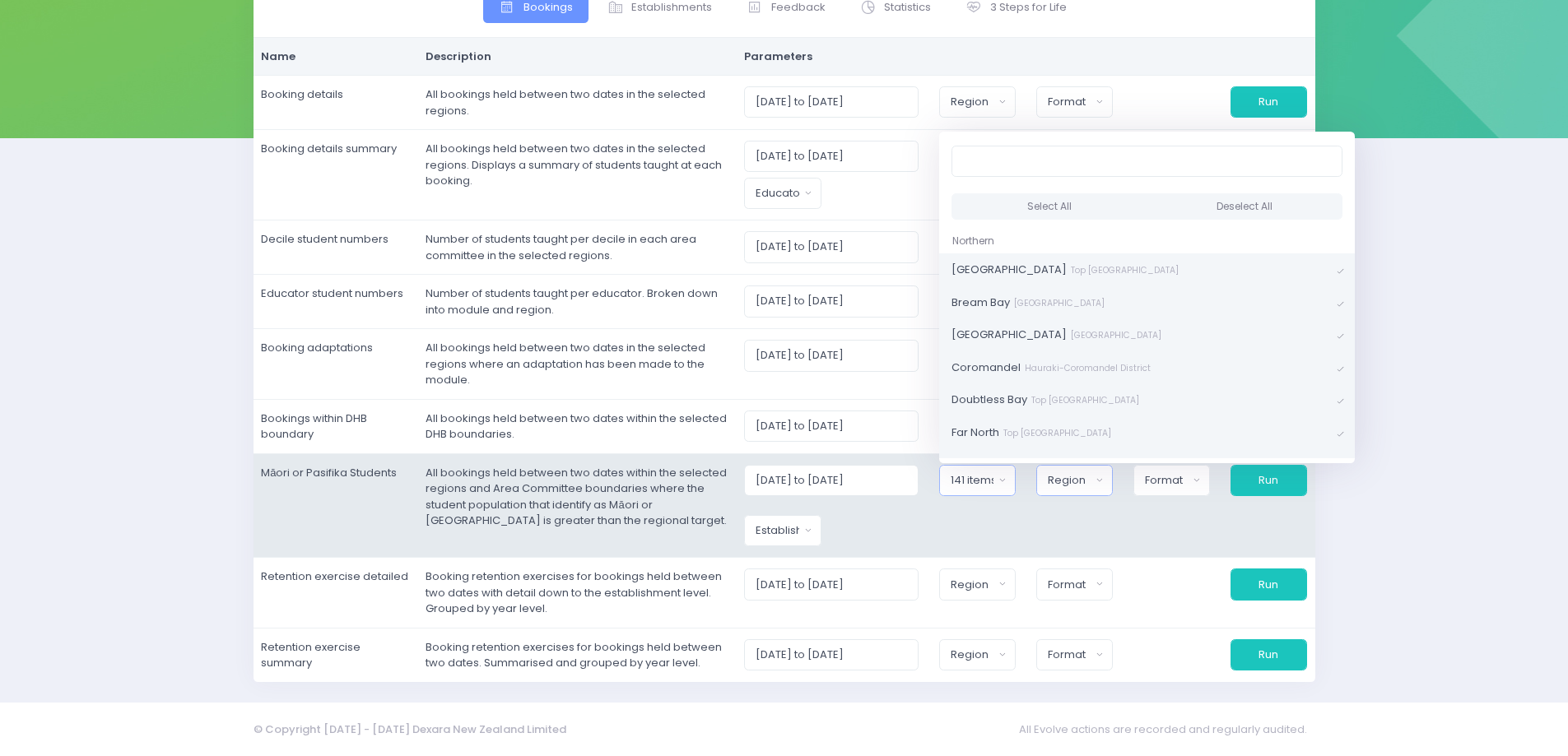
click at [1076, 477] on div "Region" at bounding box center [1069, 481] width 44 height 17
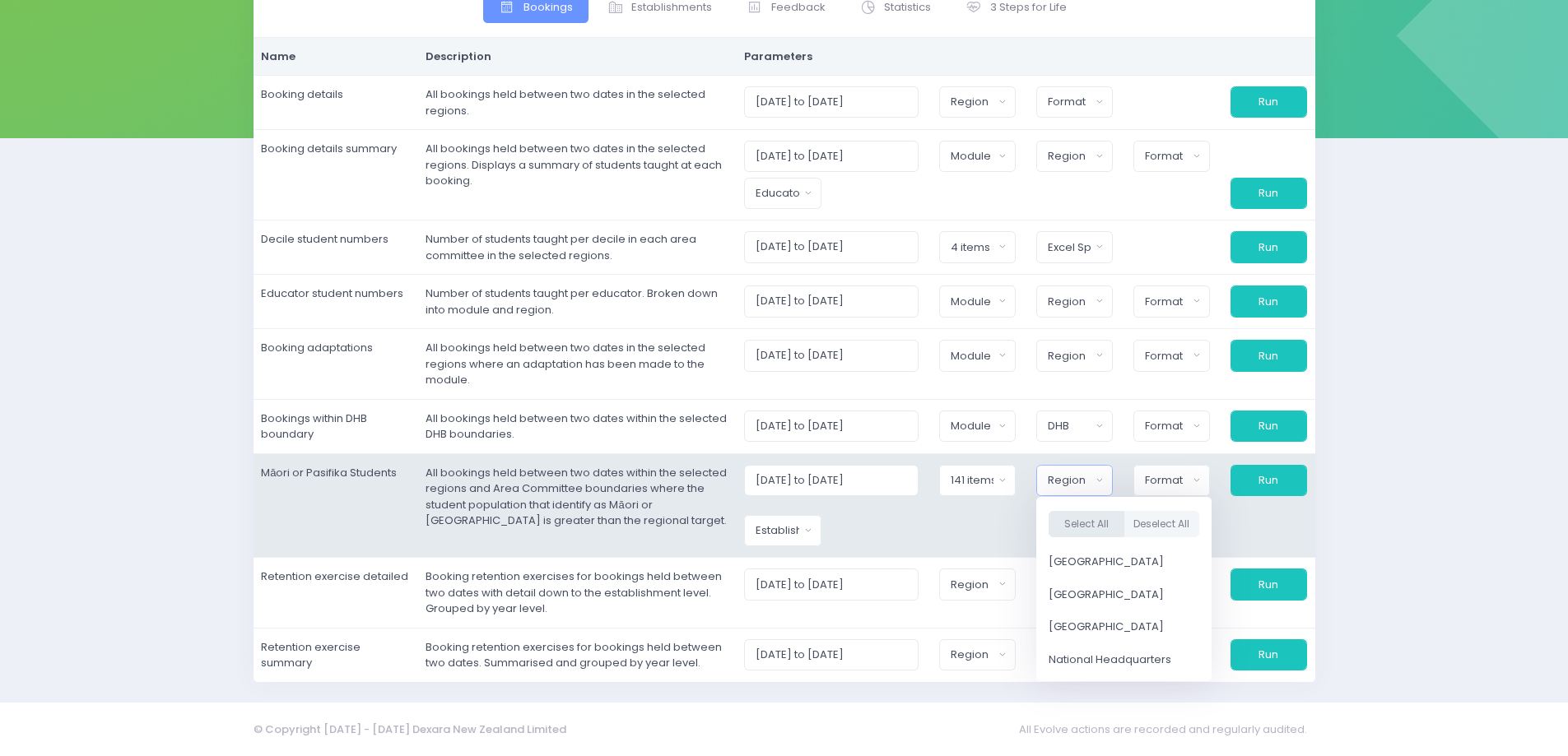
click at [1088, 526] on button "Select All" at bounding box center [1086, 524] width 76 height 27
select select "Northern"
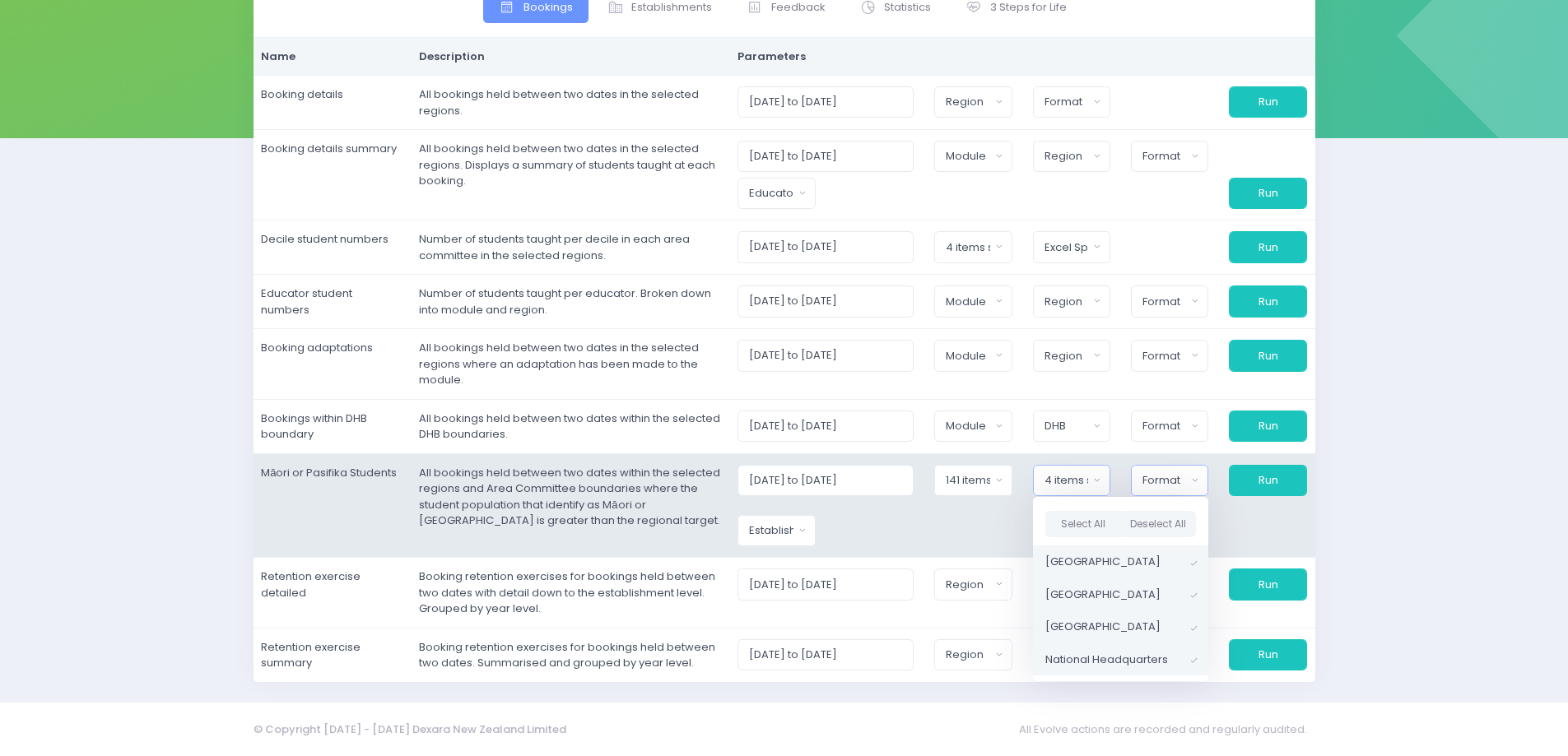
click at [1159, 486] on div "Format" at bounding box center [1163, 481] width 44 height 17
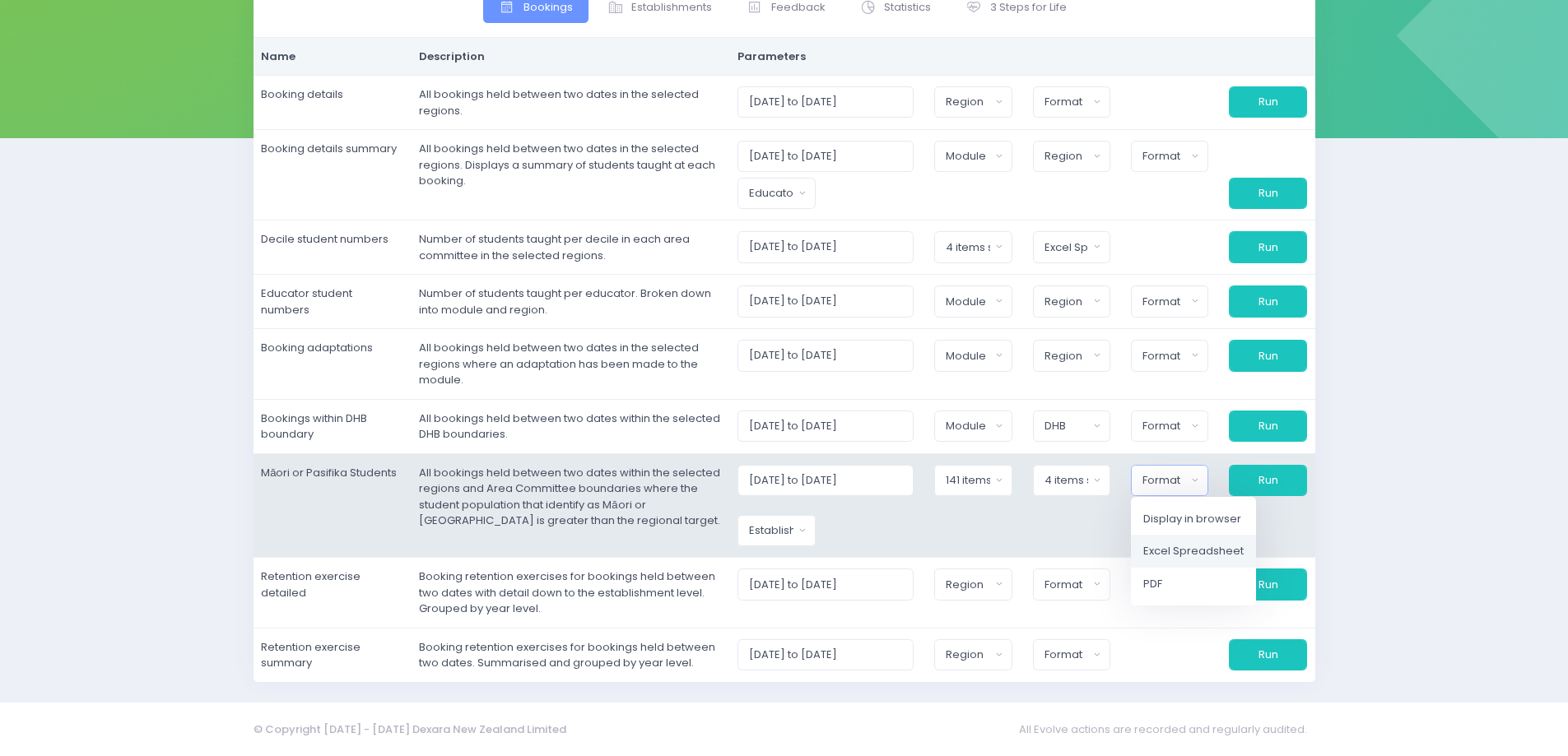
click at [1159, 553] on span "Excel Spreadsheet" at bounding box center [1192, 552] width 100 height 17
select select "excel"
click at [806, 530] on button "Establishment Type" at bounding box center [770, 530] width 79 height 31
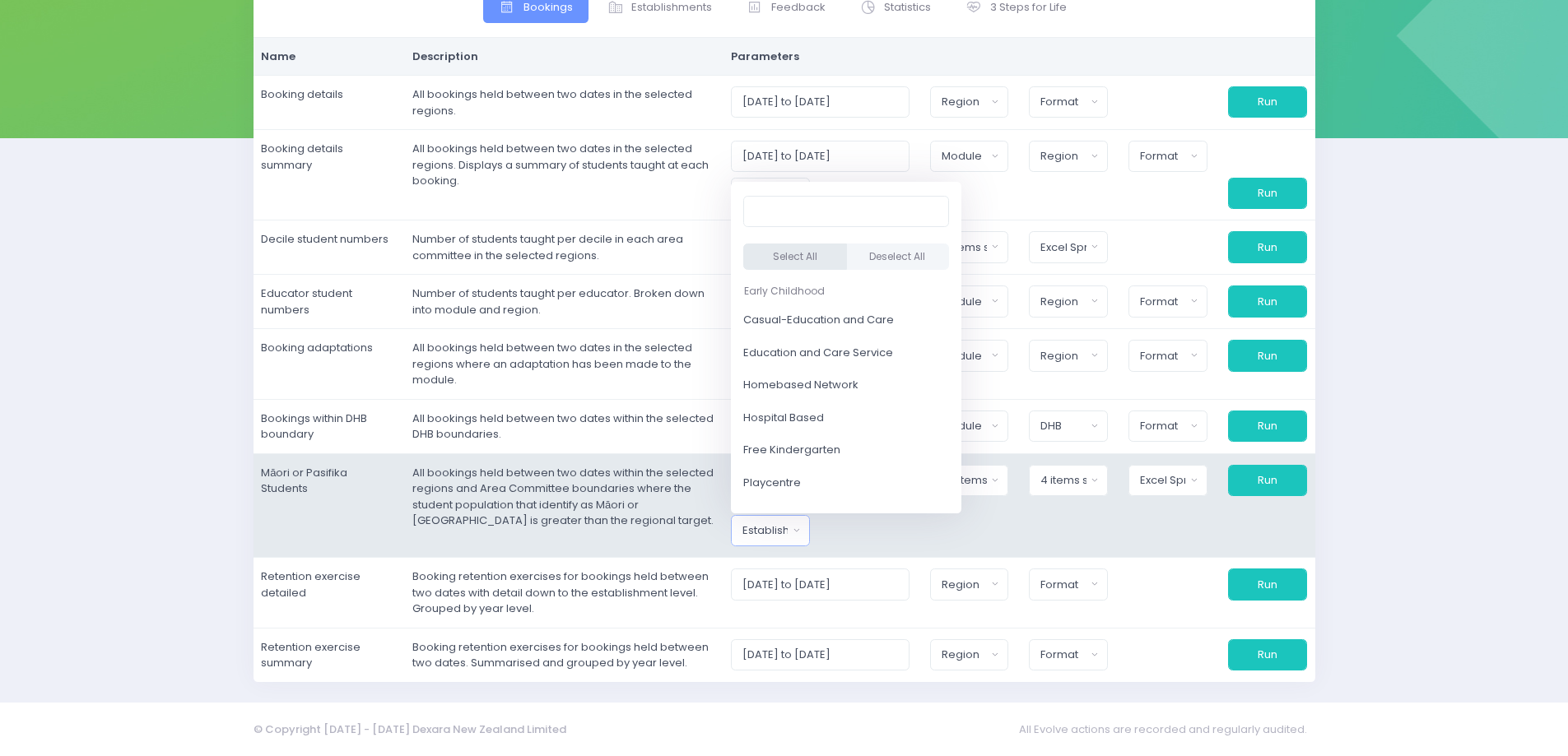
click at [816, 258] on button "Select All" at bounding box center [794, 257] width 104 height 27
select select "Casual-Education and Care"
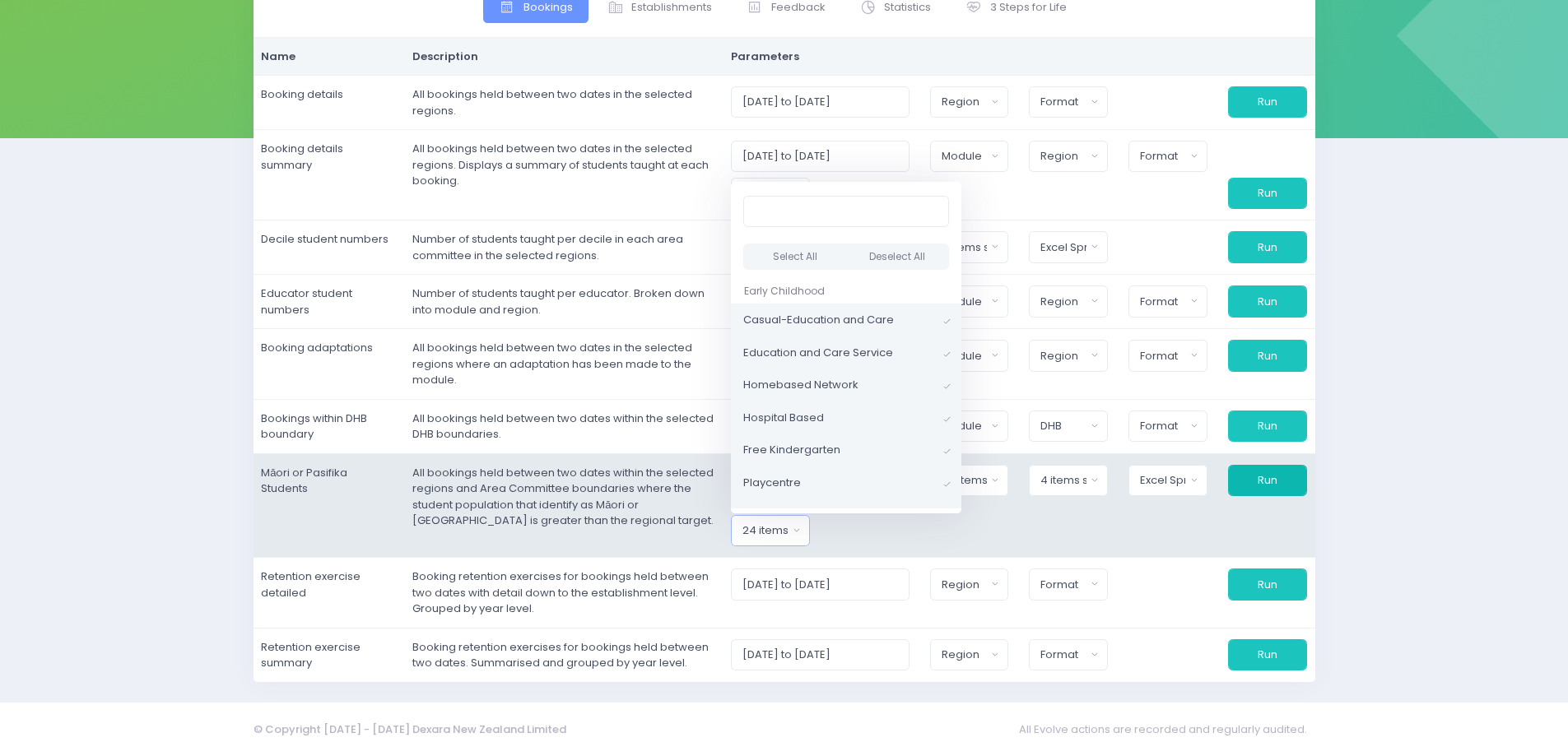
click at [1269, 482] on button "Run" at bounding box center [1267, 480] width 79 height 31
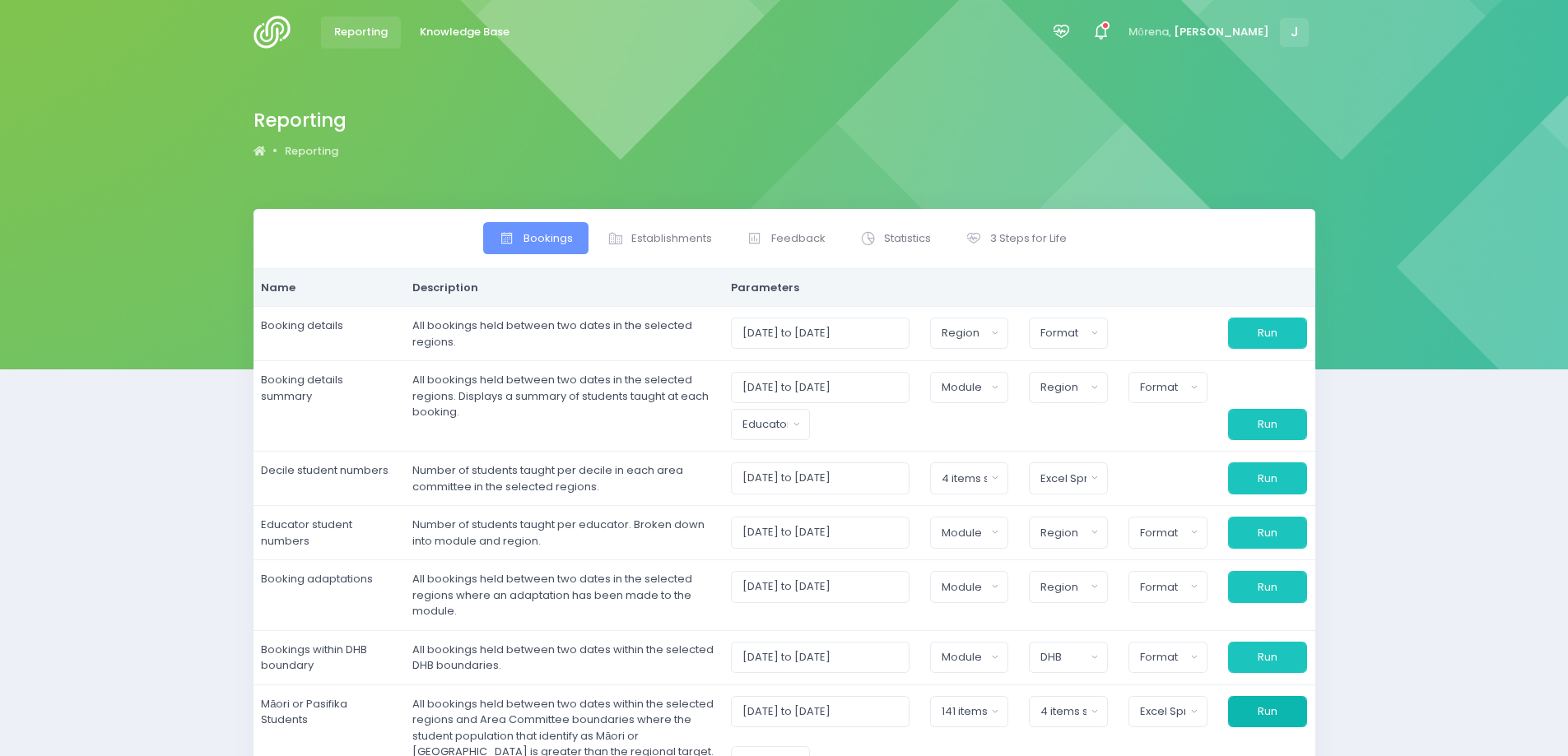
scroll to position [0, 0]
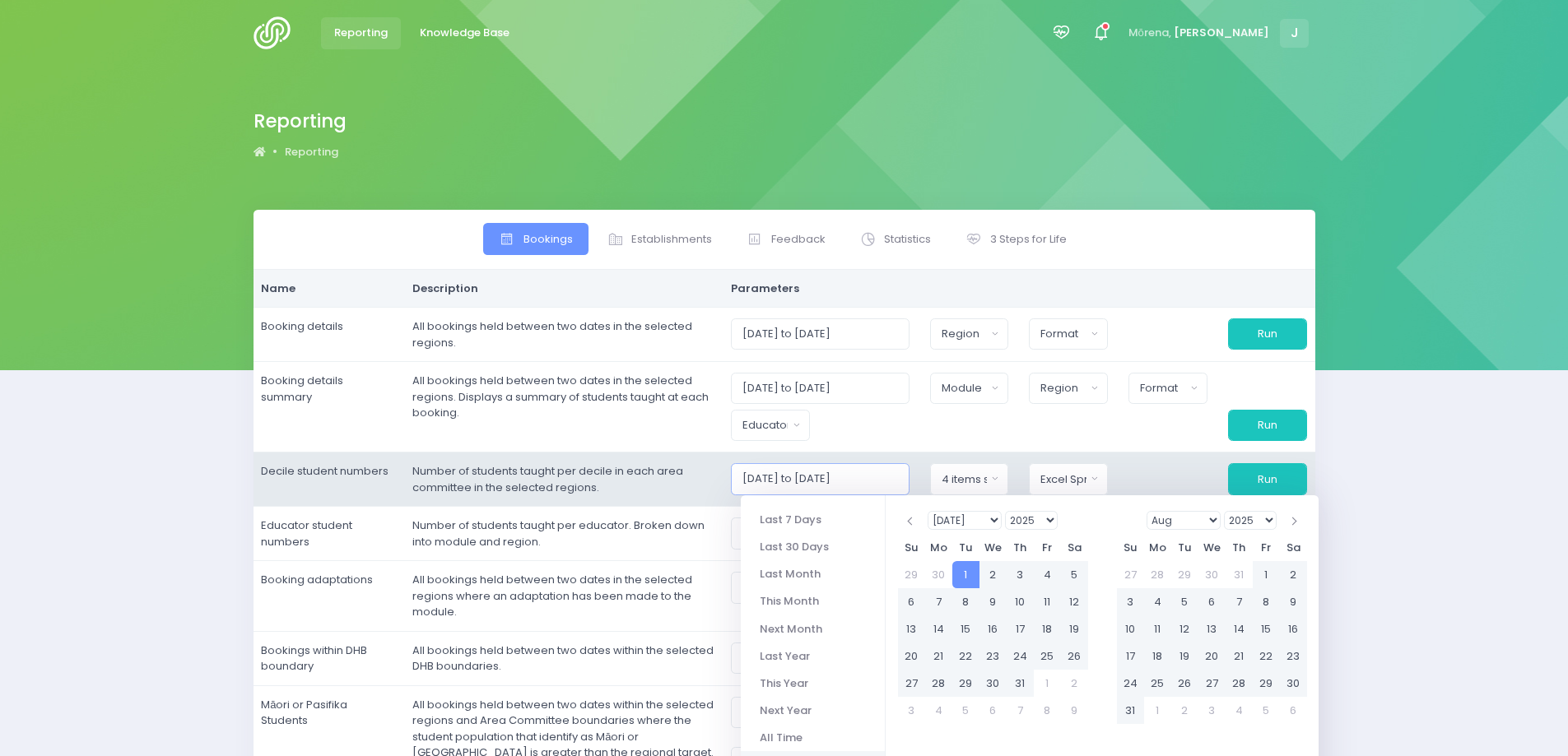
drag, startPoint x: 748, startPoint y: 478, endPoint x: 912, endPoint y: 487, distance: 164.2
click at [910, 487] on input "[DATE] to [DATE]" at bounding box center [820, 479] width 179 height 31
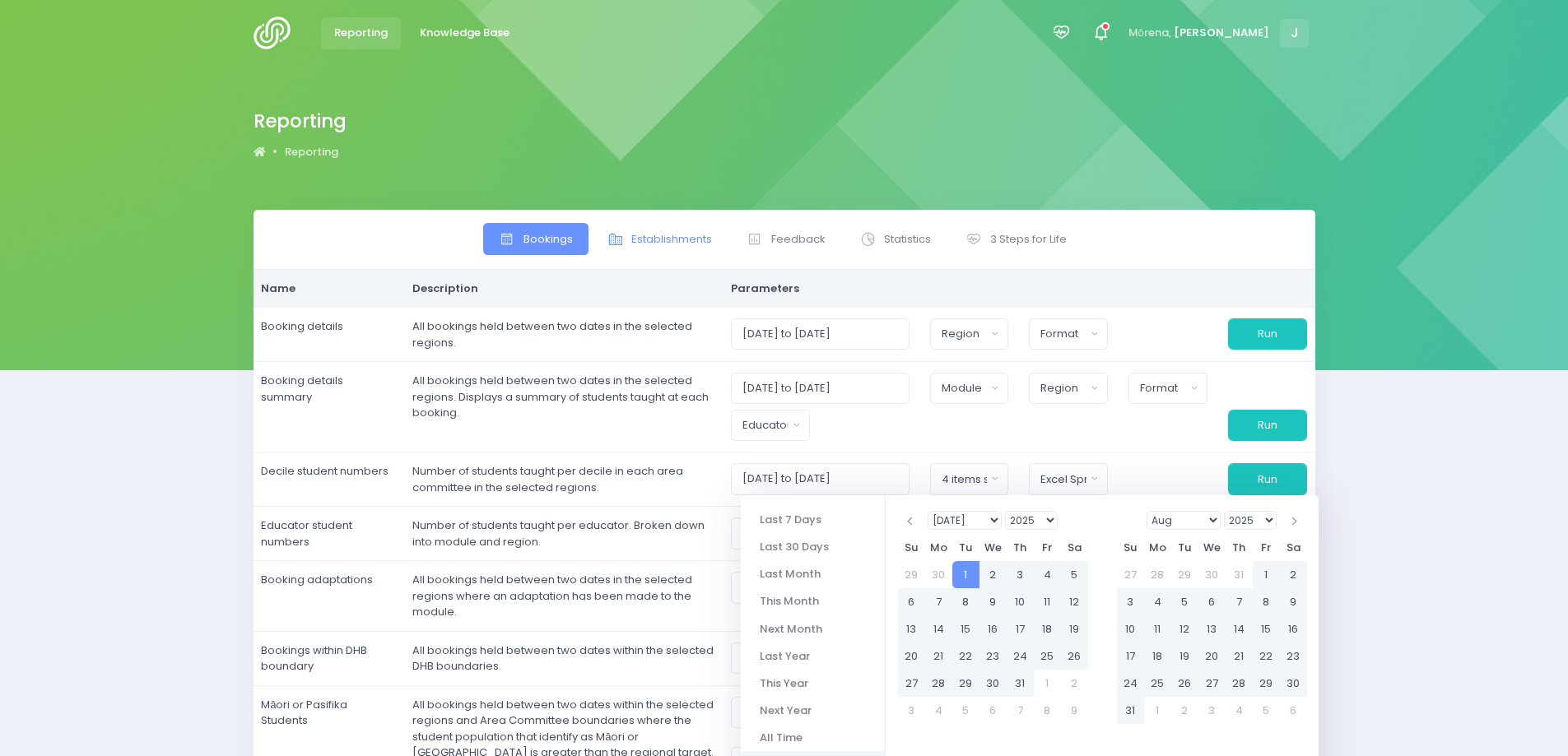
click at [687, 244] on span "Establishments" at bounding box center [672, 240] width 81 height 17
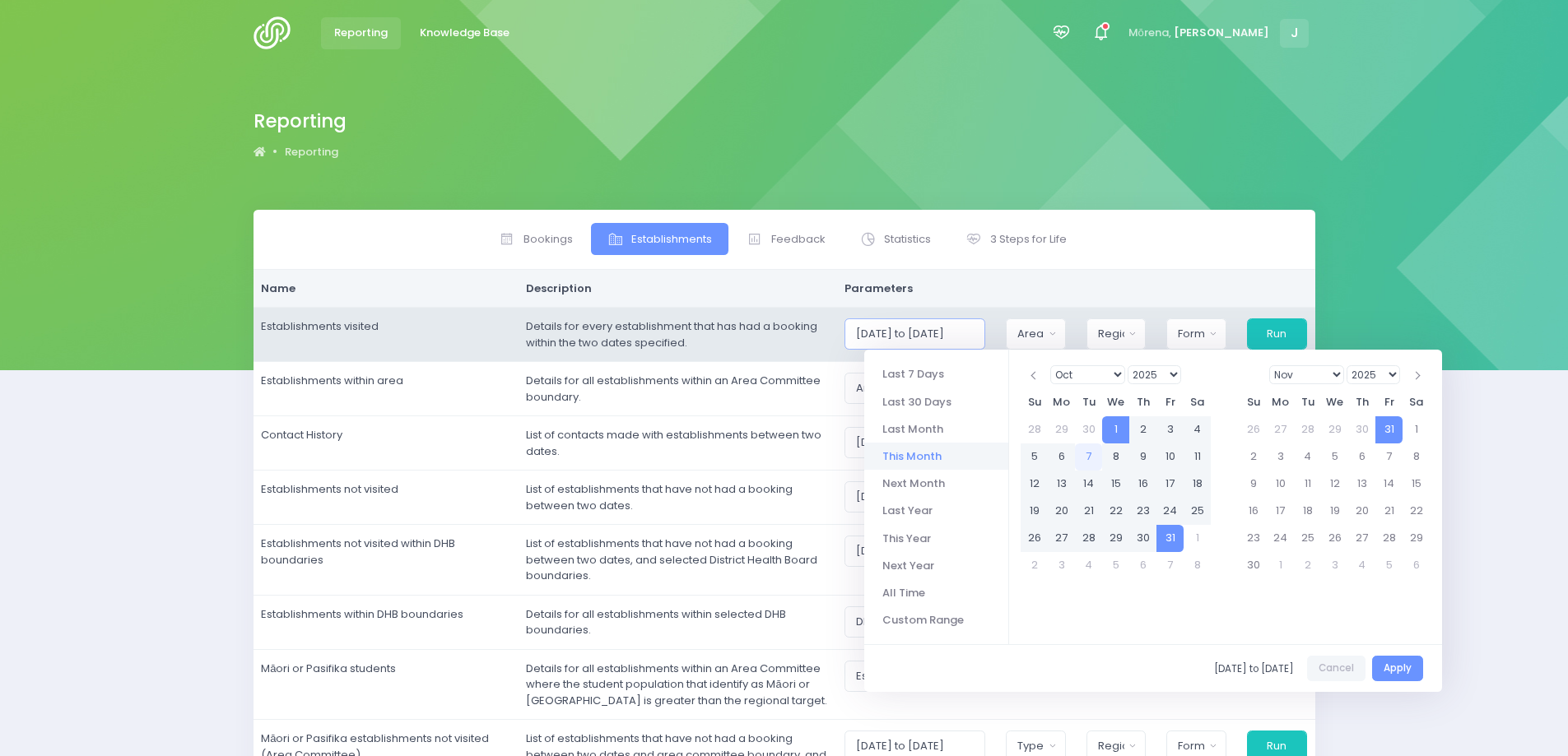
scroll to position [0, 17]
drag, startPoint x: 877, startPoint y: 333, endPoint x: 995, endPoint y: 324, distance: 118.3
click at [984, 324] on input "[DATE] to [DATE]" at bounding box center [913, 334] width 140 height 31
paste input "07/2025 to 30/09"
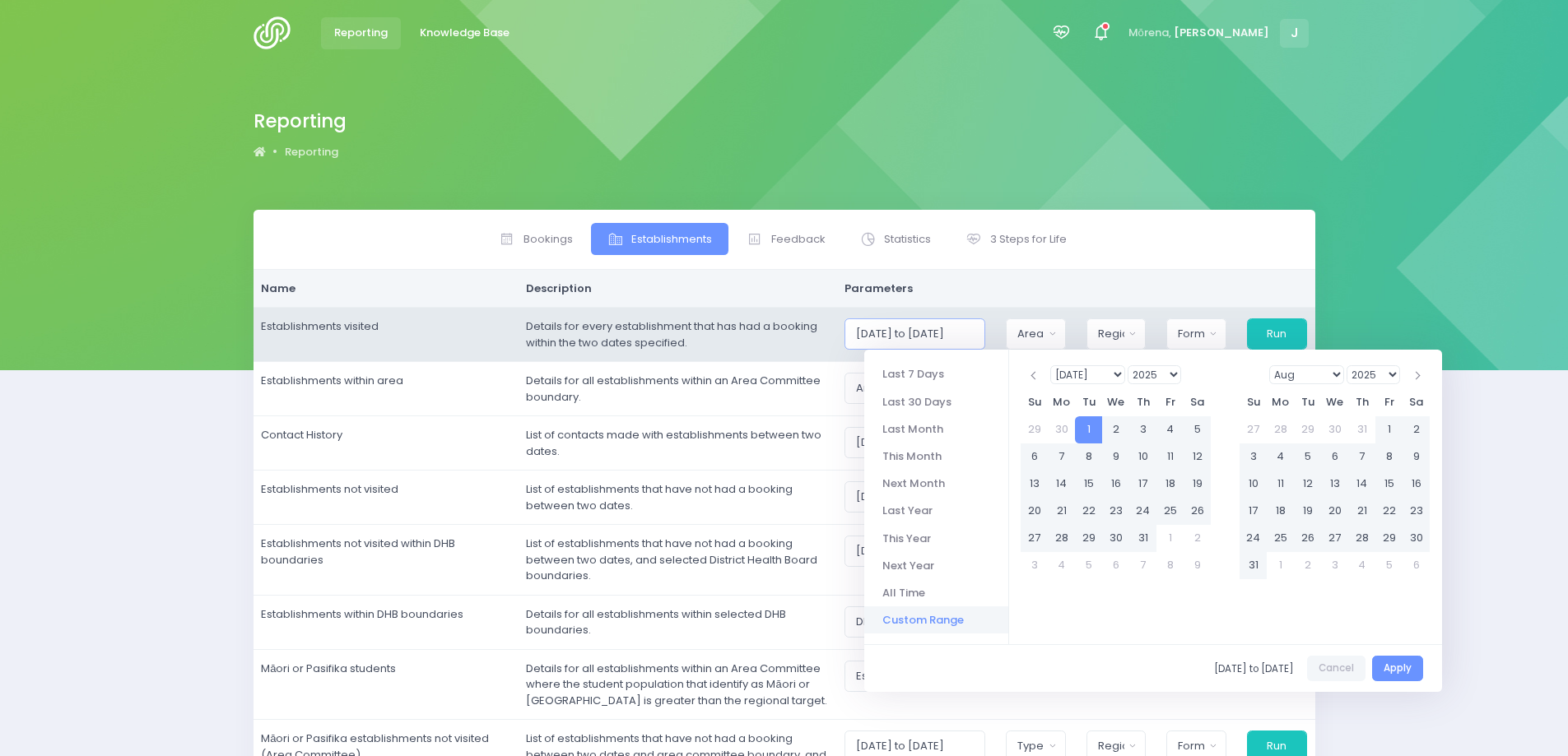
type input "[DATE] to [DATE]"
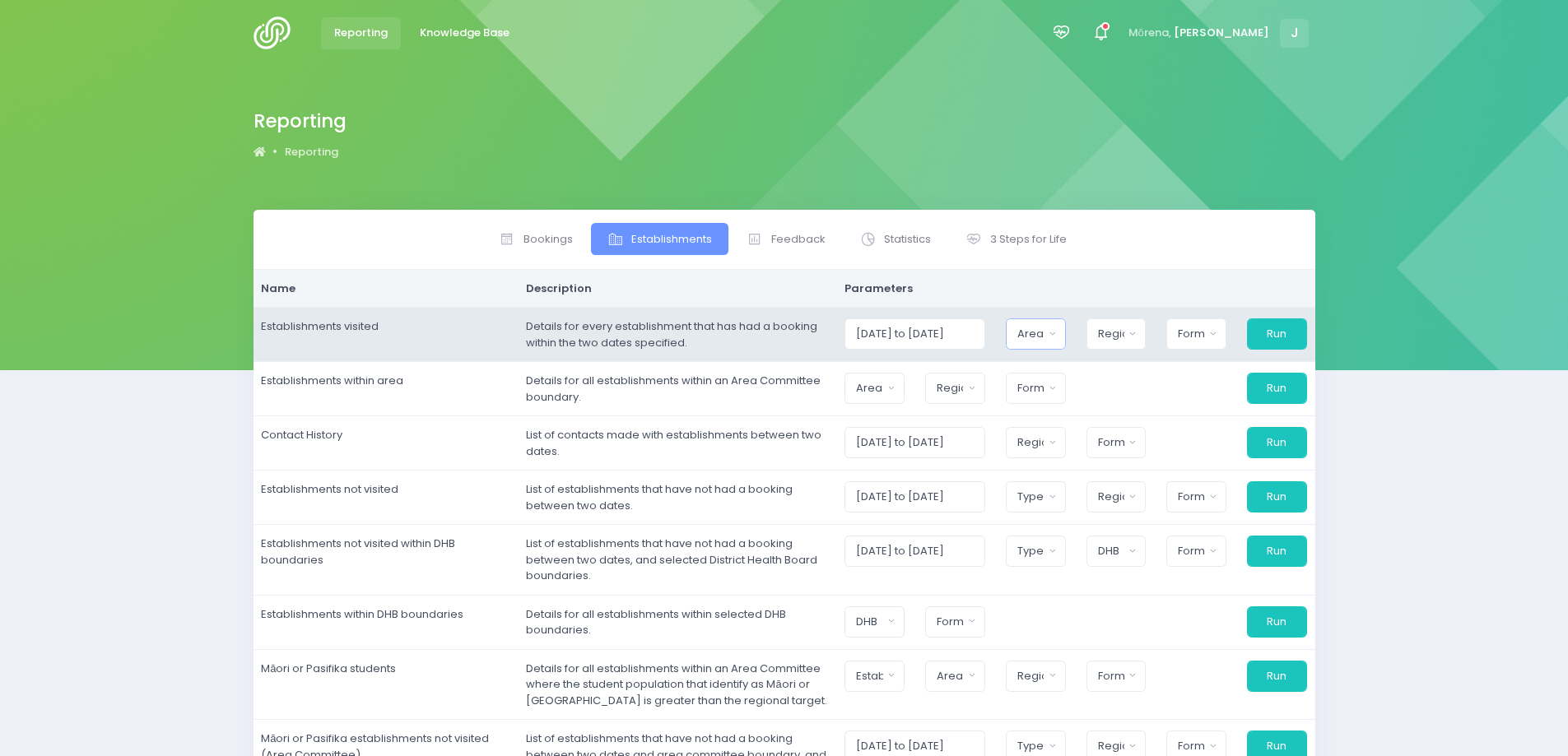
scroll to position [0, 0]
click at [1027, 332] on button "Area Committee" at bounding box center [1036, 334] width 60 height 31
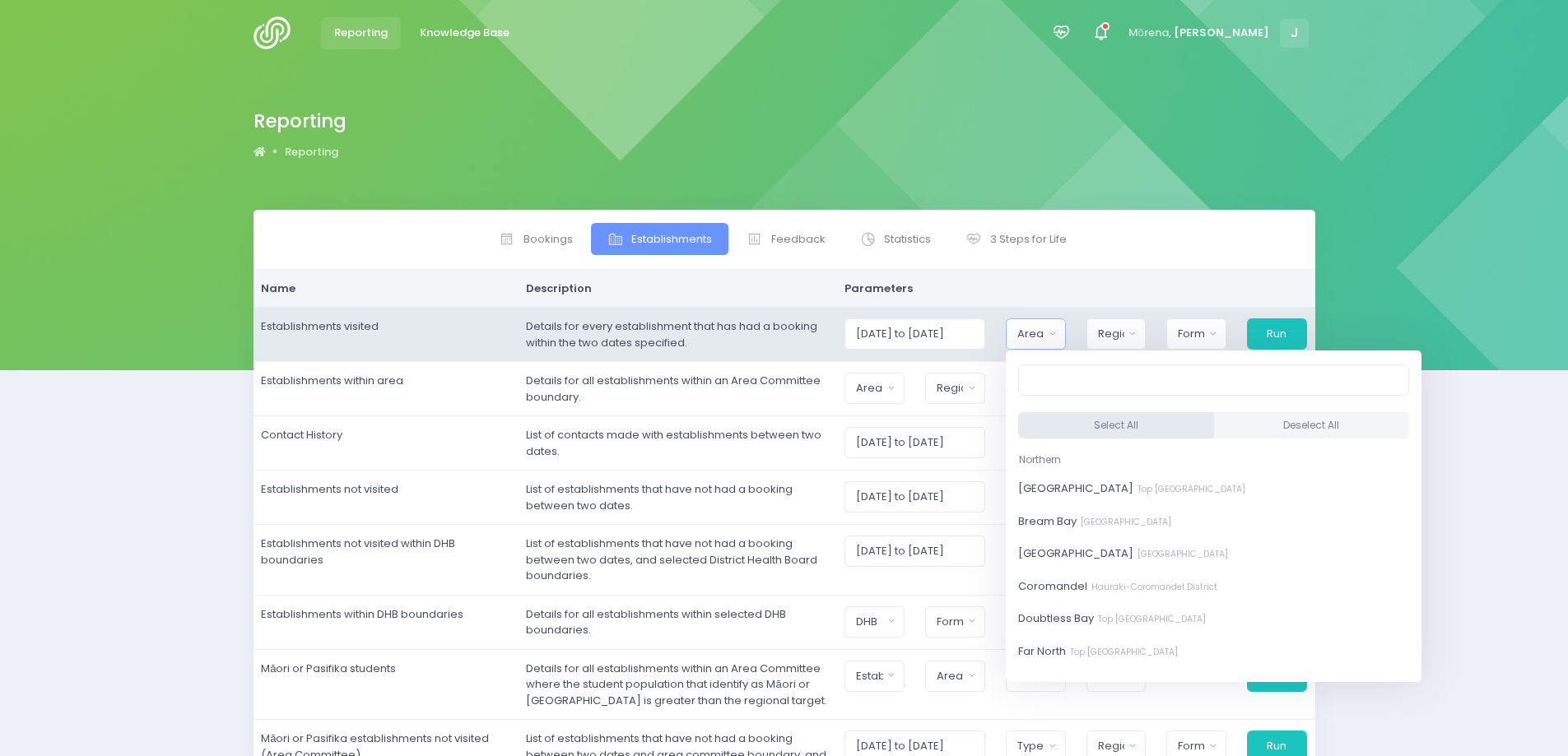
click at [1099, 428] on button "Select All" at bounding box center [1116, 425] width 196 height 27
select select "[GEOGRAPHIC_DATA]"
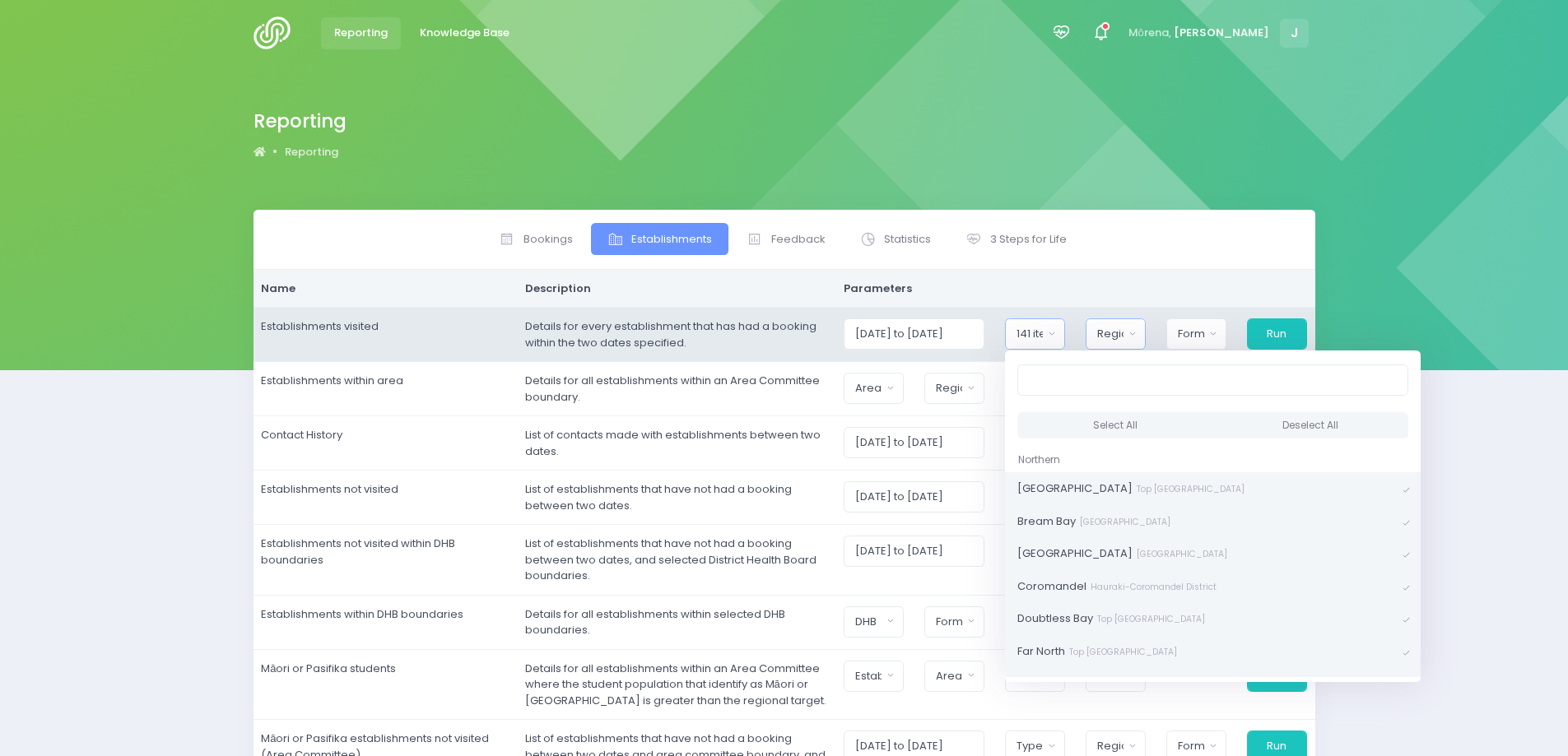
click at [1124, 334] on div "Region" at bounding box center [1110, 334] width 27 height 17
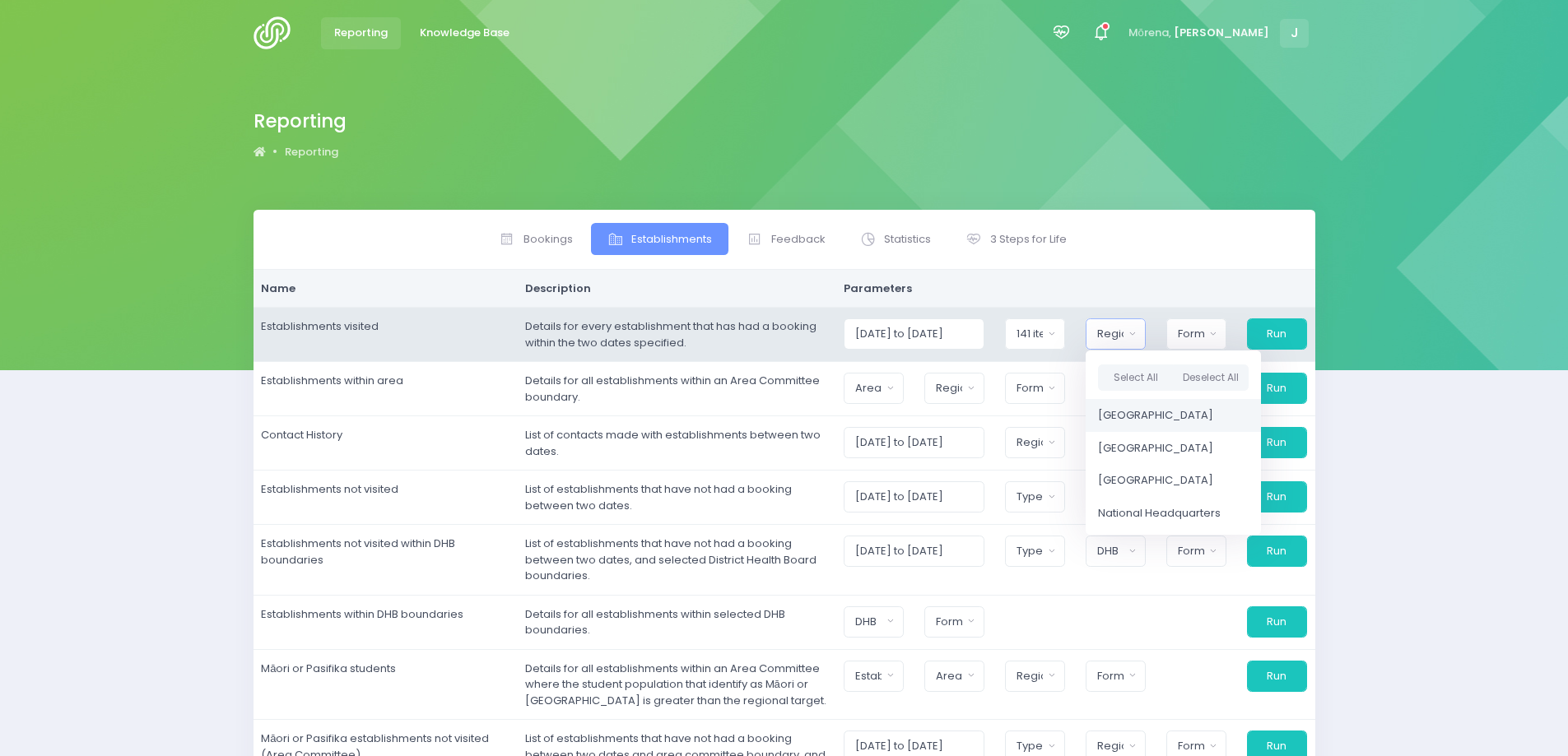
click at [1128, 412] on span "[GEOGRAPHIC_DATA]" at bounding box center [1155, 416] width 115 height 17
select select "Northern"
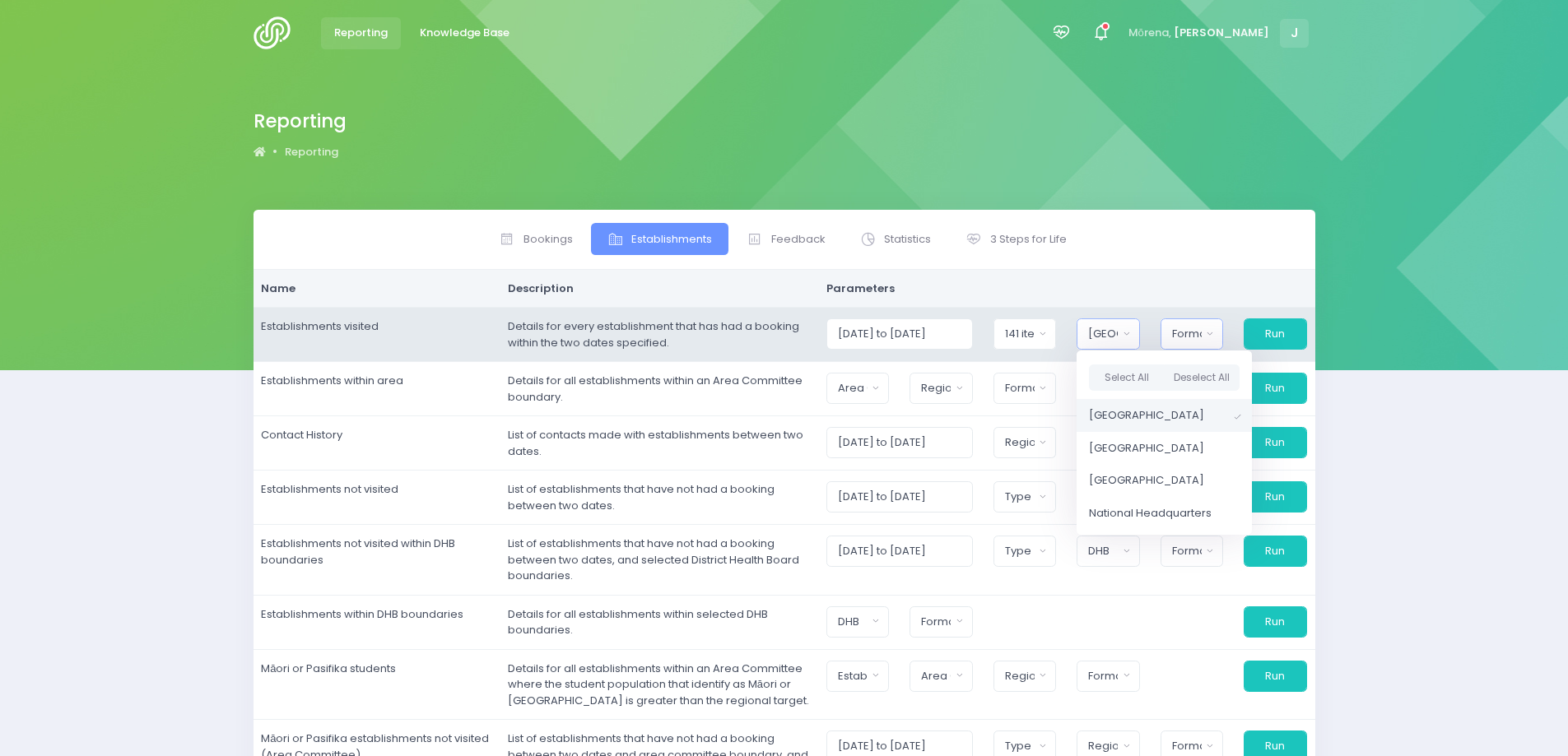
click at [1216, 334] on button "Format" at bounding box center [1191, 334] width 63 height 31
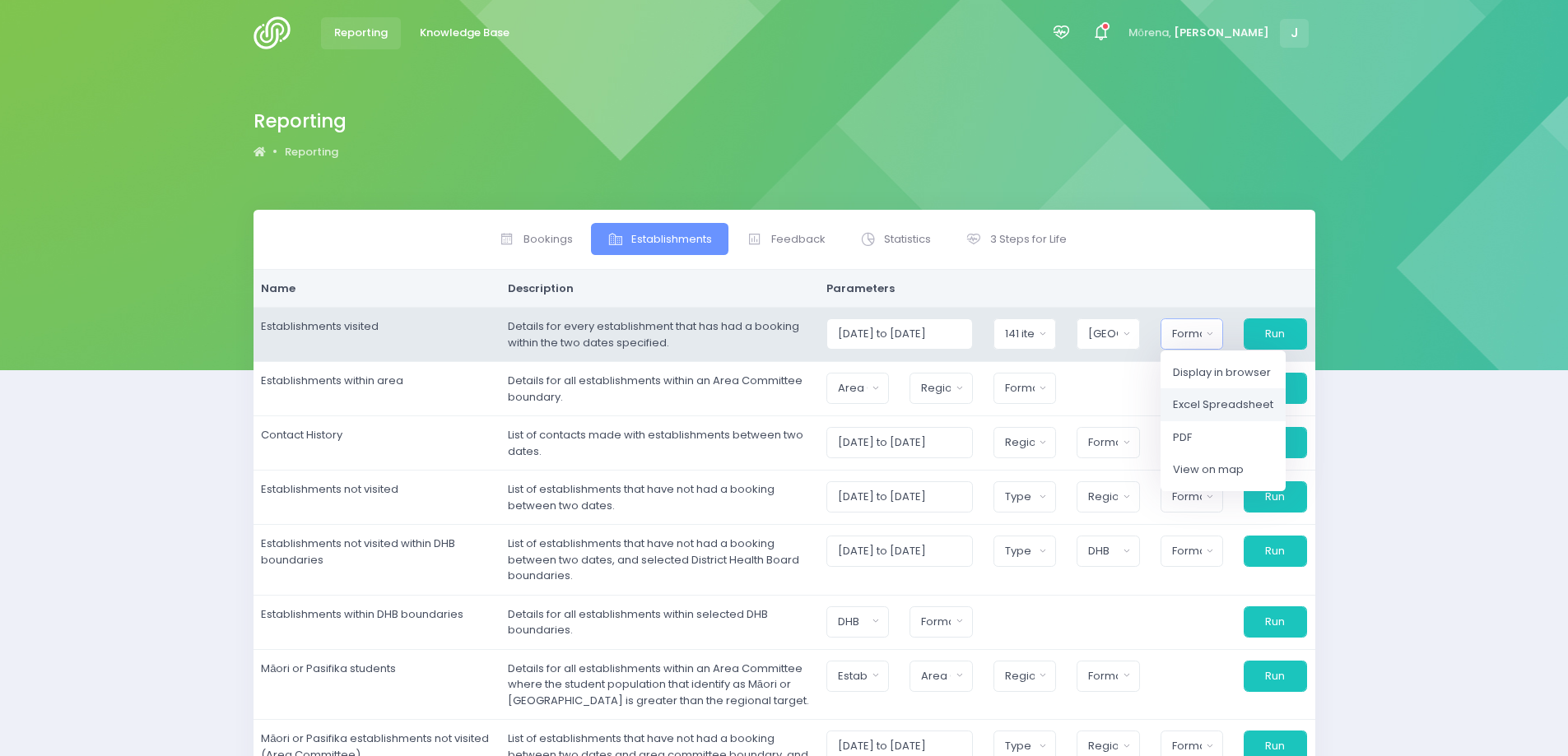
click at [1182, 404] on span "Excel Spreadsheet" at bounding box center [1222, 405] width 100 height 17
select select "excel"
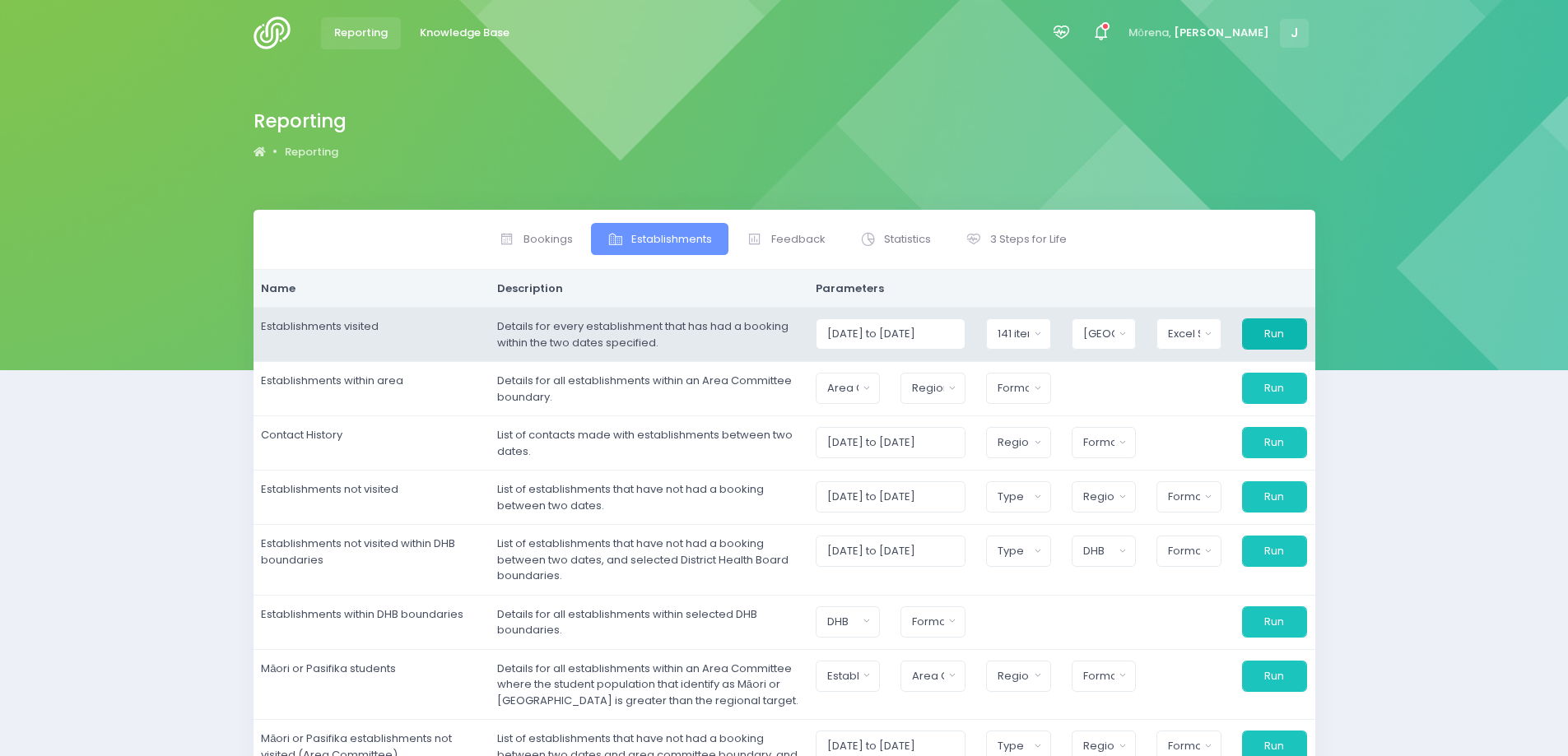
click at [1283, 337] on button "Run" at bounding box center [1274, 334] width 65 height 31
click at [1128, 342] on button "[GEOGRAPHIC_DATA]" at bounding box center [1103, 334] width 65 height 31
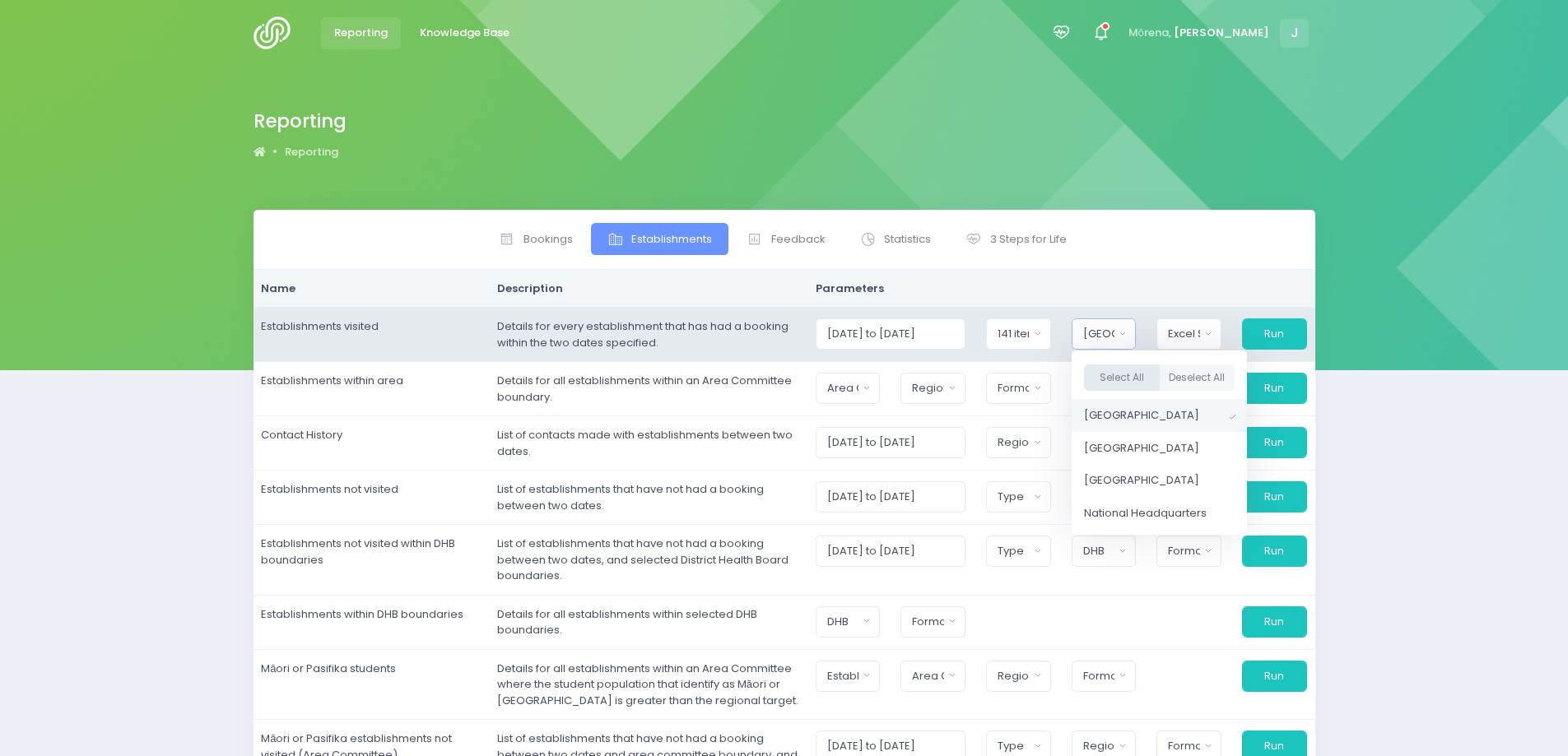
click at [1126, 376] on button "Select All" at bounding box center [1121, 378] width 76 height 27
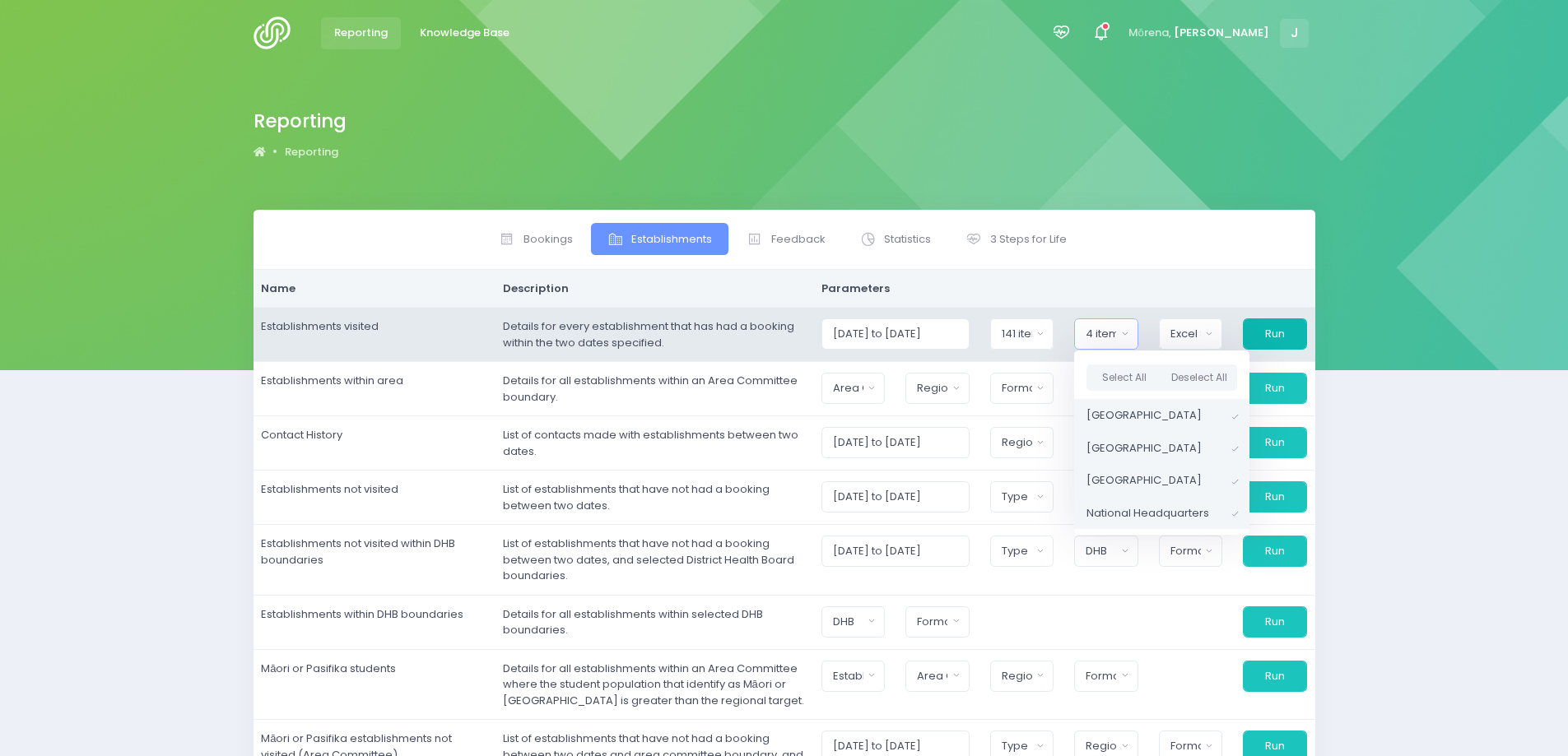
click at [1290, 329] on button "Run" at bounding box center [1275, 334] width 65 height 31
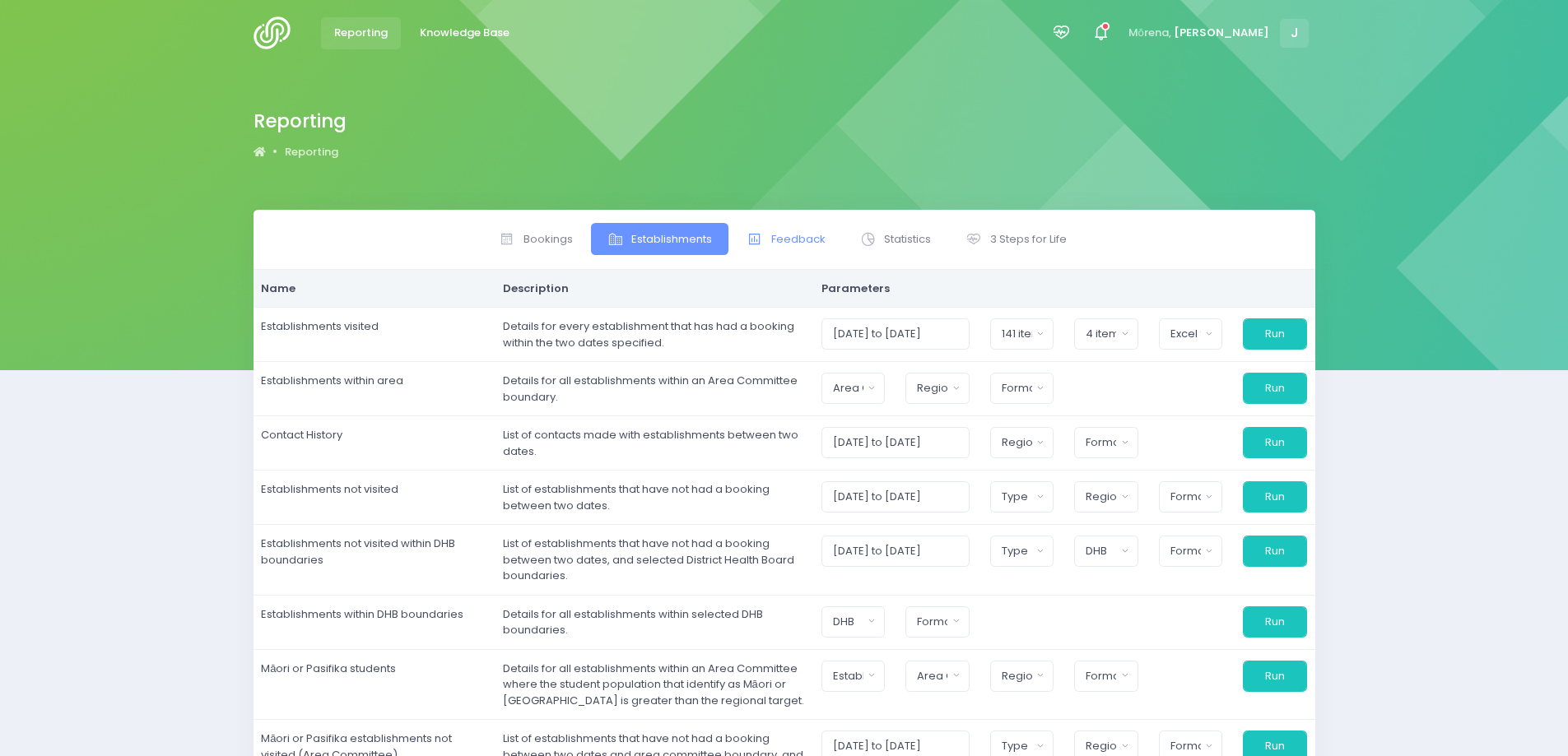
click at [782, 245] on span "Feedback" at bounding box center [798, 240] width 54 height 17
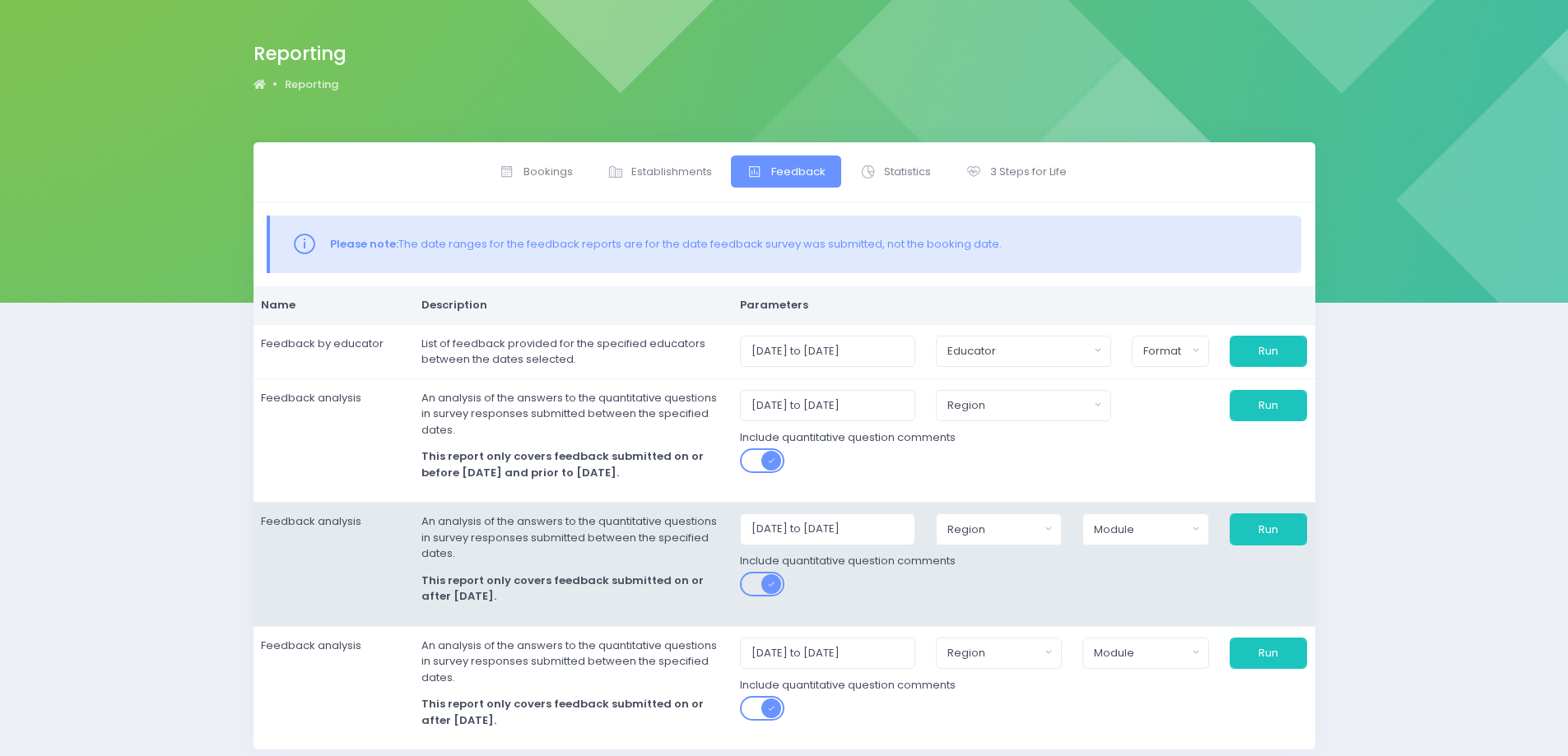
scroll to position [135, 0]
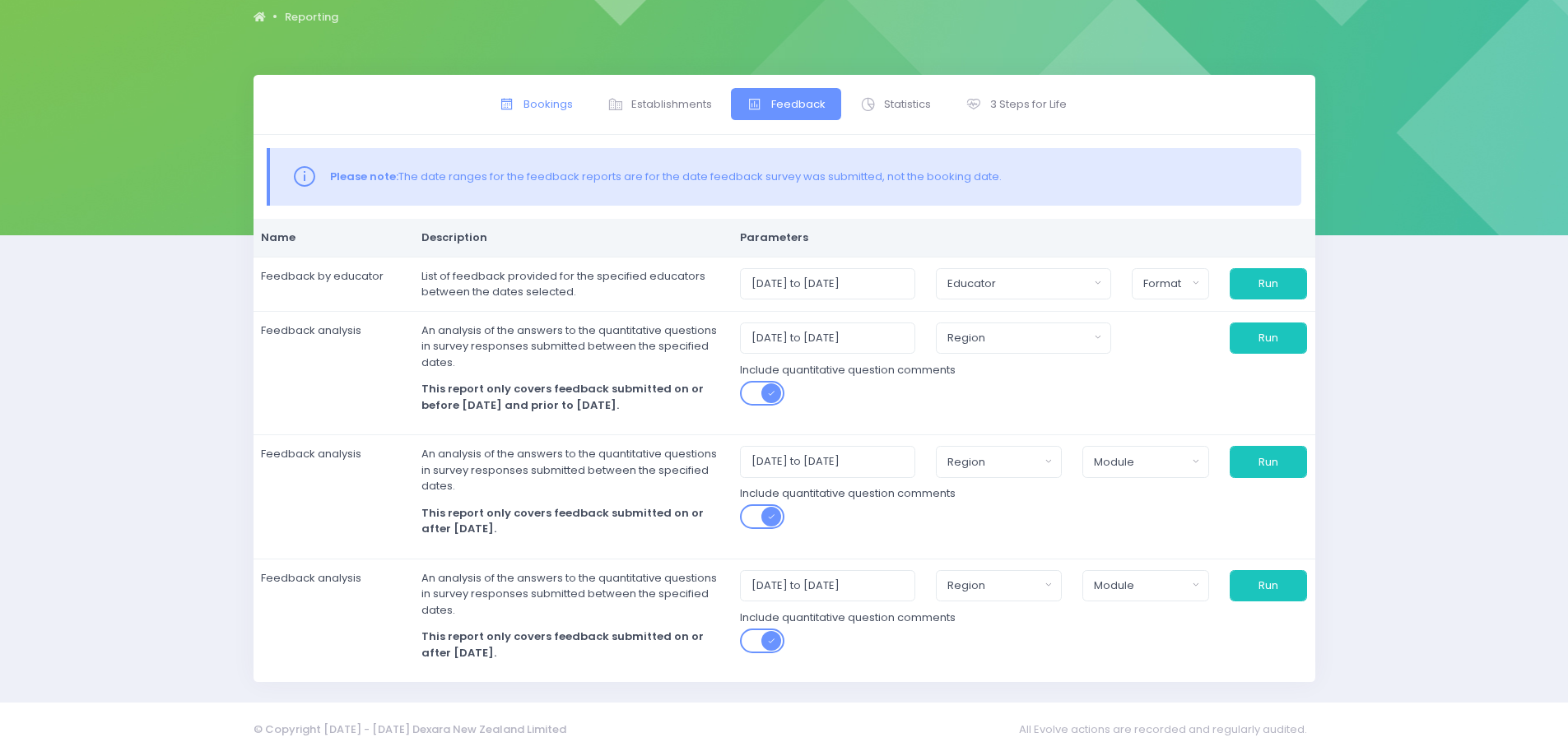
click at [559, 103] on span "Bookings" at bounding box center [548, 105] width 50 height 17
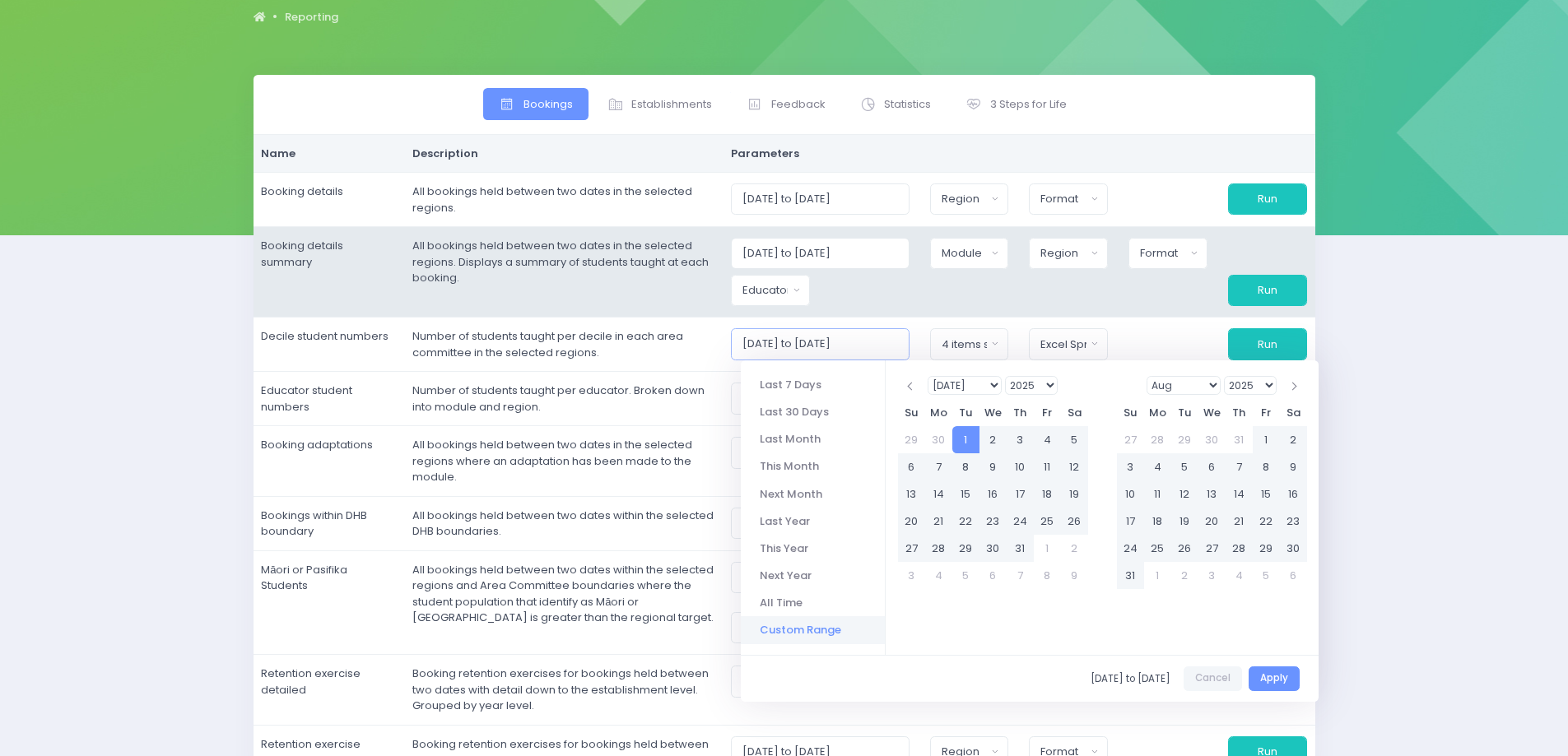
drag, startPoint x: 751, startPoint y: 338, endPoint x: 957, endPoint y: 300, distance: 209.5
click at [957, 300] on tbody "Booking details All bookings held between two dates in the selected regions. [D…" at bounding box center [784, 475] width 1061 height 606
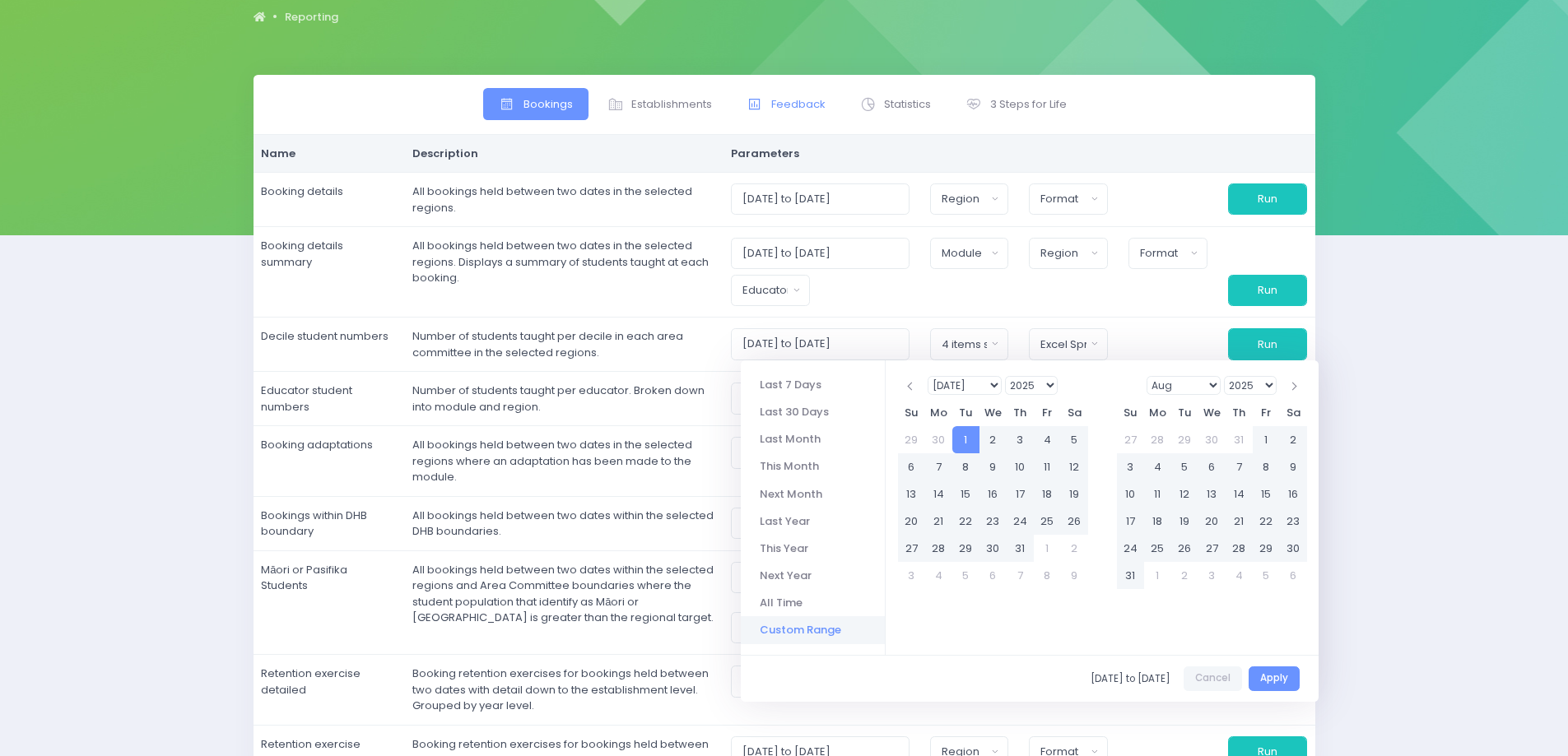
click at [789, 108] on span "Feedback" at bounding box center [798, 105] width 54 height 17
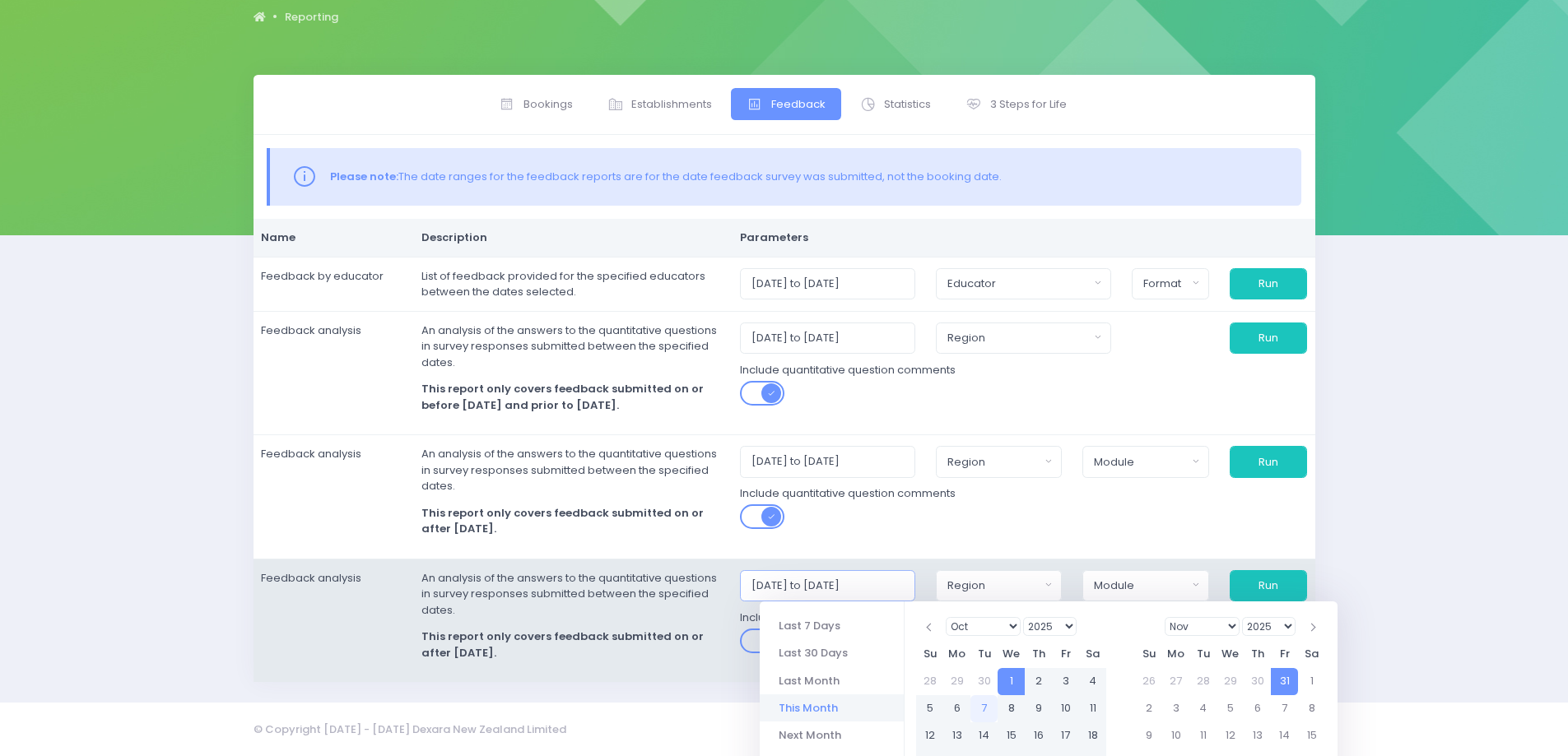
drag, startPoint x: 769, startPoint y: 581, endPoint x: 915, endPoint y: 575, distance: 146.1
click at [915, 575] on input "[DATE] to [DATE]" at bounding box center [827, 586] width 175 height 31
paste input "07/2025 to 30/09"
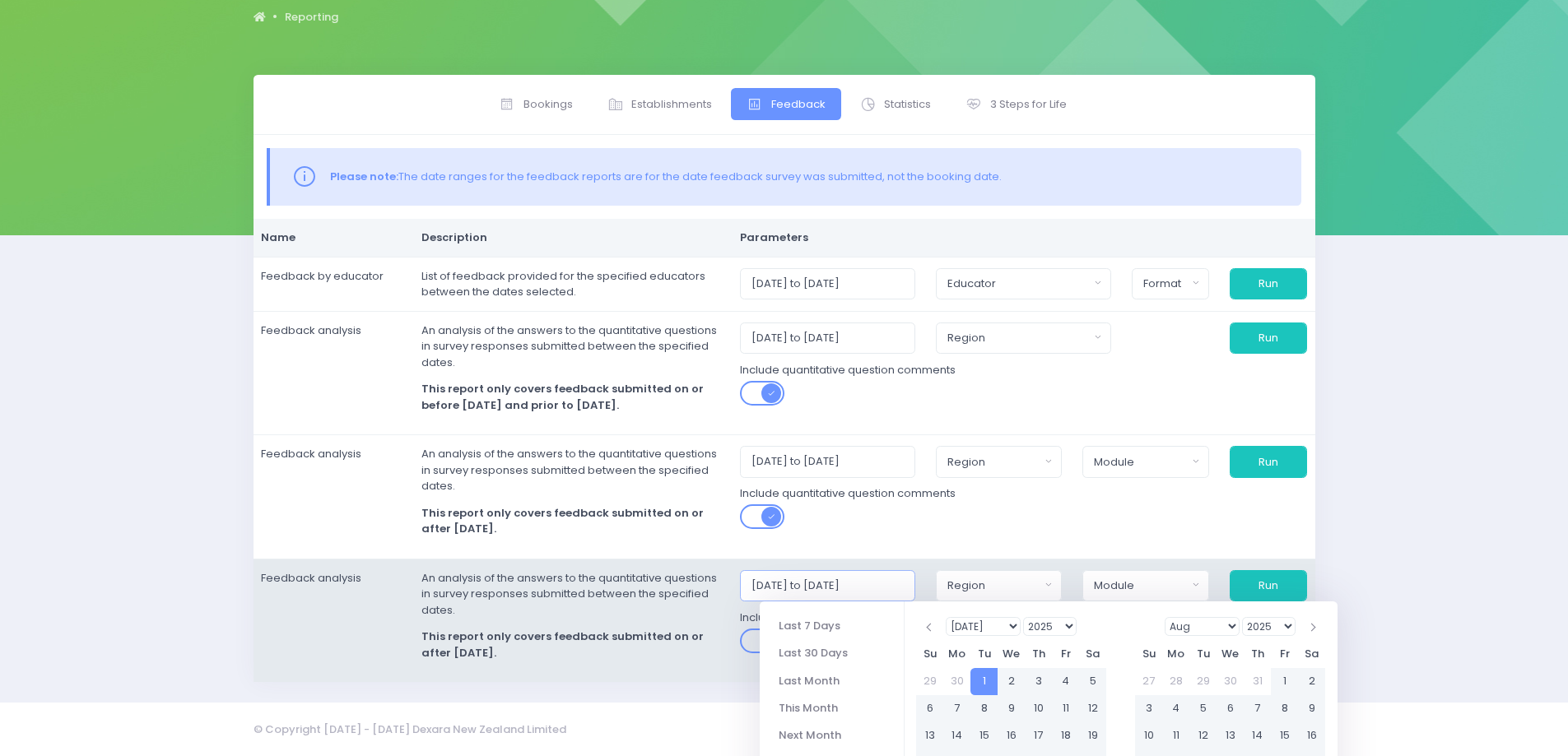
type input "[DATE] to [DATE]"
click at [992, 573] on button "Region" at bounding box center [998, 586] width 126 height 31
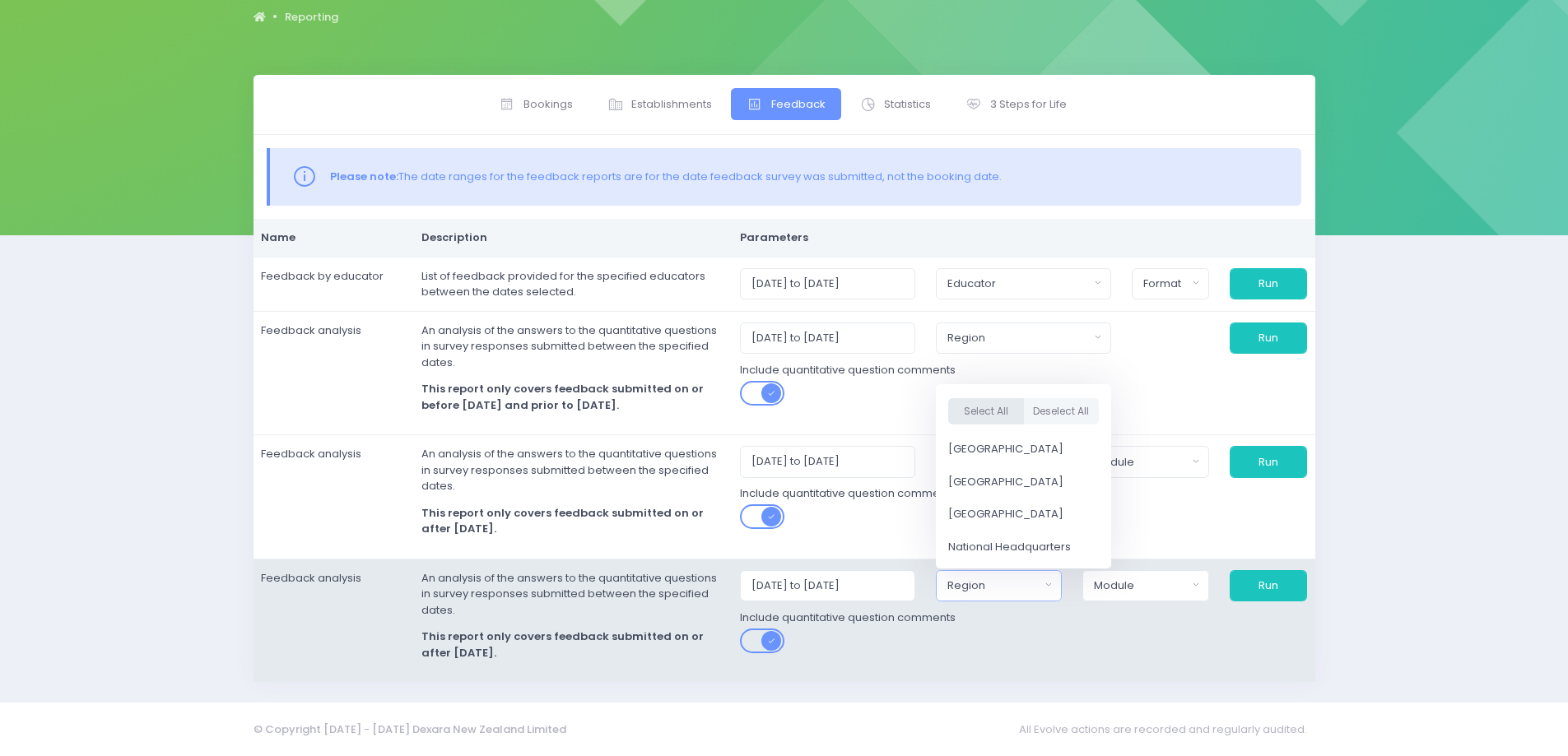
click at [1003, 410] on button "Select All" at bounding box center [985, 410] width 76 height 27
select select "Northern"
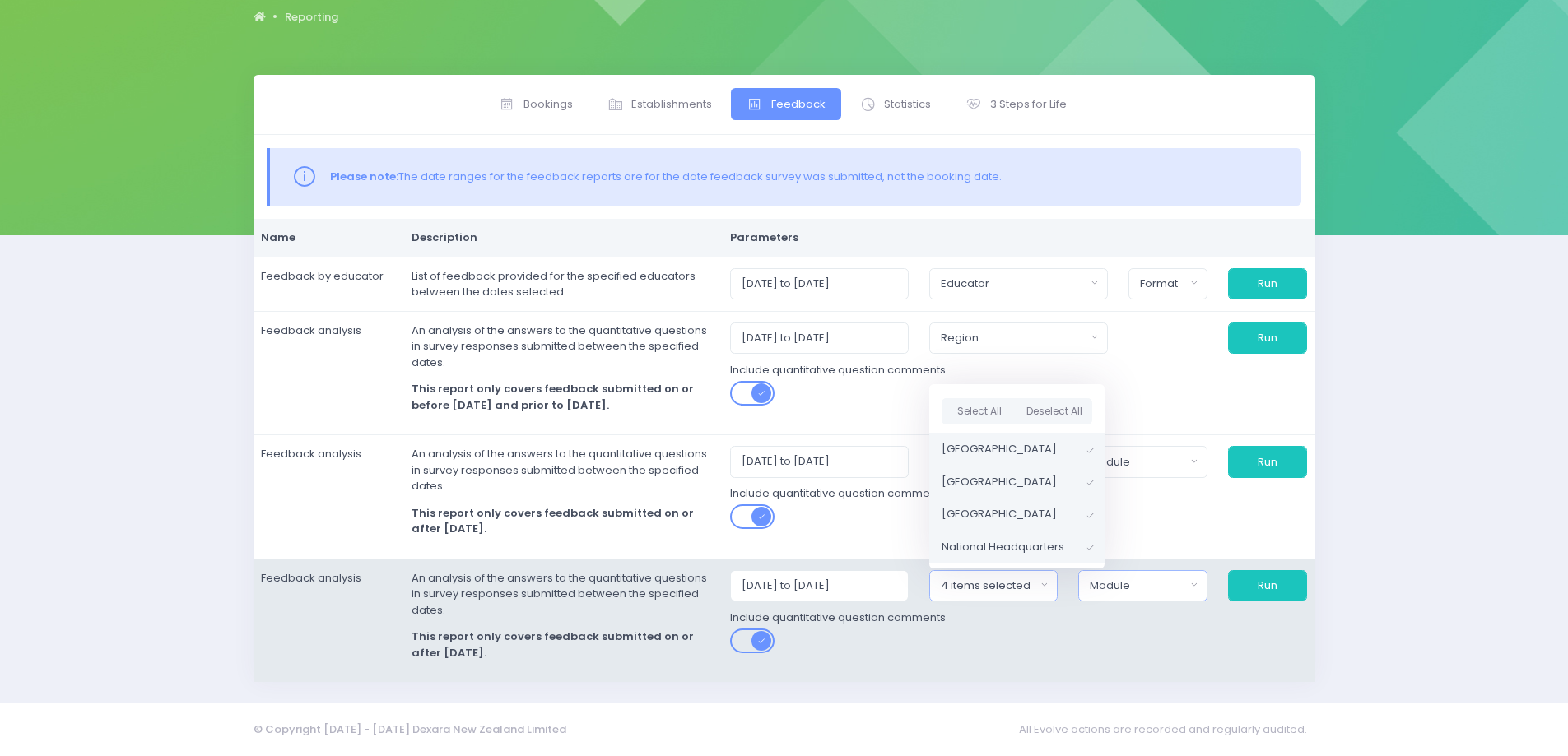
click at [1126, 584] on div "Module" at bounding box center [1137, 586] width 96 height 17
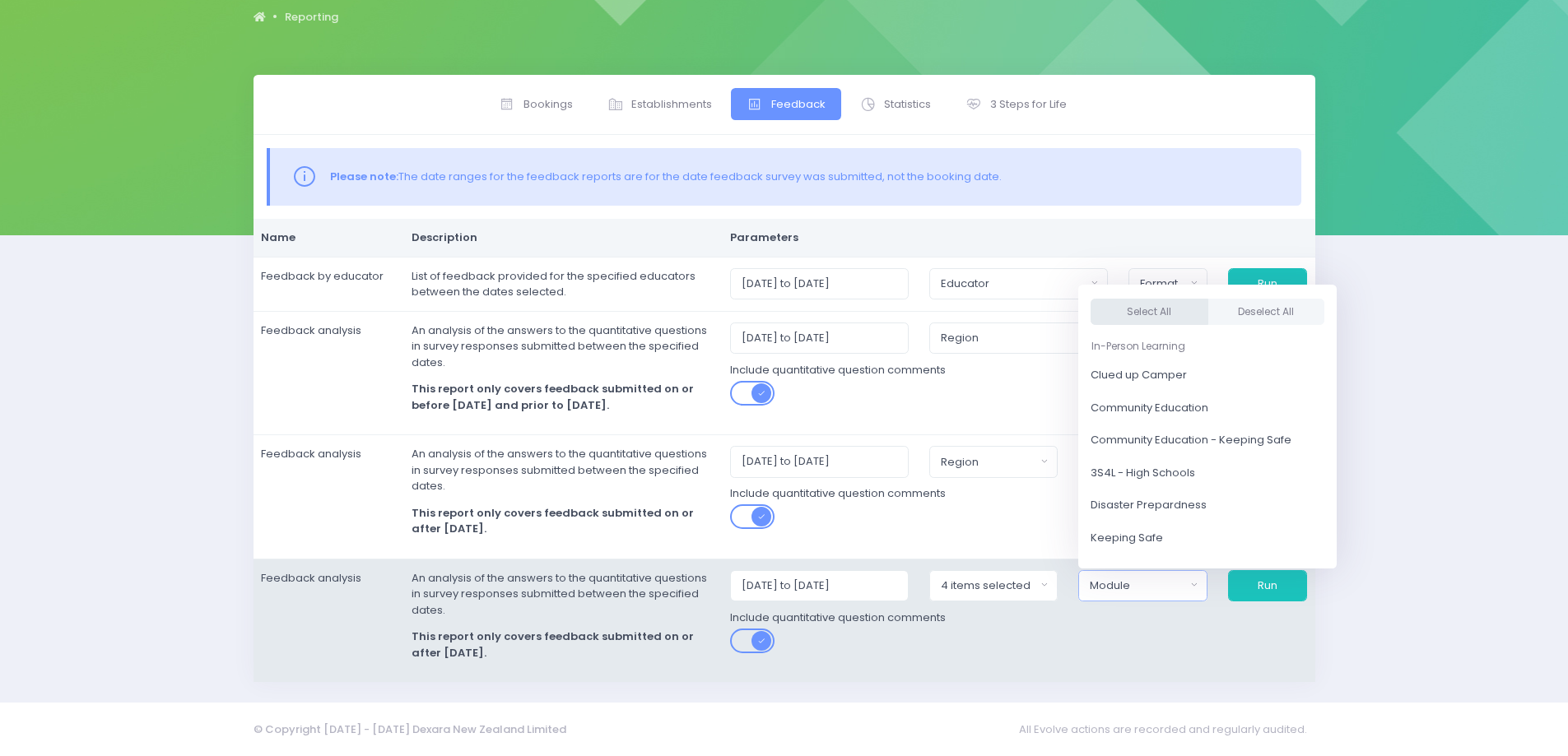
click at [1154, 308] on button "Select All" at bounding box center [1149, 311] width 118 height 27
select select "Clued up Camper"
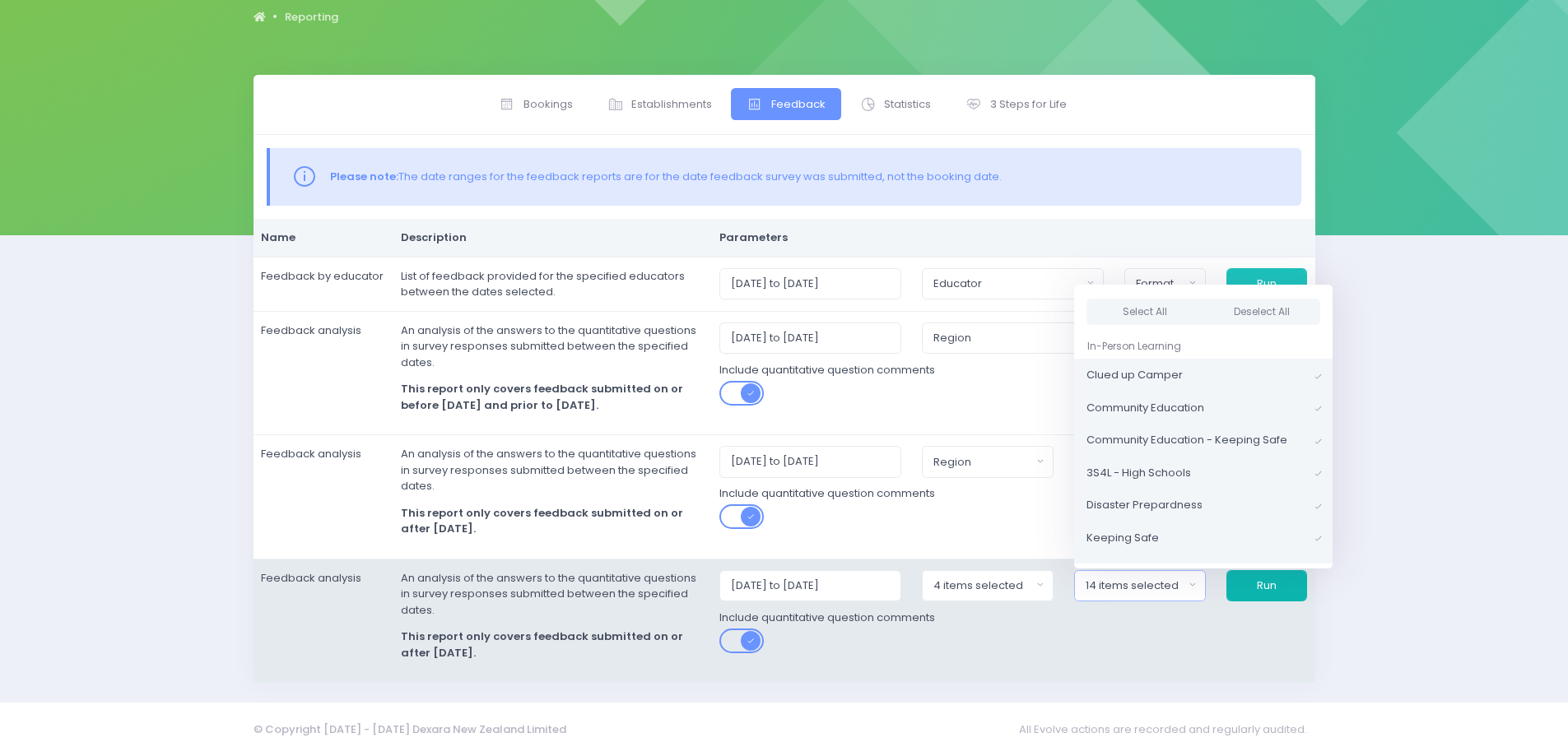
click at [1278, 593] on button "Run" at bounding box center [1266, 586] width 81 height 31
